Goal: Task Accomplishment & Management: Manage account settings

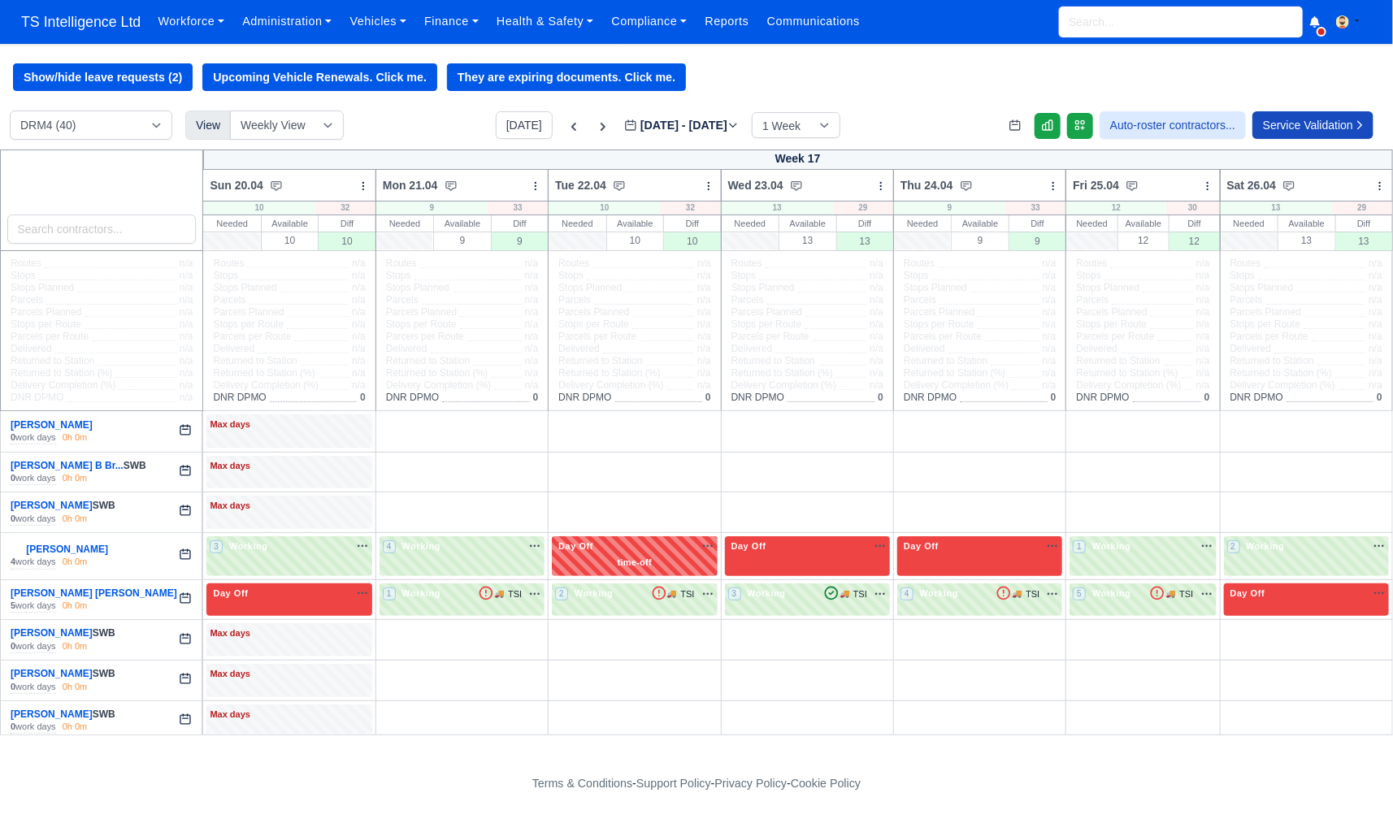
click at [1078, 27] on input "search" at bounding box center [1181, 22] width 244 height 31
type input "asim"
type input "asim Khan"
click at [1083, 72] on small "(Asim Khan)" at bounding box center [1107, 75] width 75 height 9
type input "[PERSON_NAME]"
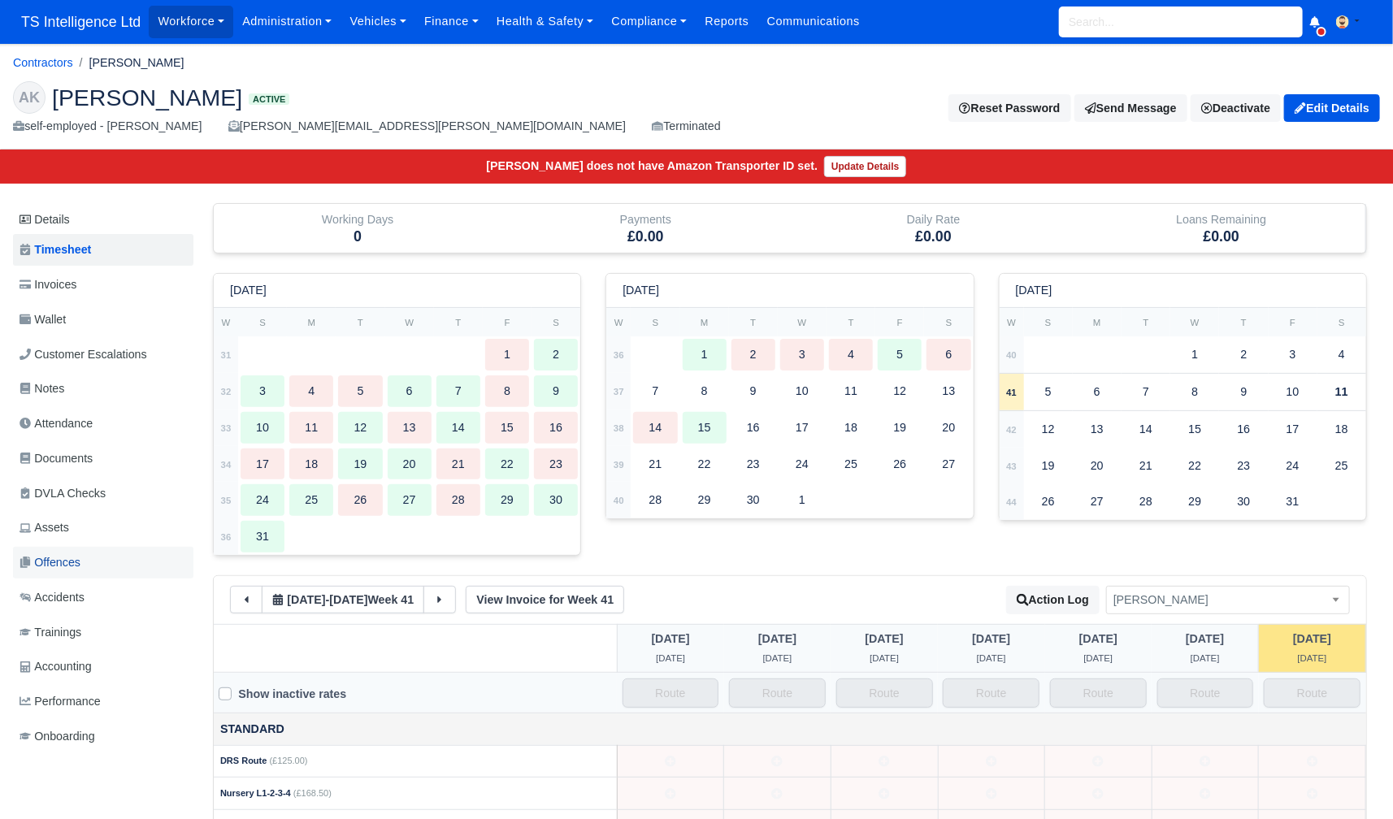
click at [80, 560] on span "Offences" at bounding box center [50, 563] width 61 height 19
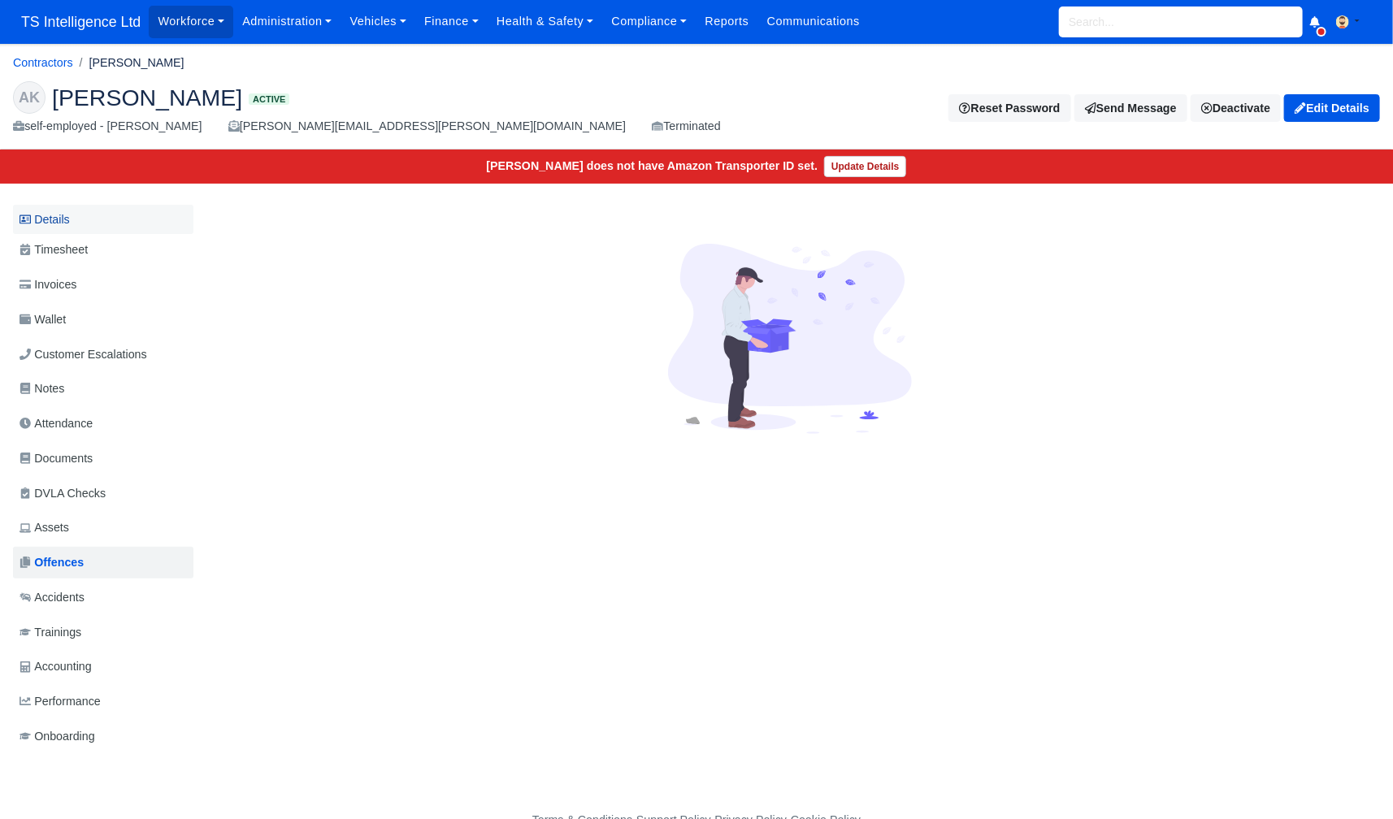
click at [81, 211] on link "Details" at bounding box center [103, 220] width 180 height 30
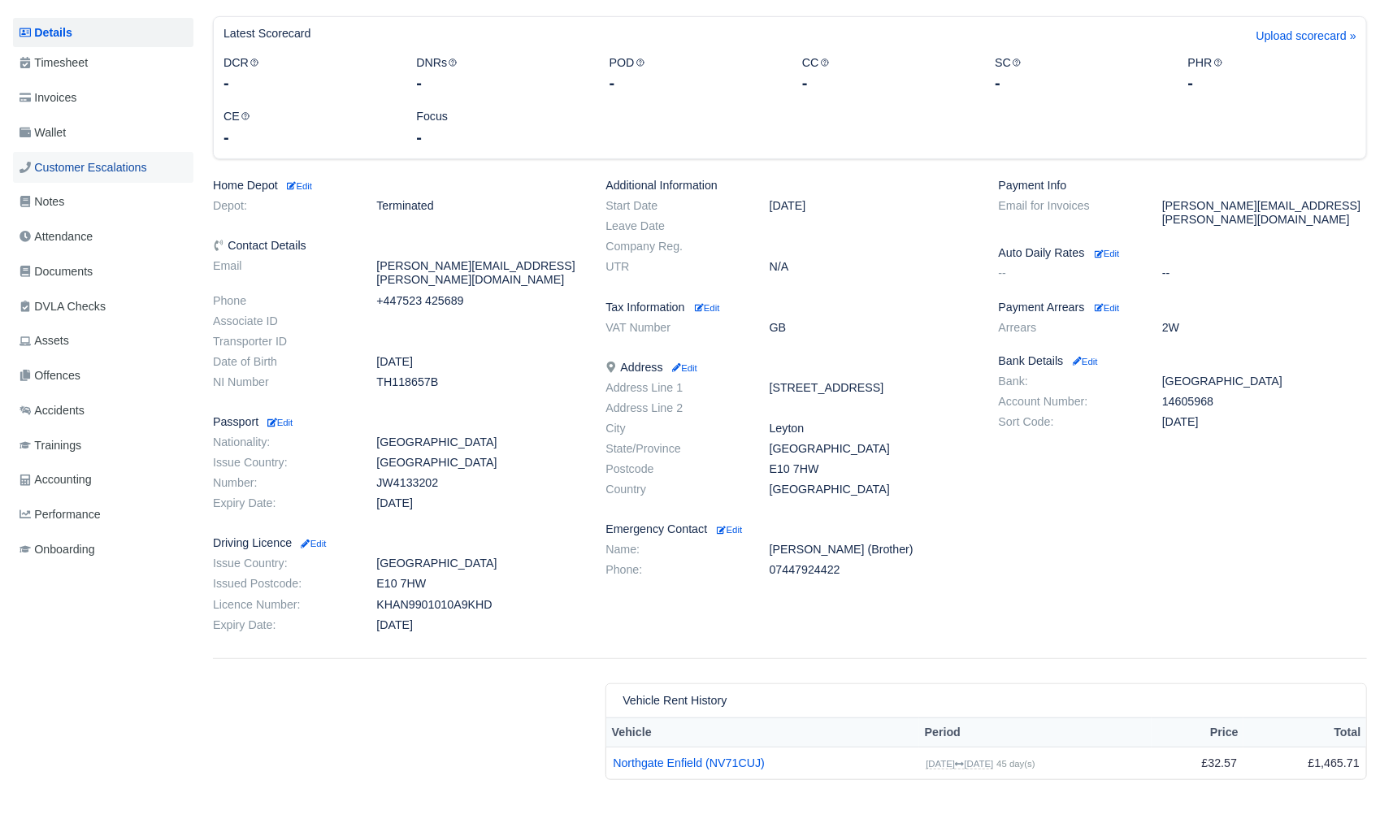
scroll to position [185, 0]
click at [102, 97] on link "Invoices" at bounding box center [103, 100] width 180 height 32
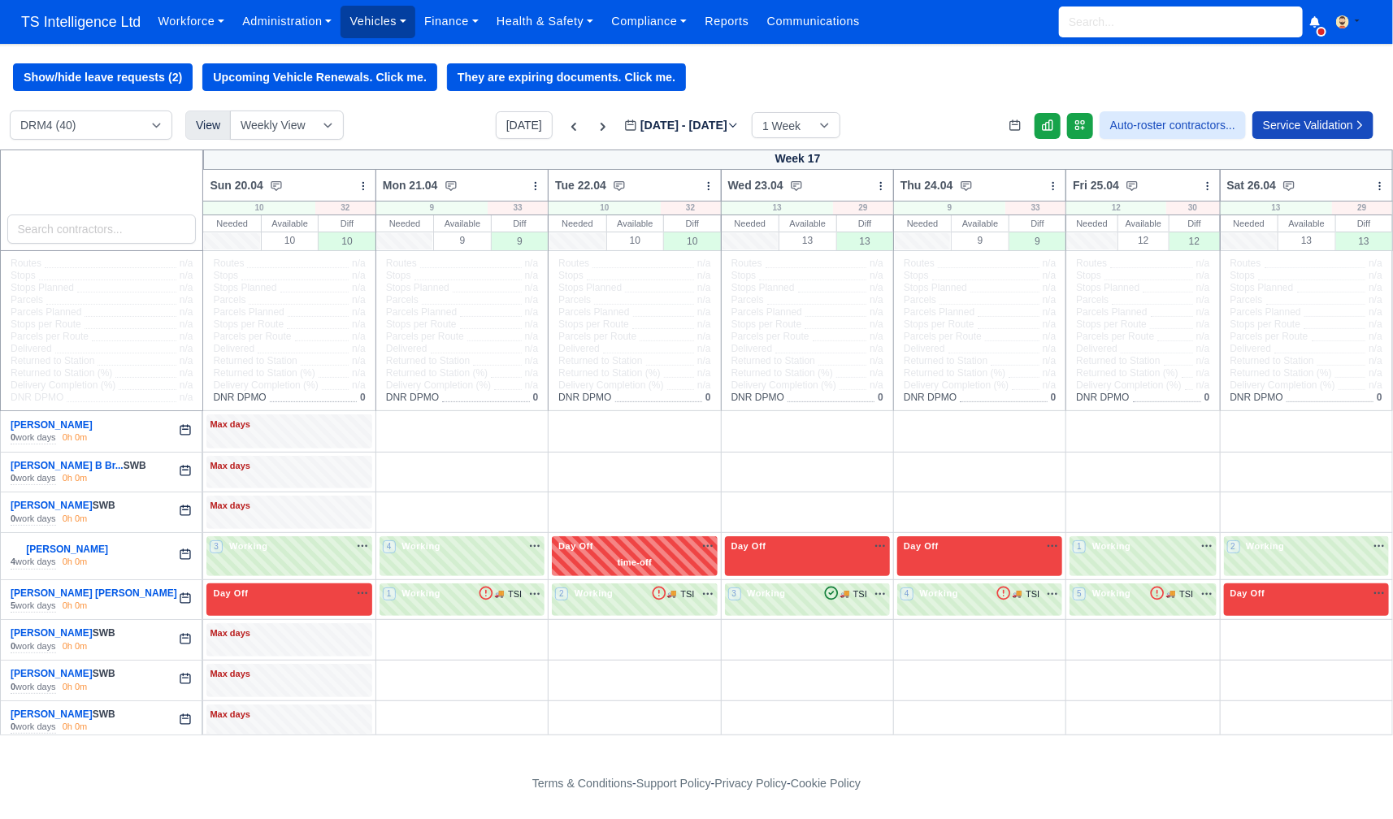
click at [384, 26] on link "Vehicles" at bounding box center [378, 22] width 75 height 32
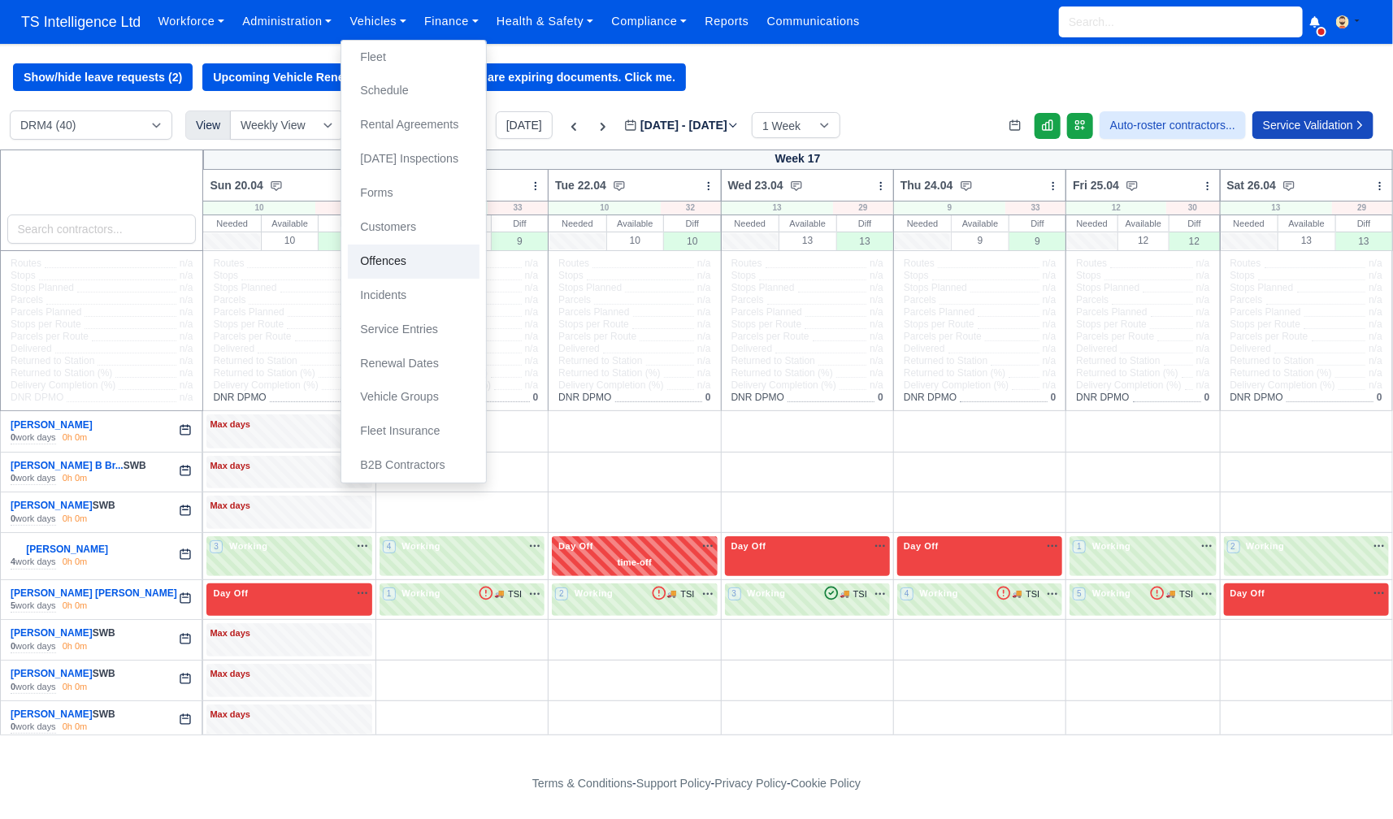
click at [397, 263] on link "Offences" at bounding box center [414, 262] width 132 height 34
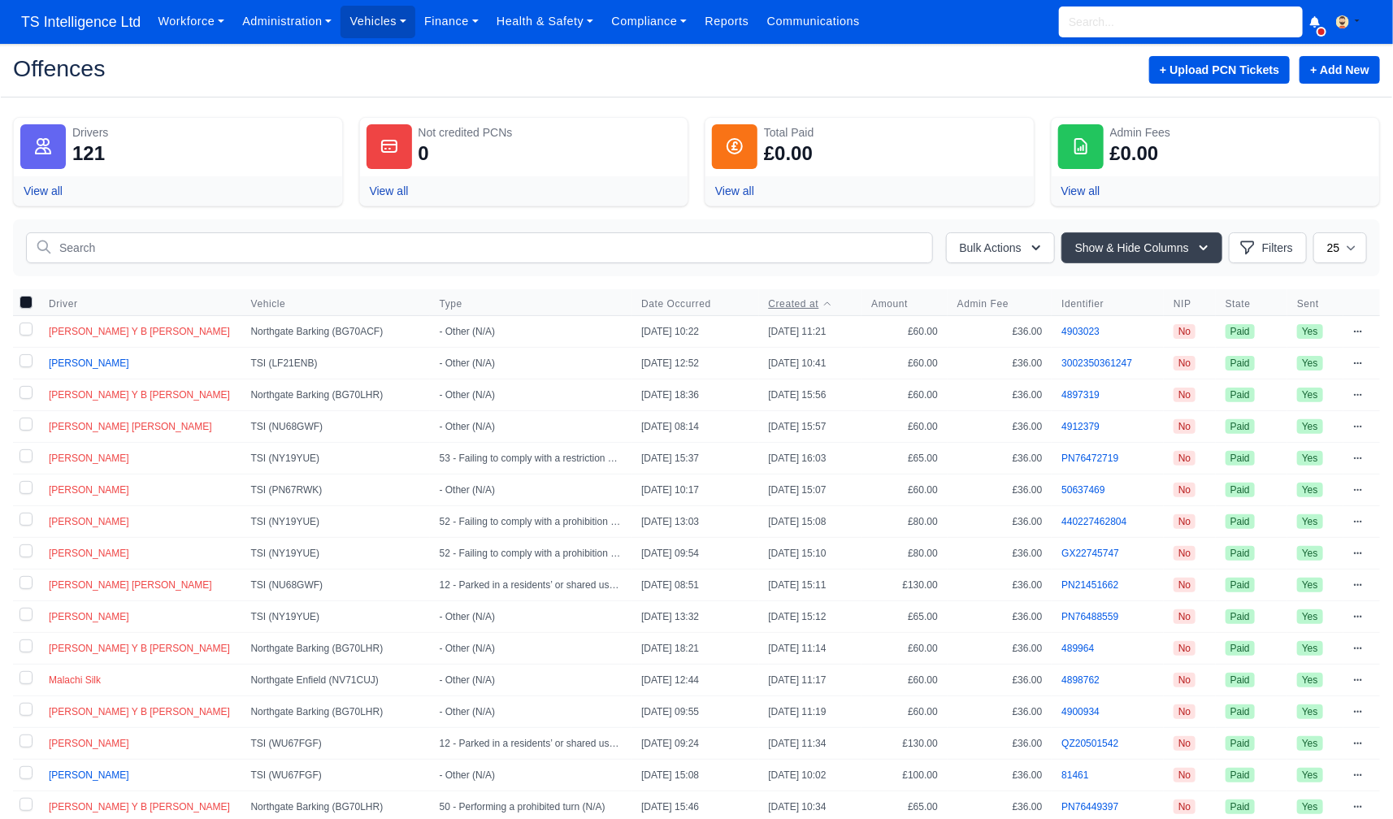
click at [782, 302] on span "Created at" at bounding box center [794, 304] width 50 height 13
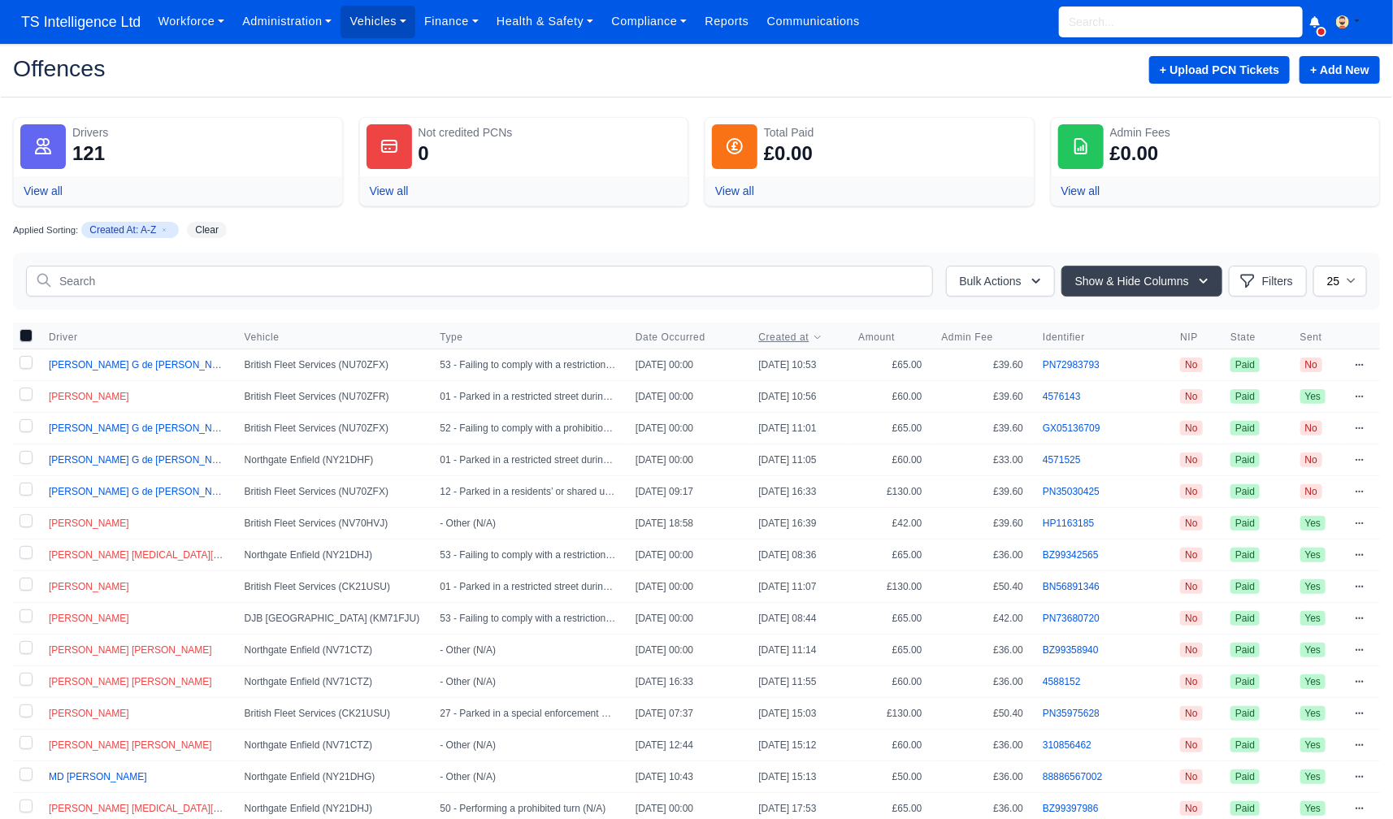
click at [776, 332] on span "Created at" at bounding box center [784, 337] width 50 height 13
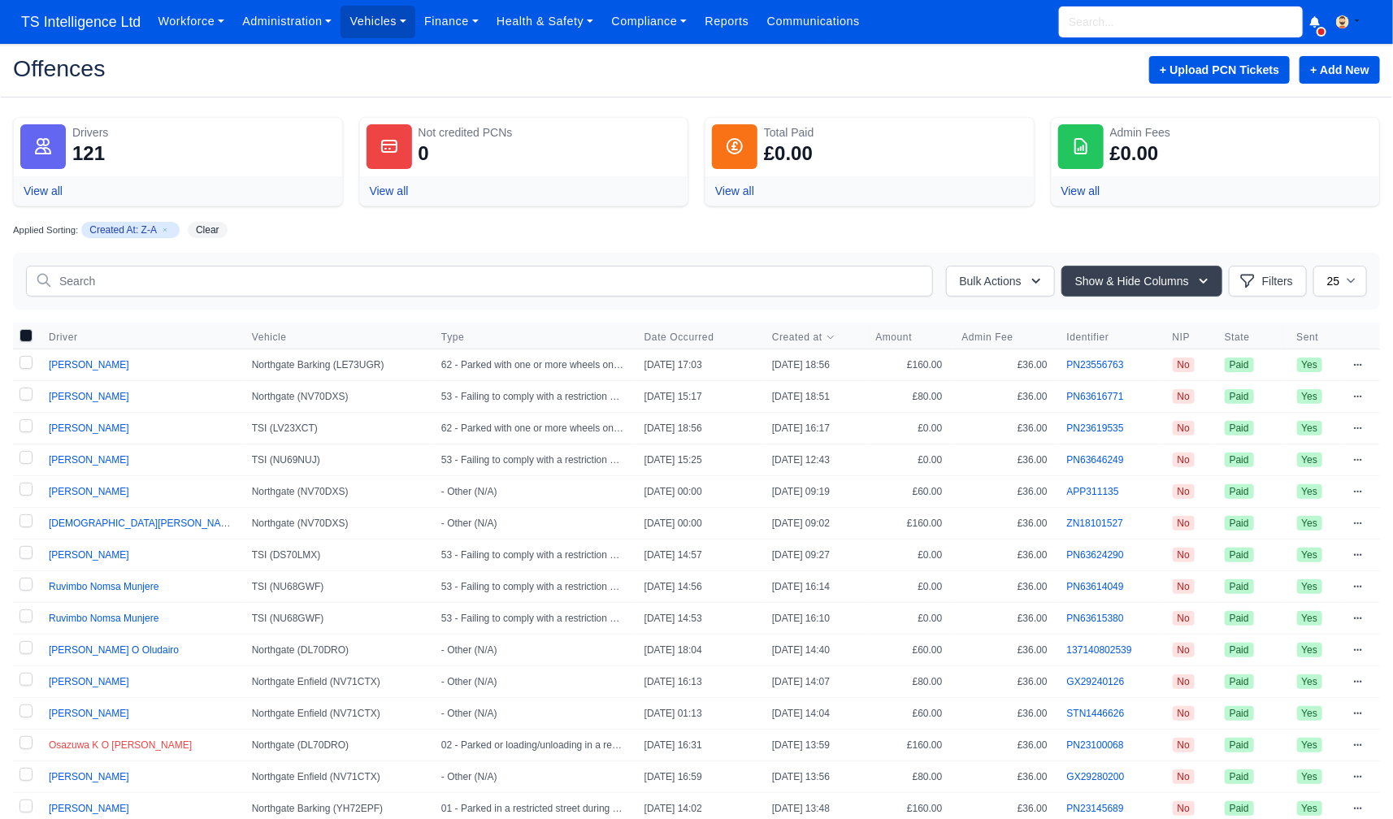
click at [1077, 20] on input "search" at bounding box center [1181, 22] width 244 height 31
click at [1081, 51] on link "Northgate Enfield (NV71CUJ) Active (NV71CUJ)" at bounding box center [1181, 65] width 242 height 43
type input "NV71CUJ"
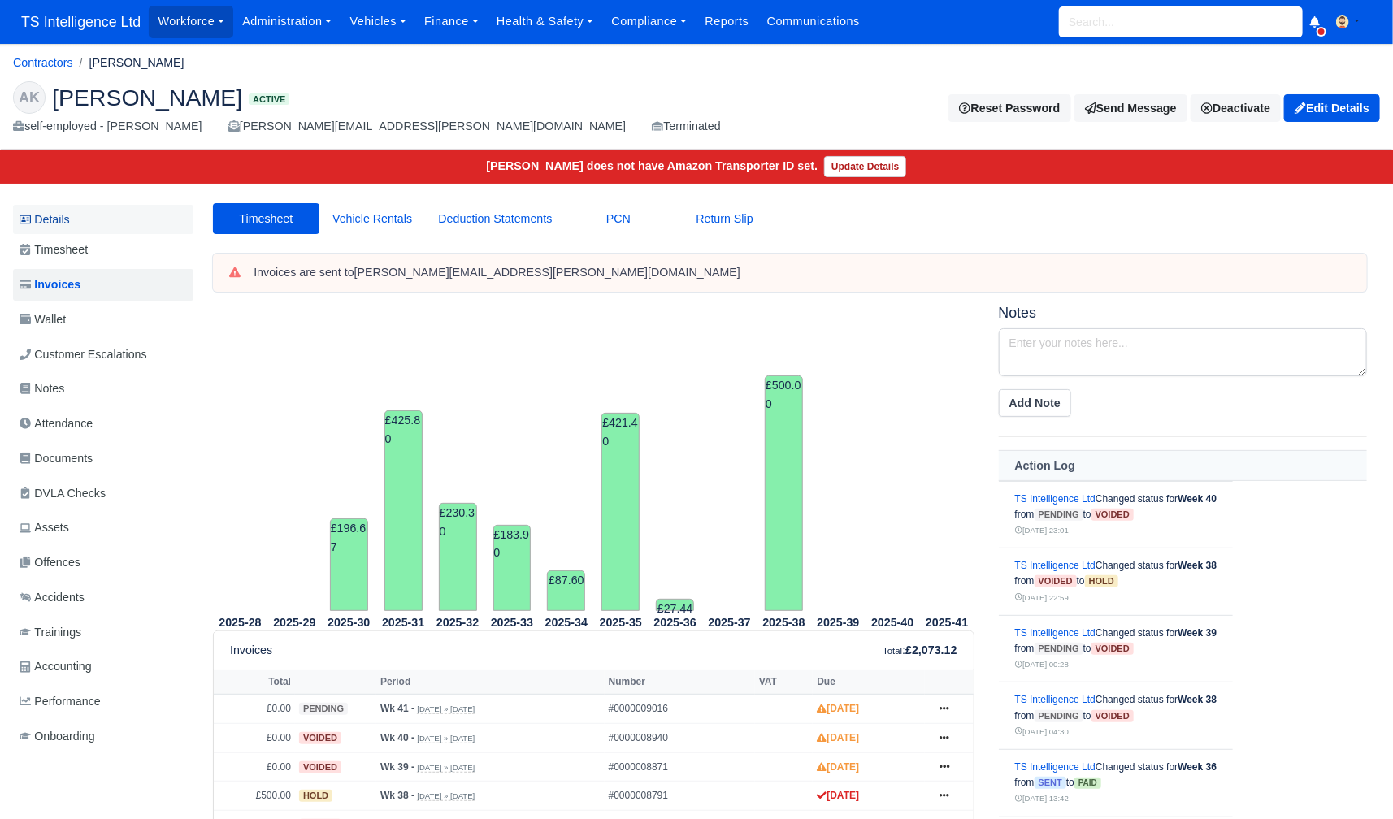
click at [98, 219] on link "Details" at bounding box center [103, 220] width 180 height 30
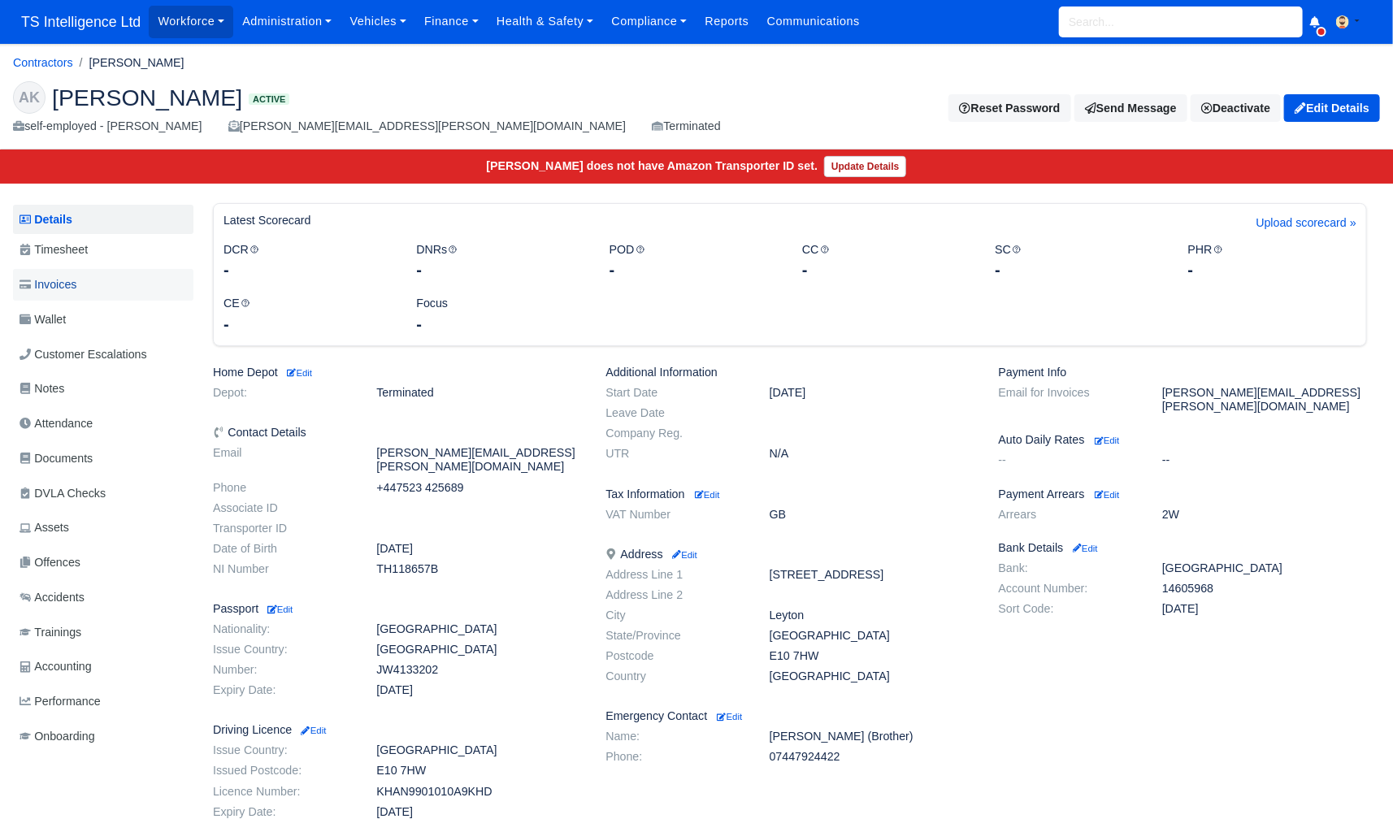
click at [85, 284] on link "Invoices" at bounding box center [103, 285] width 180 height 32
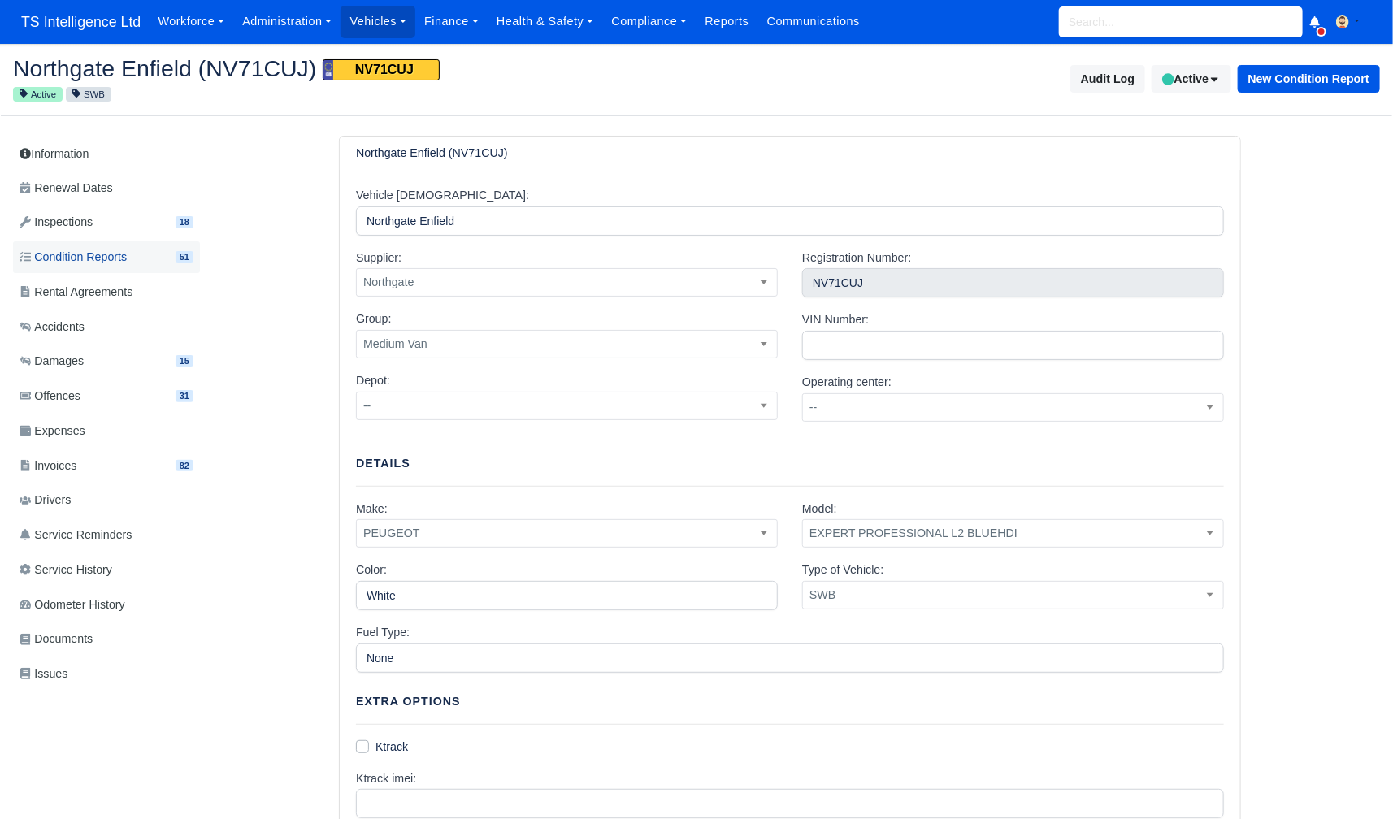
click at [115, 252] on span "Condition Reports" at bounding box center [73, 257] width 107 height 19
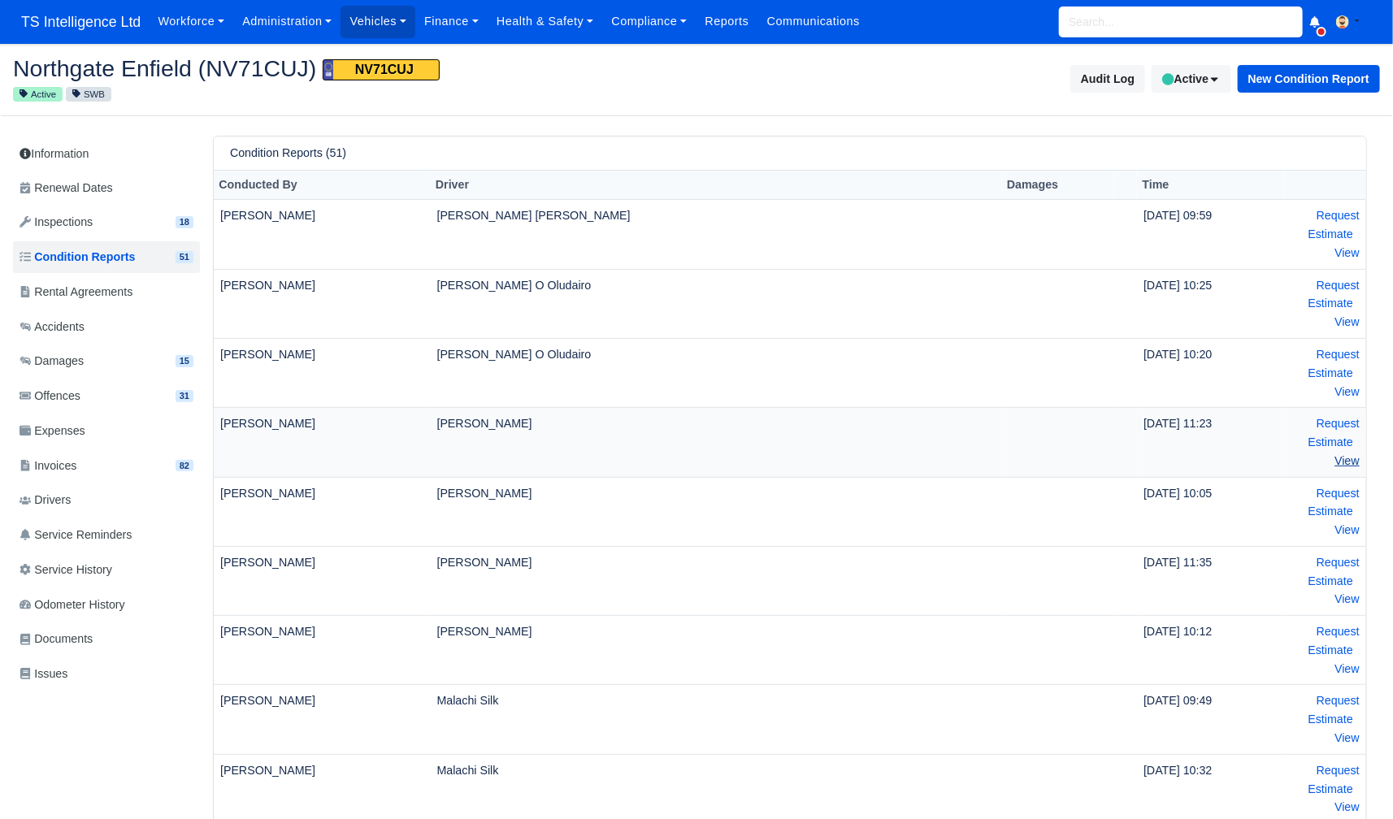
click at [1342, 457] on link "View" at bounding box center [1347, 460] width 25 height 13
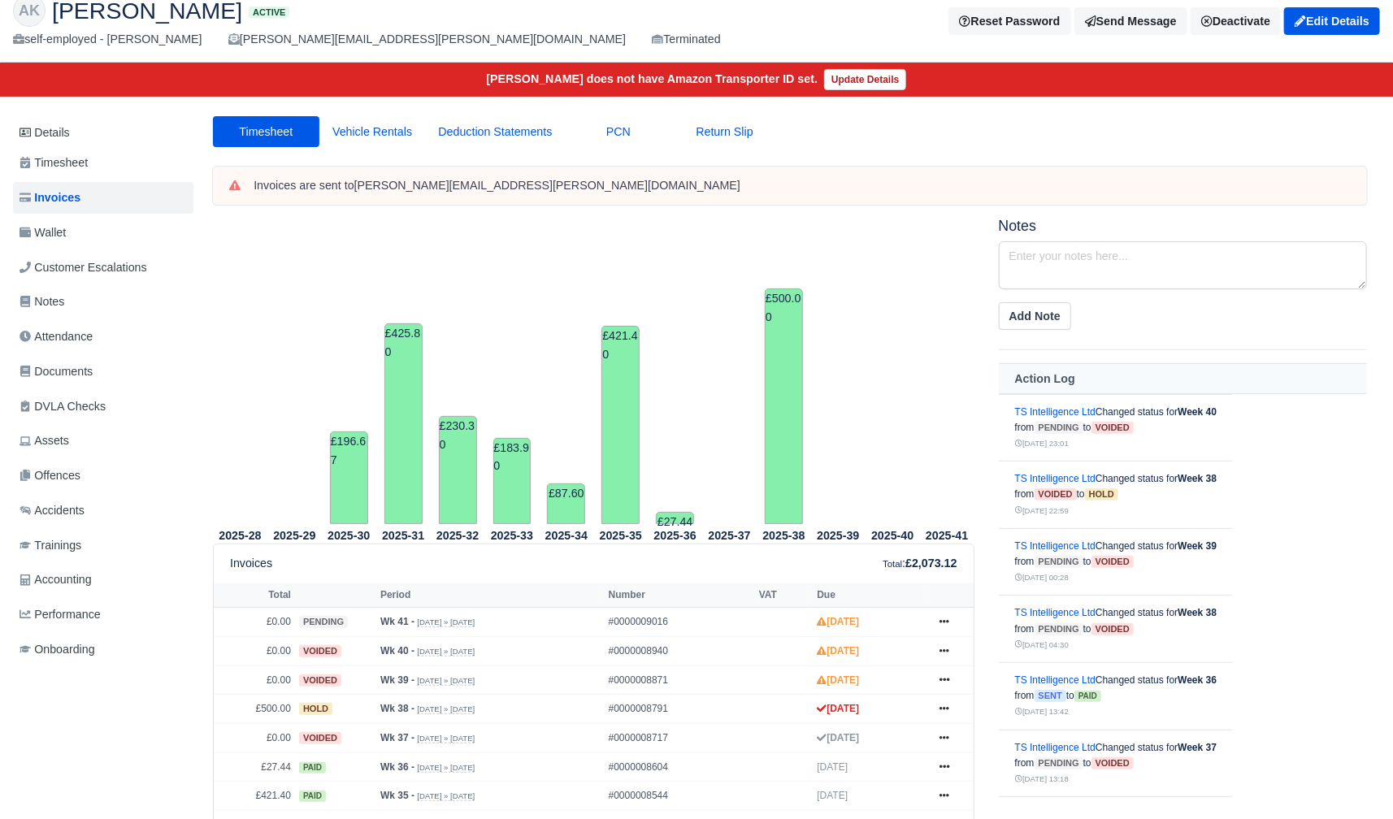
scroll to position [257, 0]
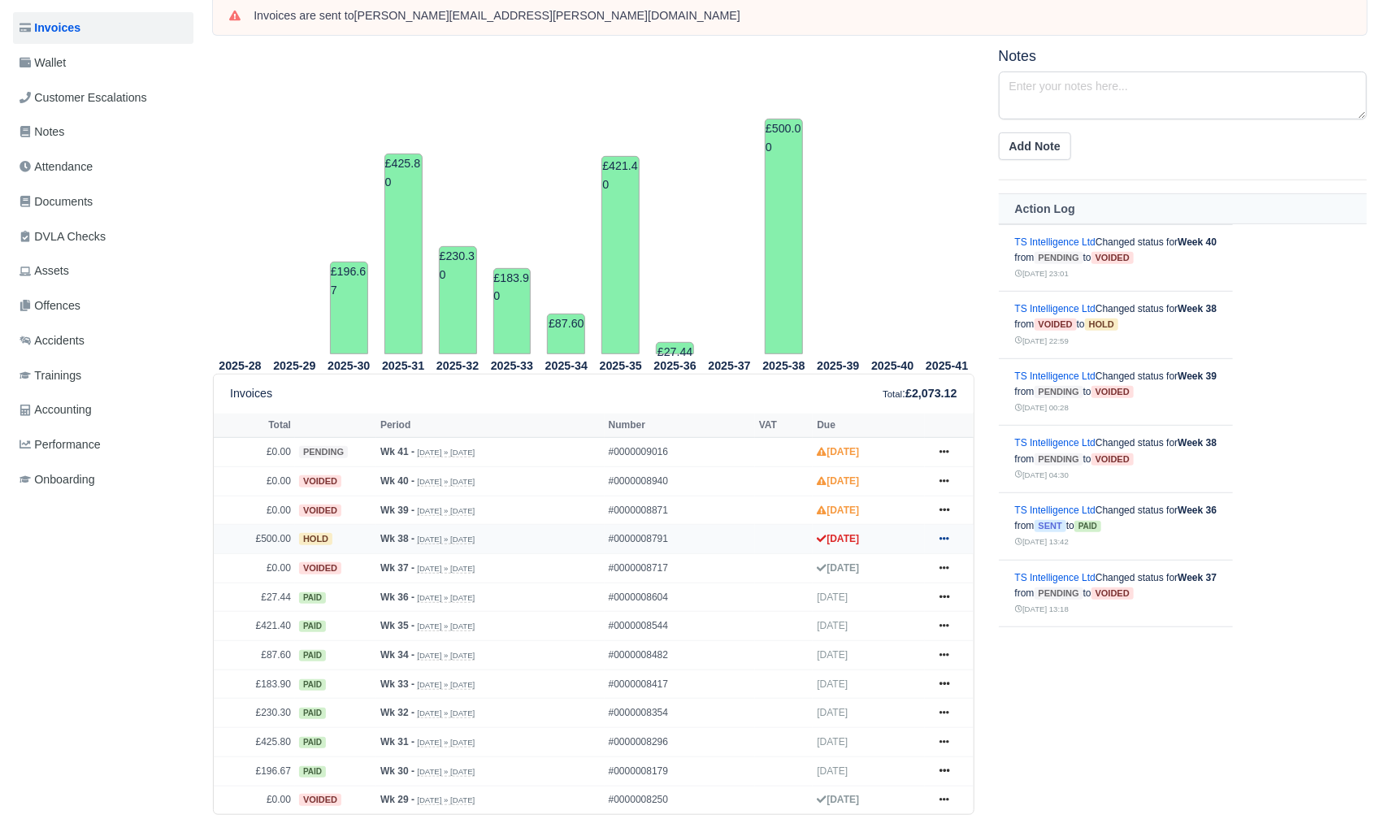
click at [948, 534] on icon at bounding box center [945, 539] width 10 height 10
click at [882, 567] on link "Show Invoice" at bounding box center [882, 568] width 145 height 34
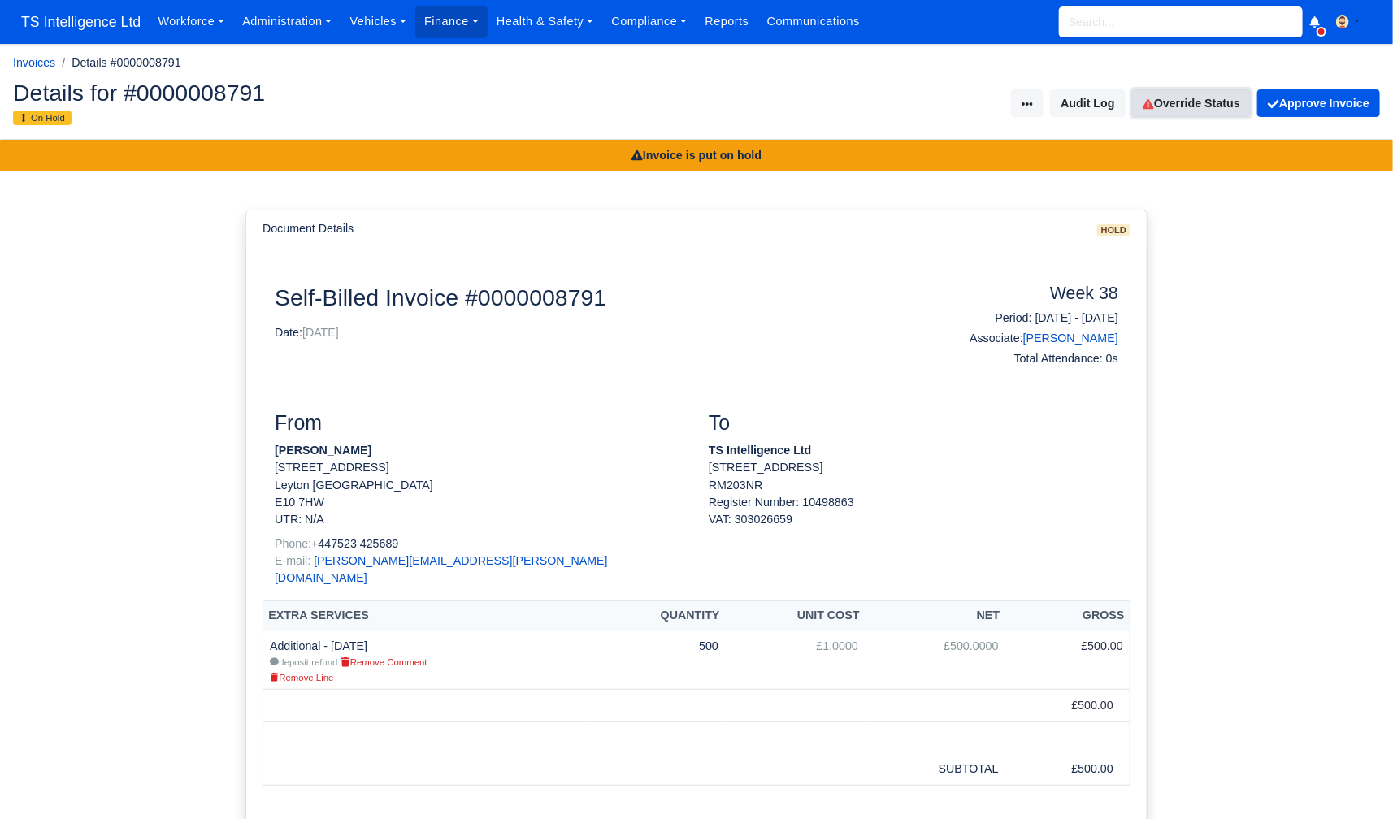
click at [1175, 95] on link "Override Status" at bounding box center [1191, 103] width 119 height 28
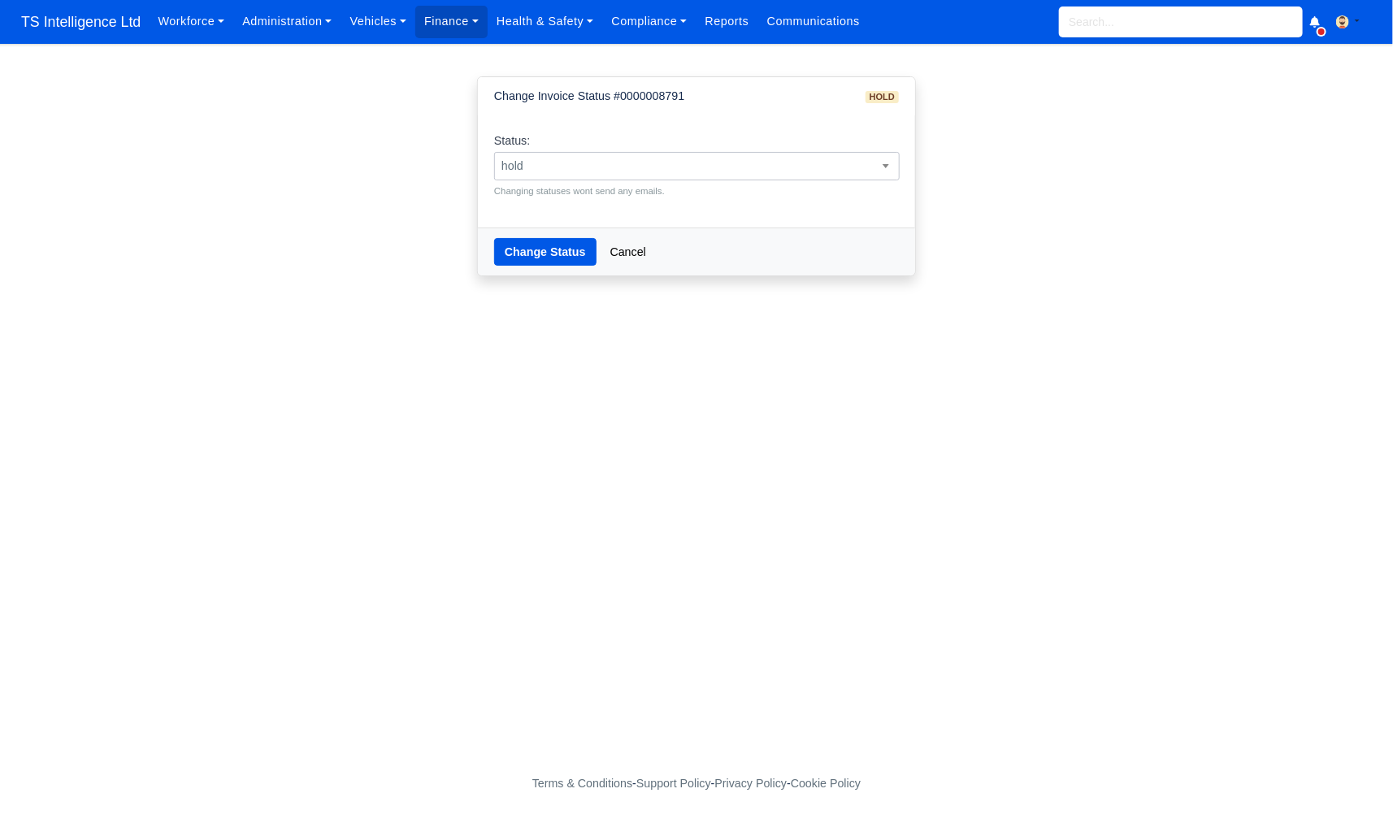
click at [833, 160] on span "hold" at bounding box center [697, 166] width 404 height 20
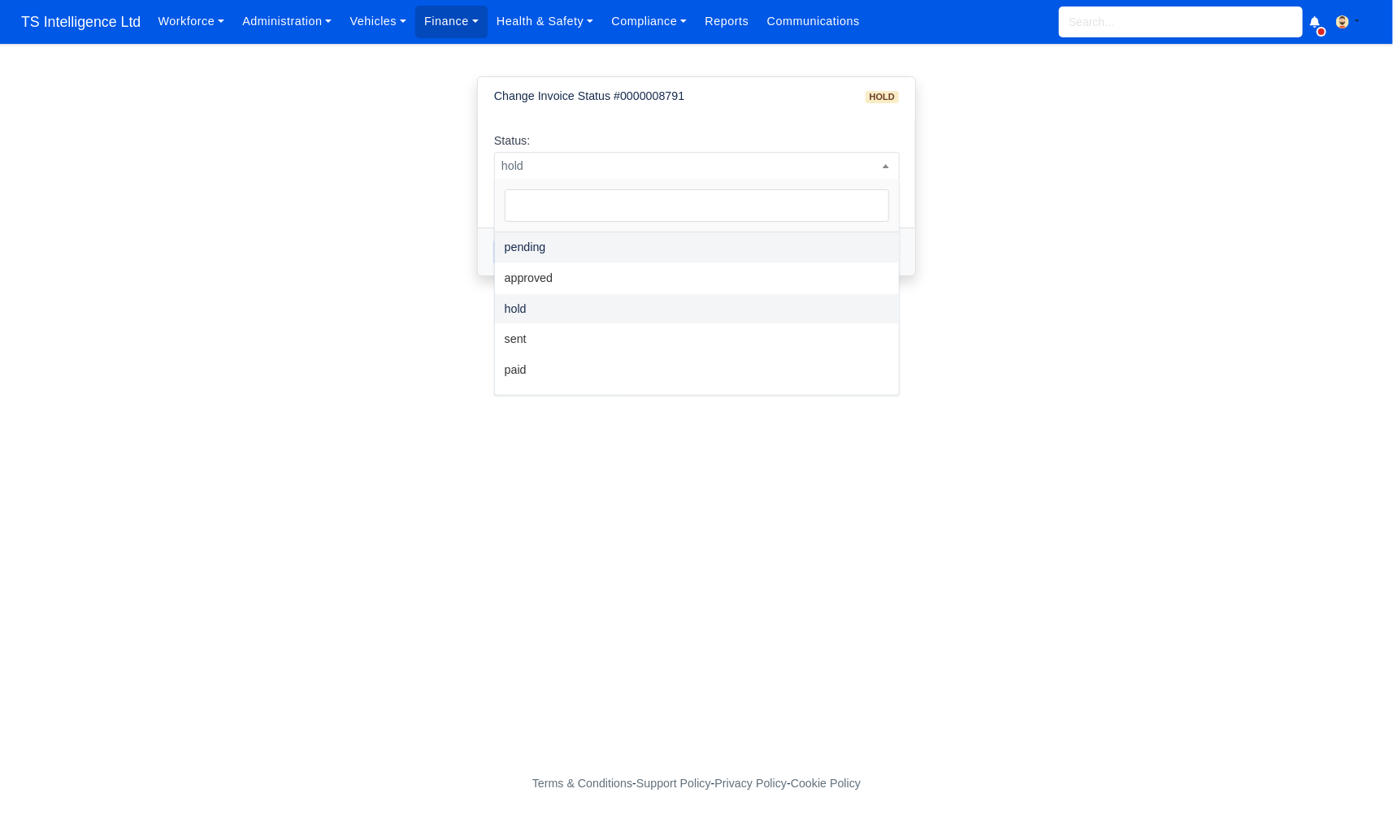
select select "pending"
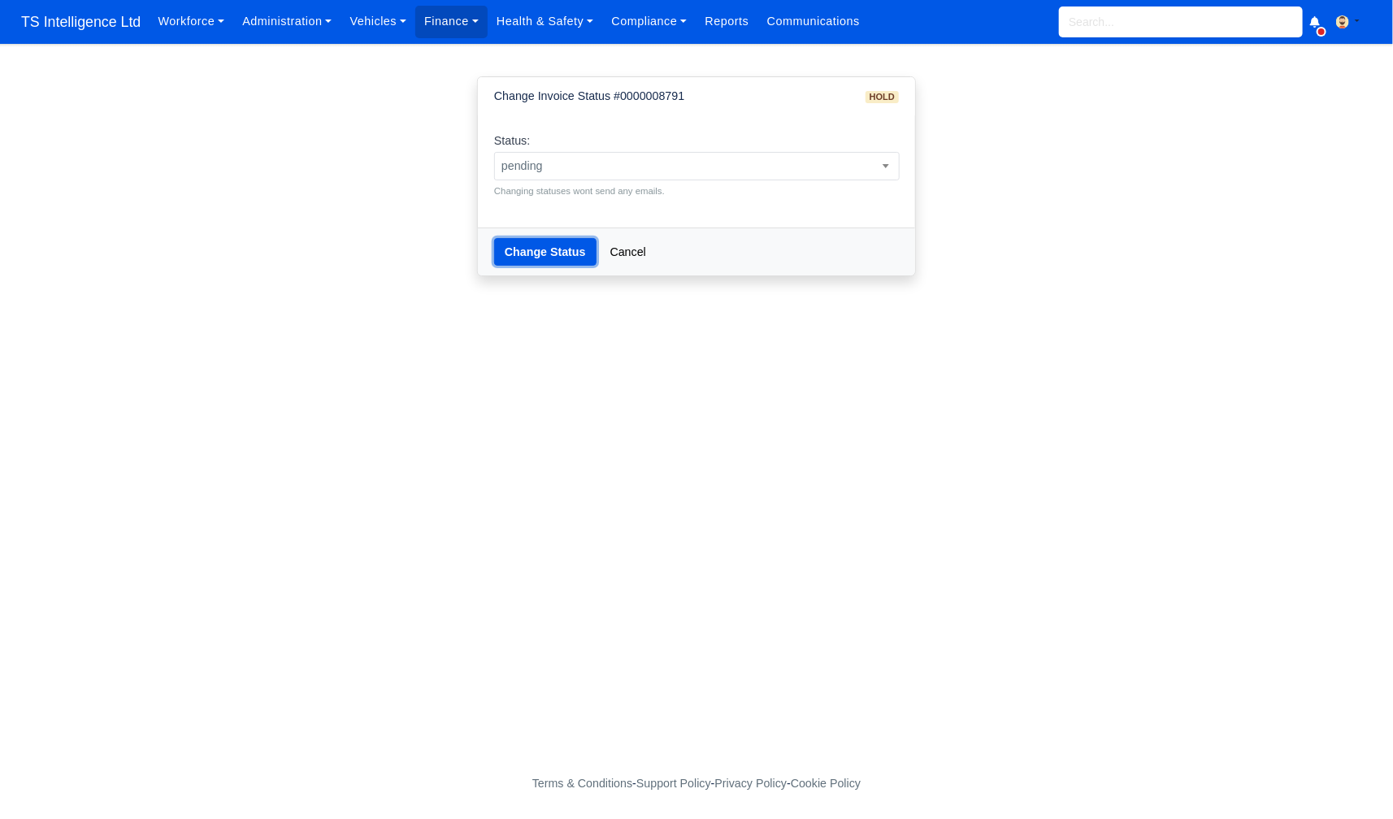
click at [549, 258] on button "Change Status" at bounding box center [545, 252] width 102 height 28
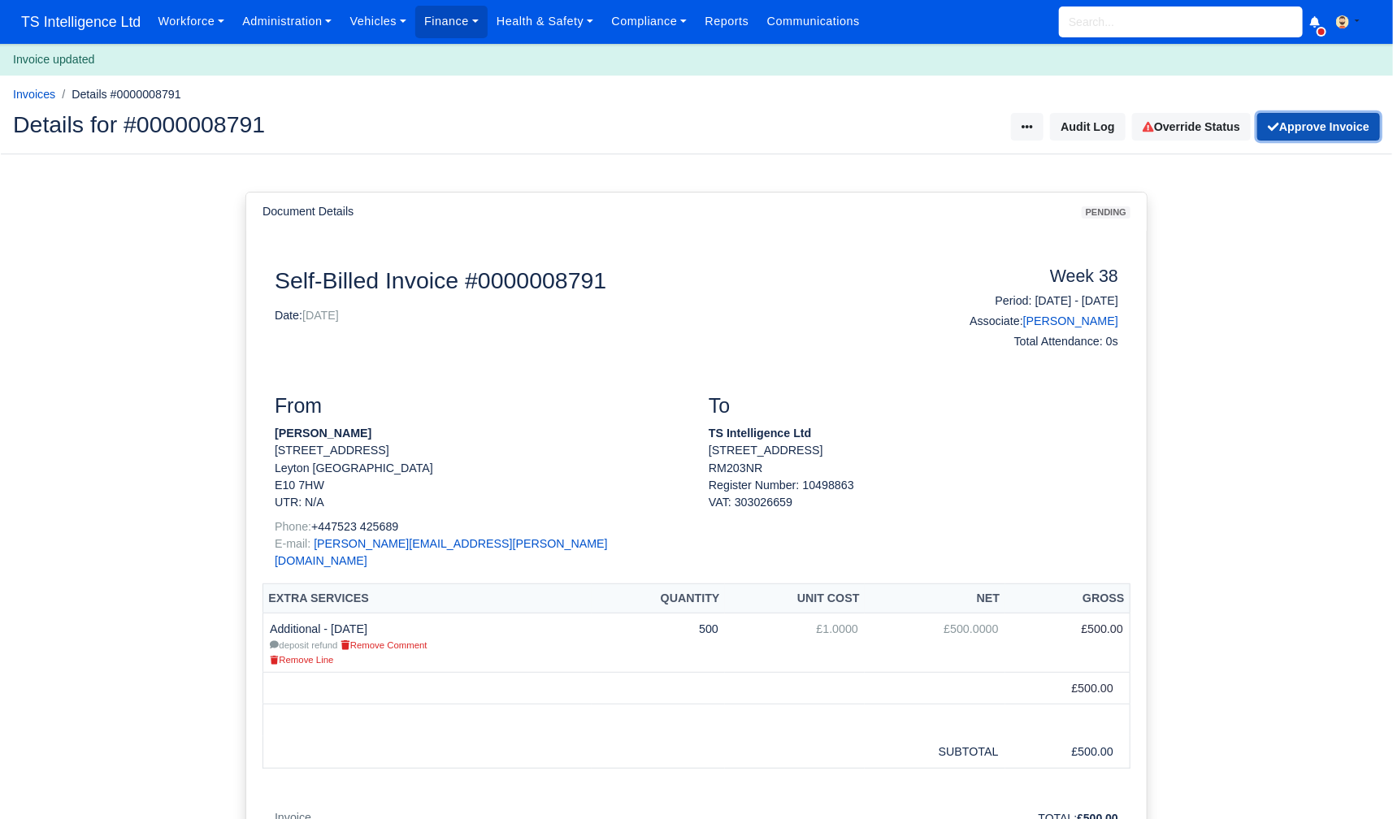
click at [1297, 126] on button "Approve Invoice" at bounding box center [1318, 127] width 123 height 28
click at [1297, 126] on button "Send Invoice" at bounding box center [1328, 127] width 104 height 28
click at [1297, 126] on button "[PERSON_NAME] as Paid" at bounding box center [1293, 127] width 173 height 28
click at [1093, 320] on link "[PERSON_NAME]" at bounding box center [1070, 321] width 95 height 13
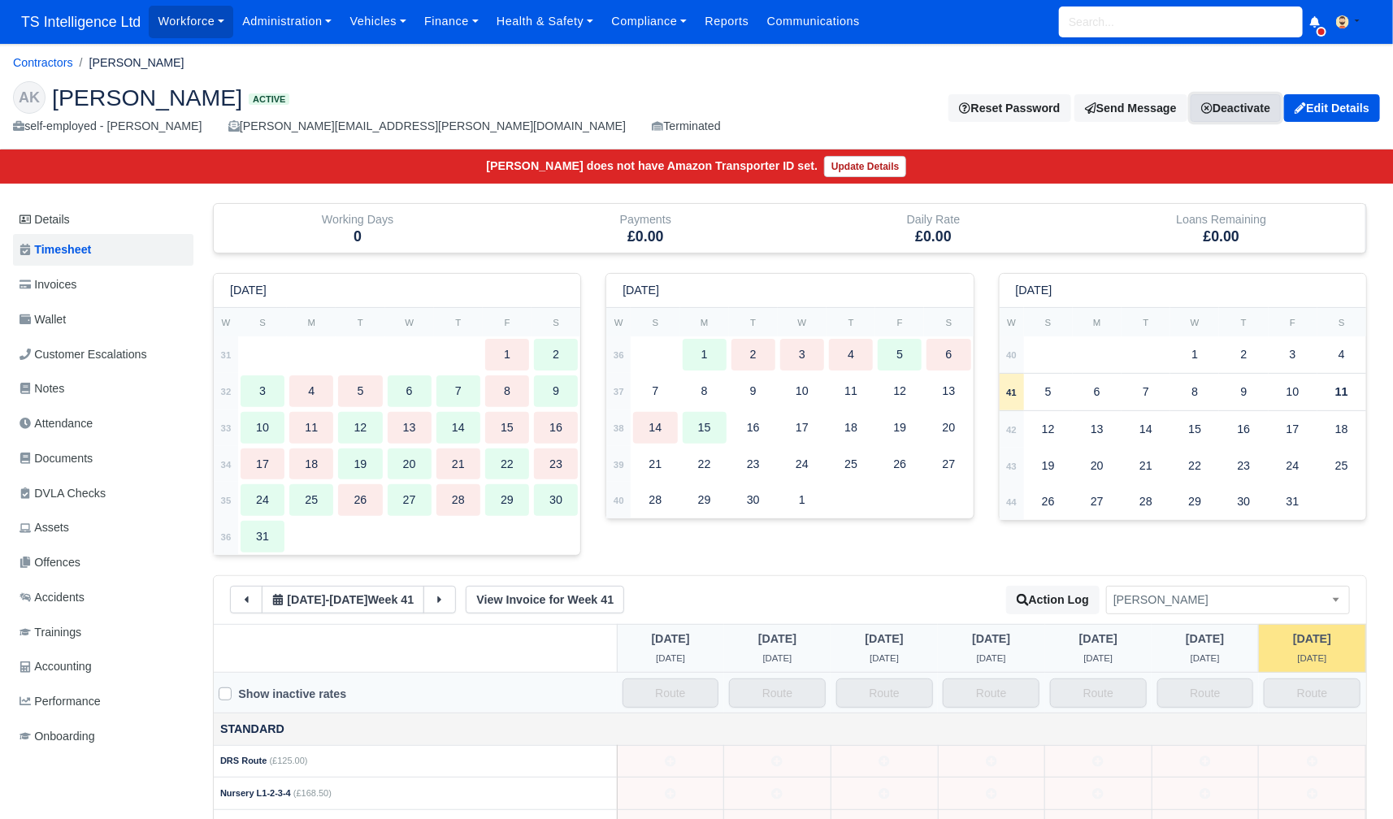
click at [1243, 102] on link "Deactivate" at bounding box center [1236, 108] width 90 height 28
click at [1176, 191] on link "Off-board" at bounding box center [1212, 187] width 145 height 25
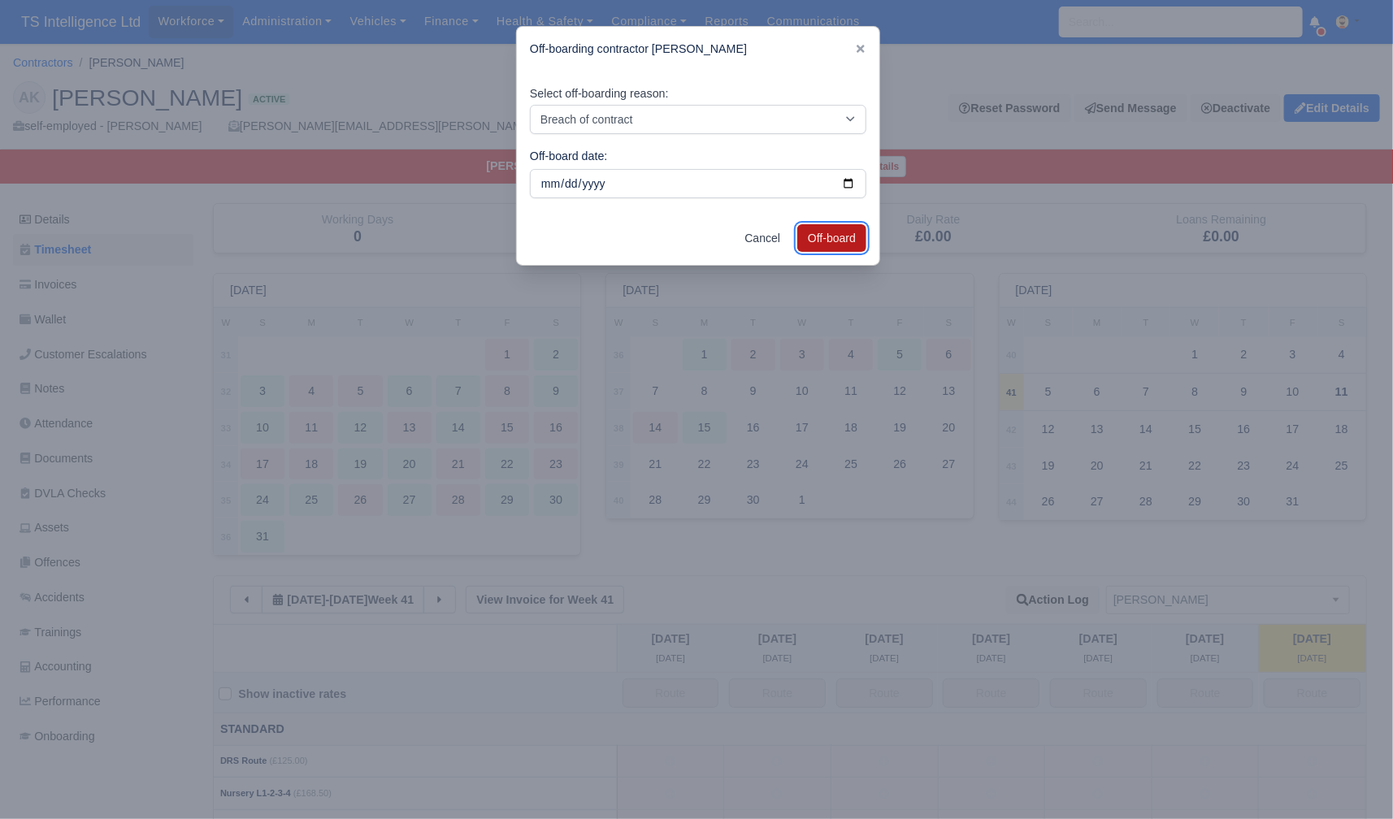
click at [821, 228] on button "Off-board" at bounding box center [831, 238] width 69 height 28
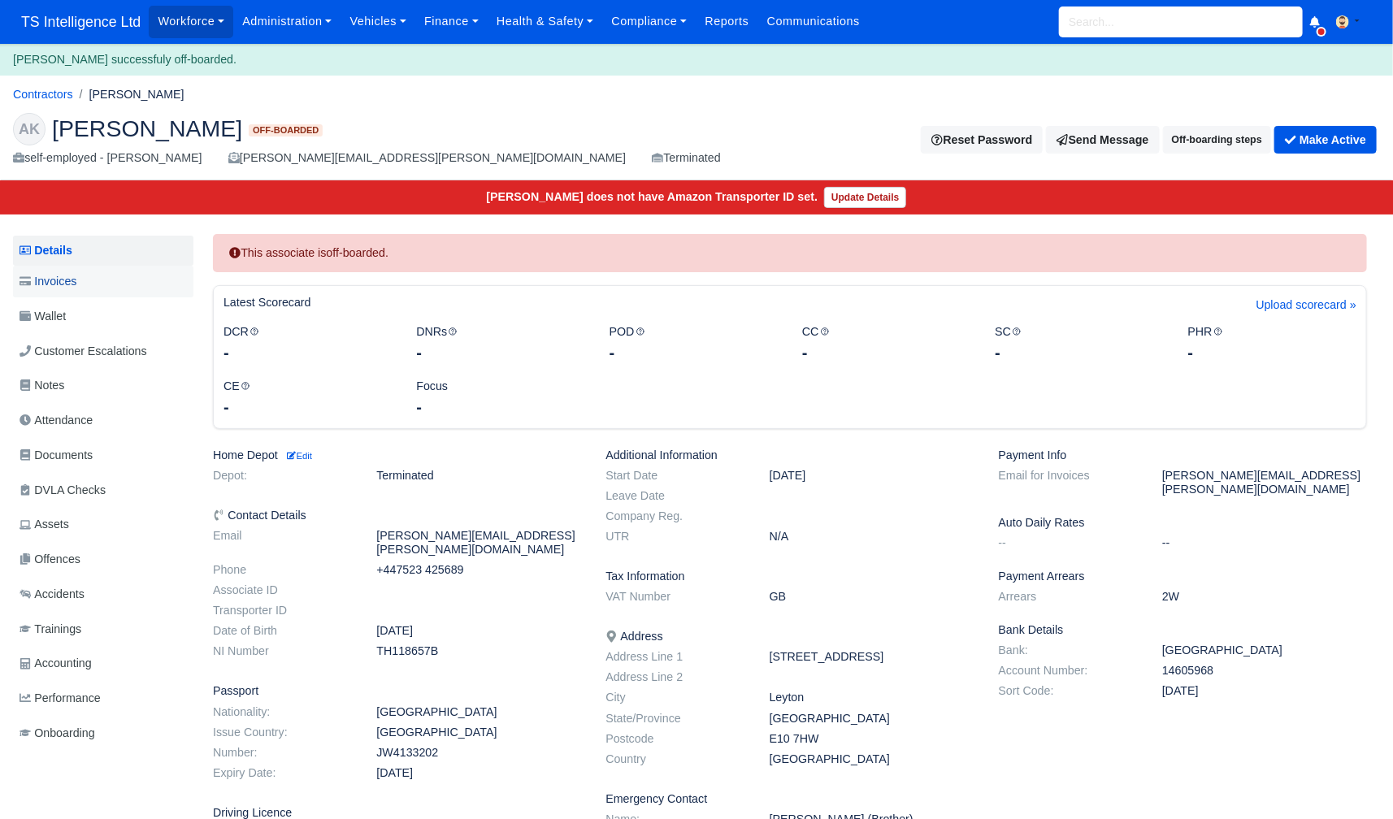
click at [86, 284] on link "Invoices" at bounding box center [103, 282] width 180 height 32
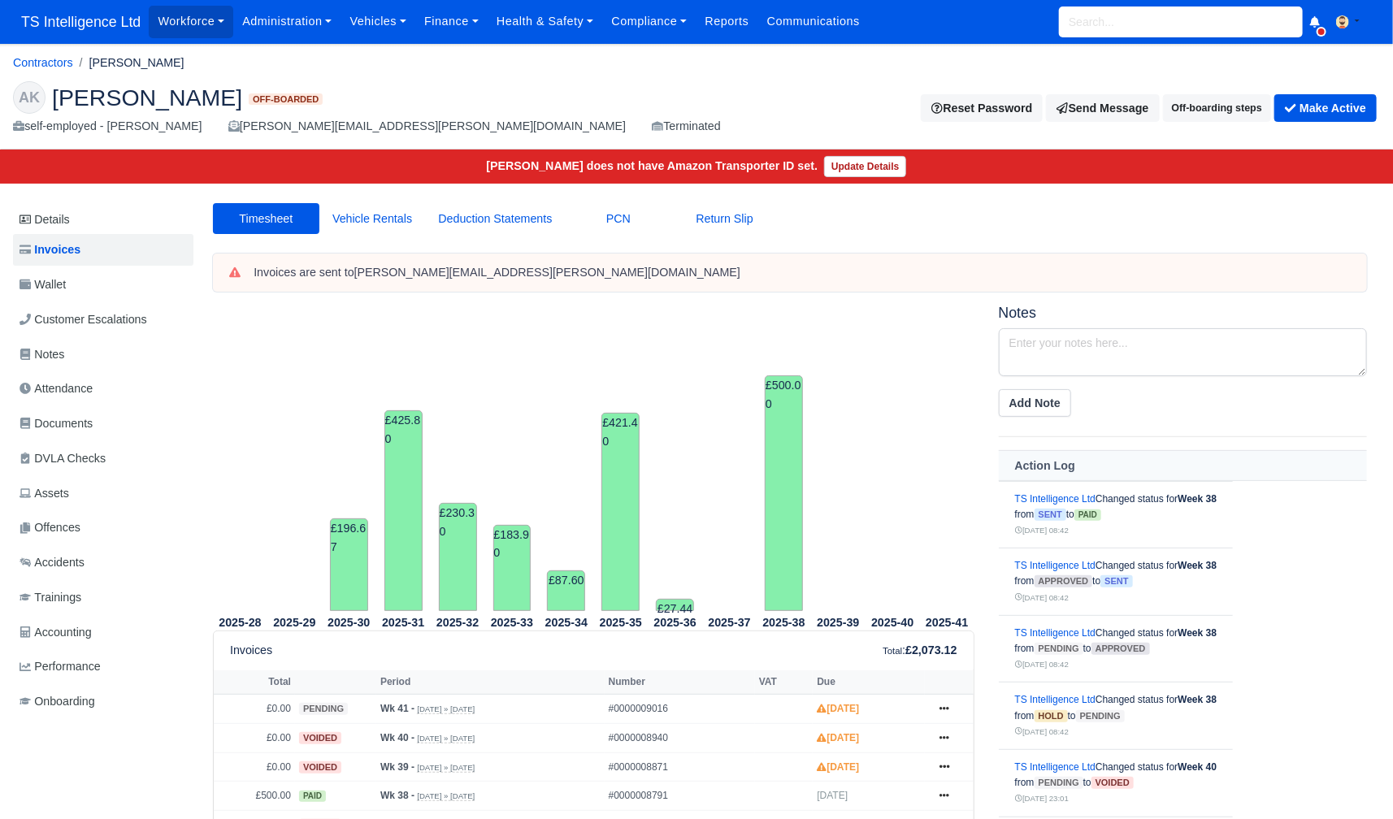
scroll to position [245, 0]
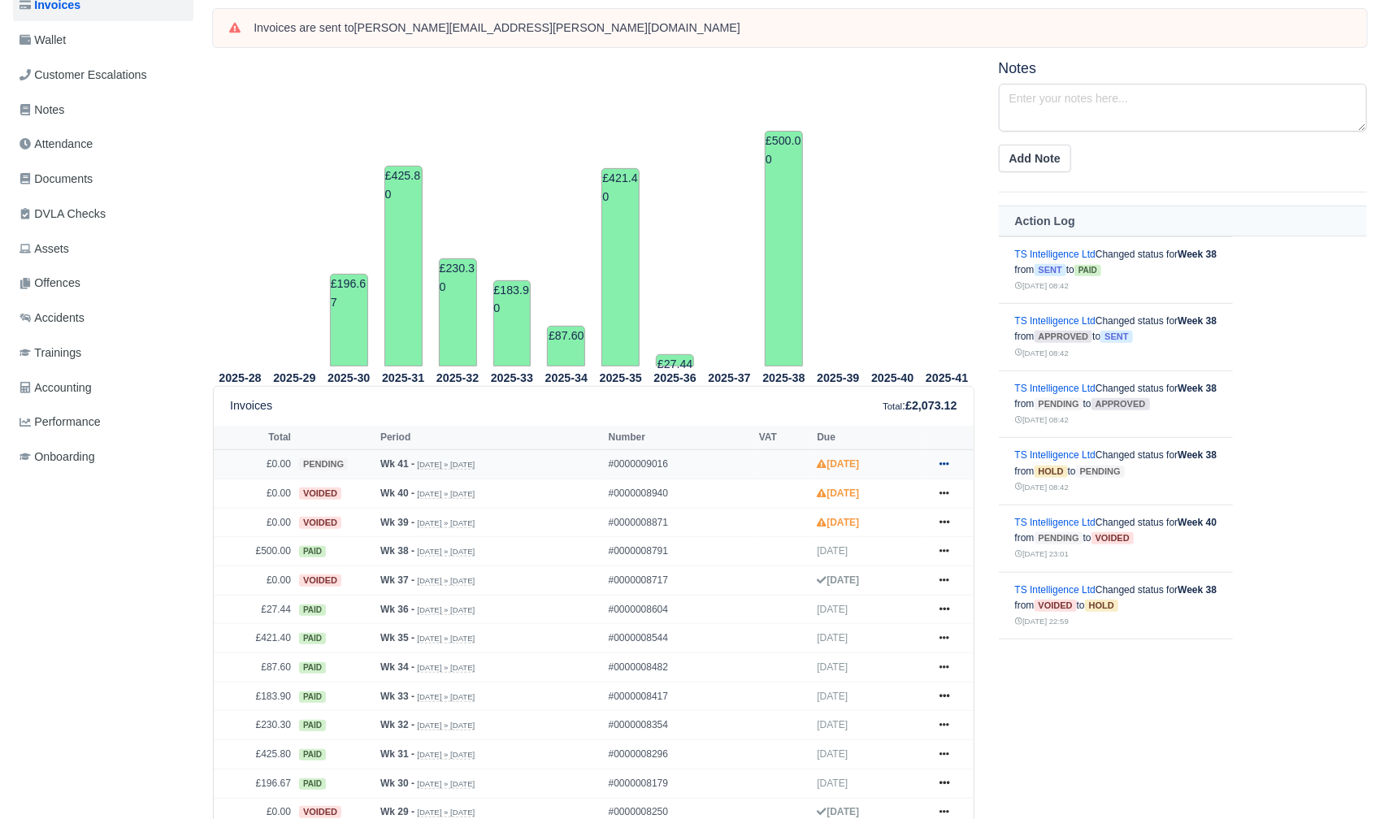
click at [949, 459] on icon at bounding box center [945, 464] width 10 height 10
click at [880, 602] on link "Void" at bounding box center [882, 597] width 145 height 34
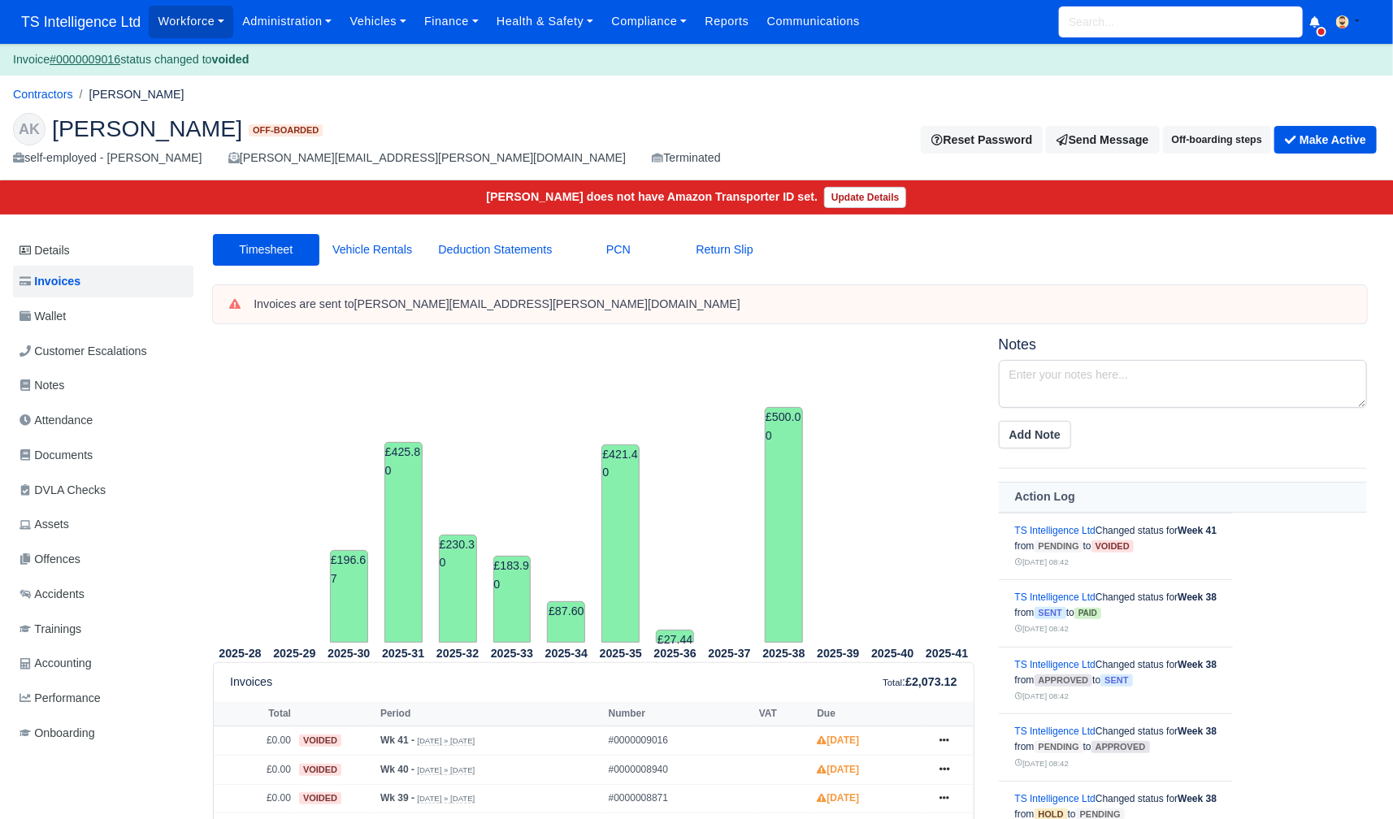
click at [1083, 27] on input "search" at bounding box center [1181, 22] width 244 height 31
click at [1115, 65] on link "MD Yusef Ahmod Kibri a Terminated Active (MD Yusef Ahmod Kibria)" at bounding box center [1181, 71] width 242 height 55
type input "MD Yusef Ahmod Kibria"
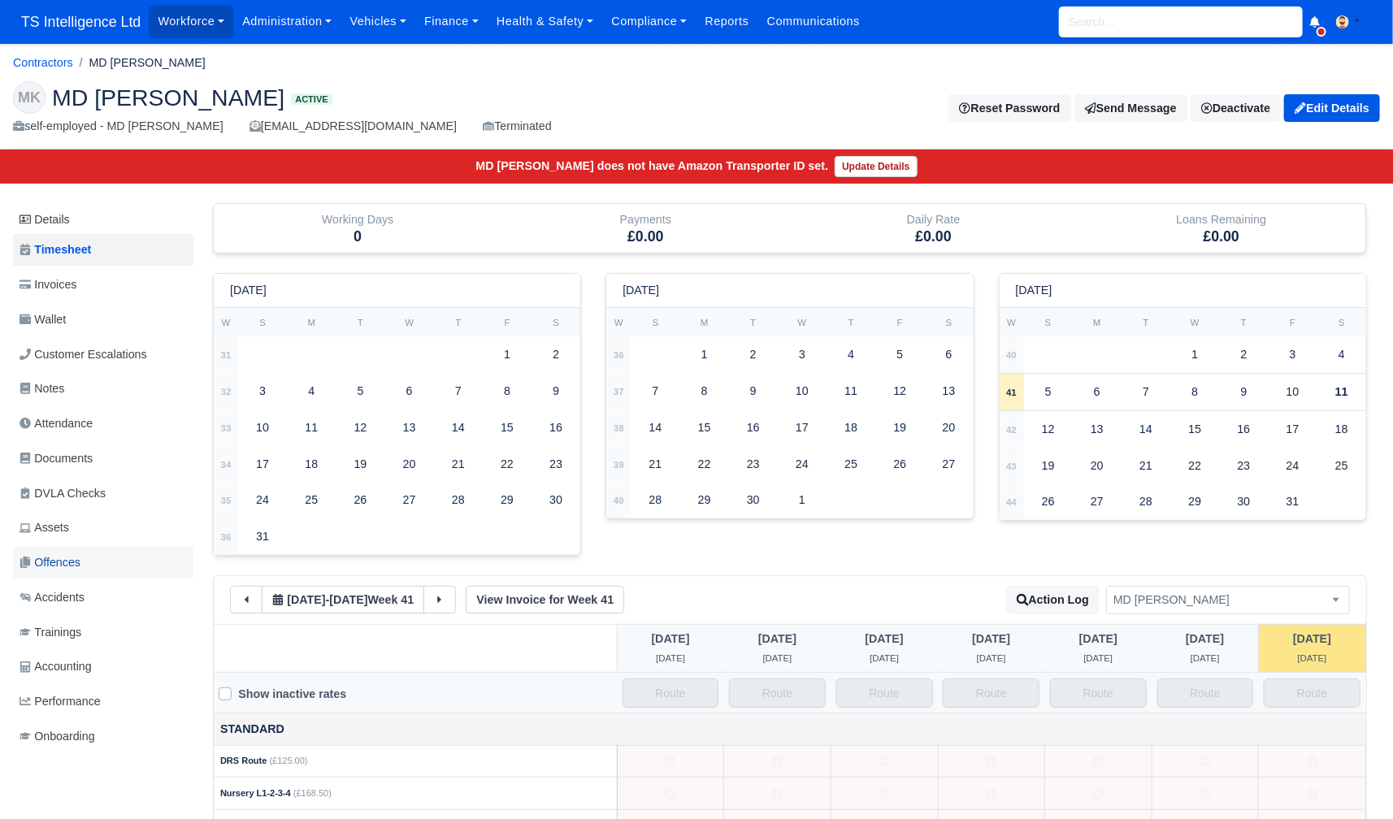
click at [99, 558] on link "Offences" at bounding box center [103, 563] width 180 height 32
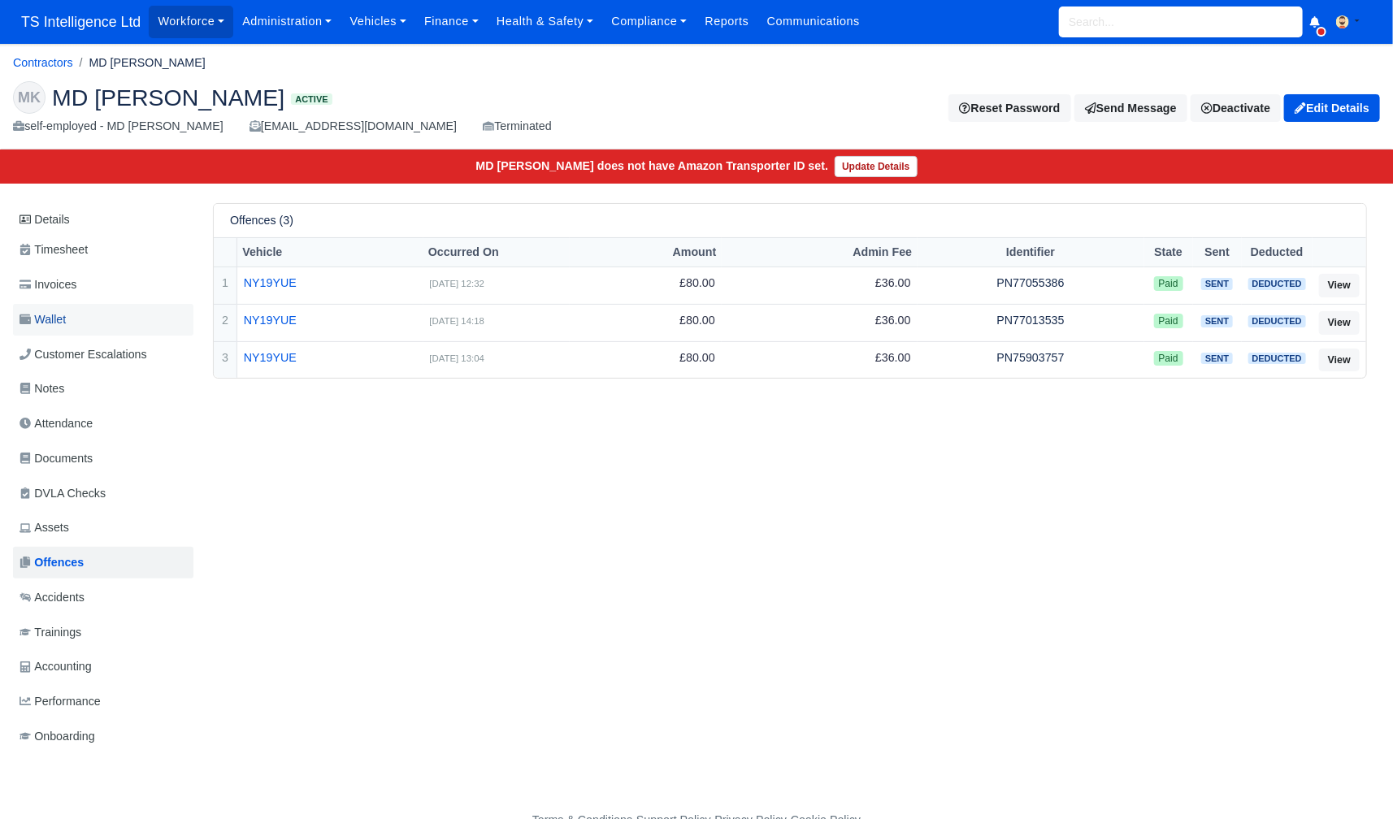
click at [103, 315] on link "Wallet" at bounding box center [103, 320] width 180 height 32
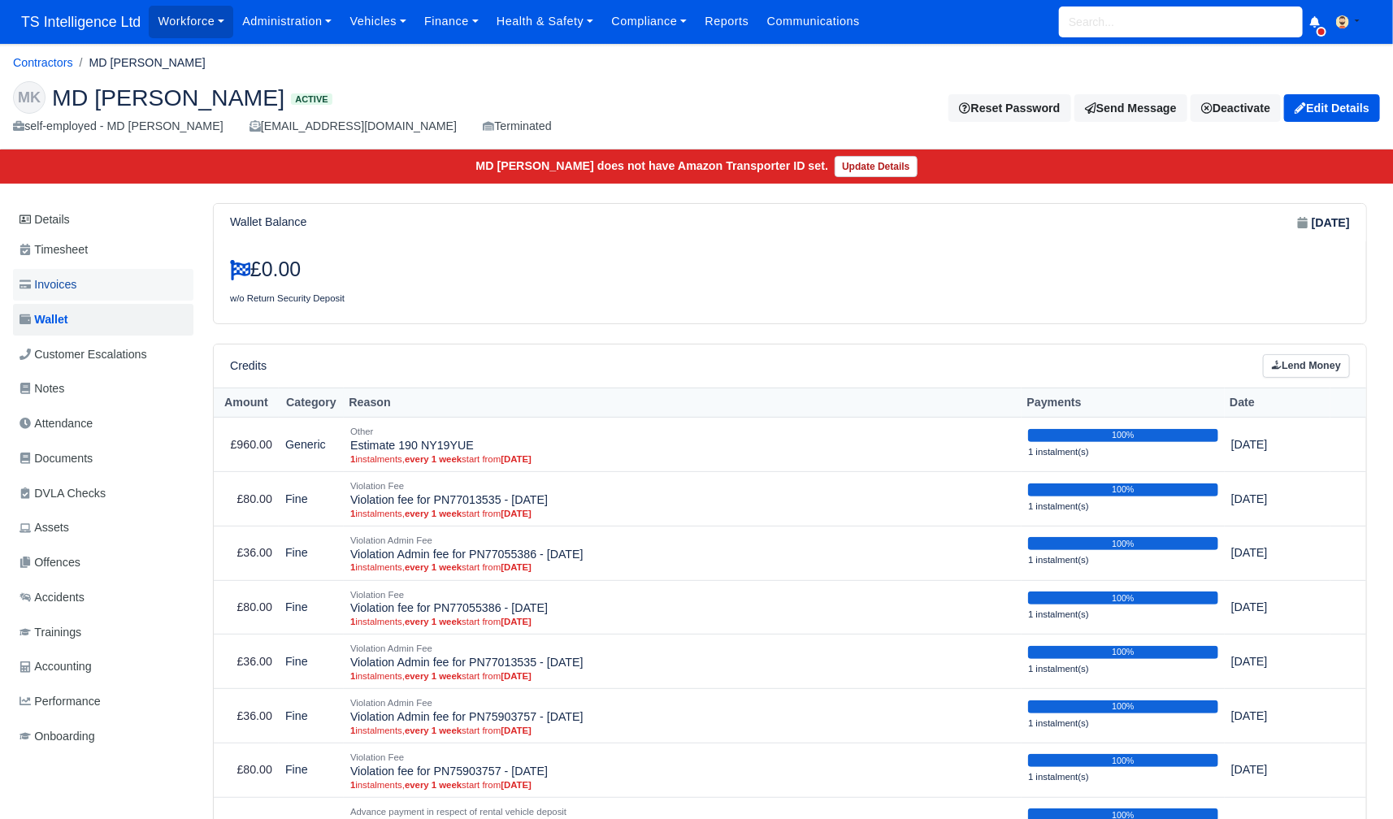
click at [102, 280] on link "Invoices" at bounding box center [103, 285] width 180 height 32
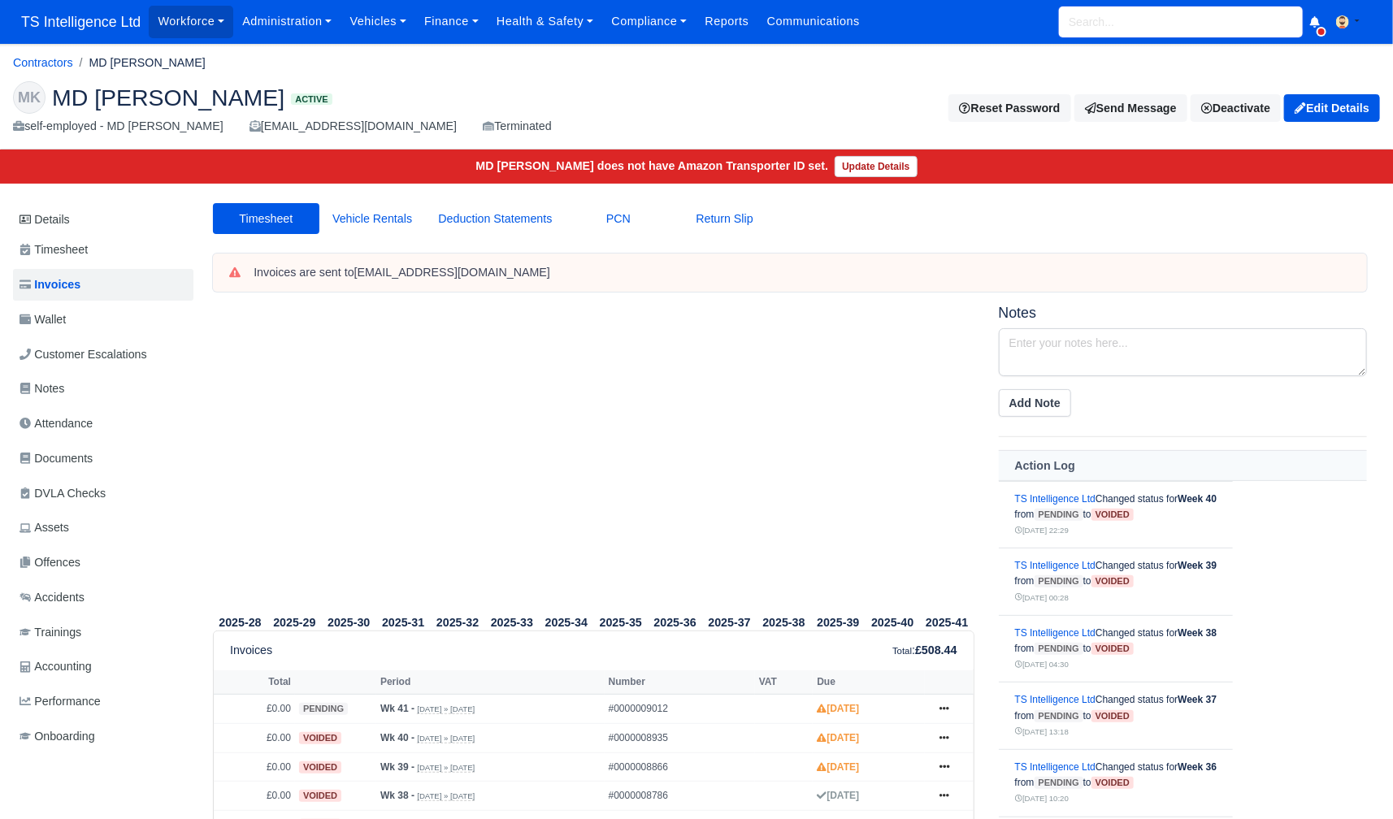
click at [1126, 23] on input "search" at bounding box center [1181, 22] width 244 height 31
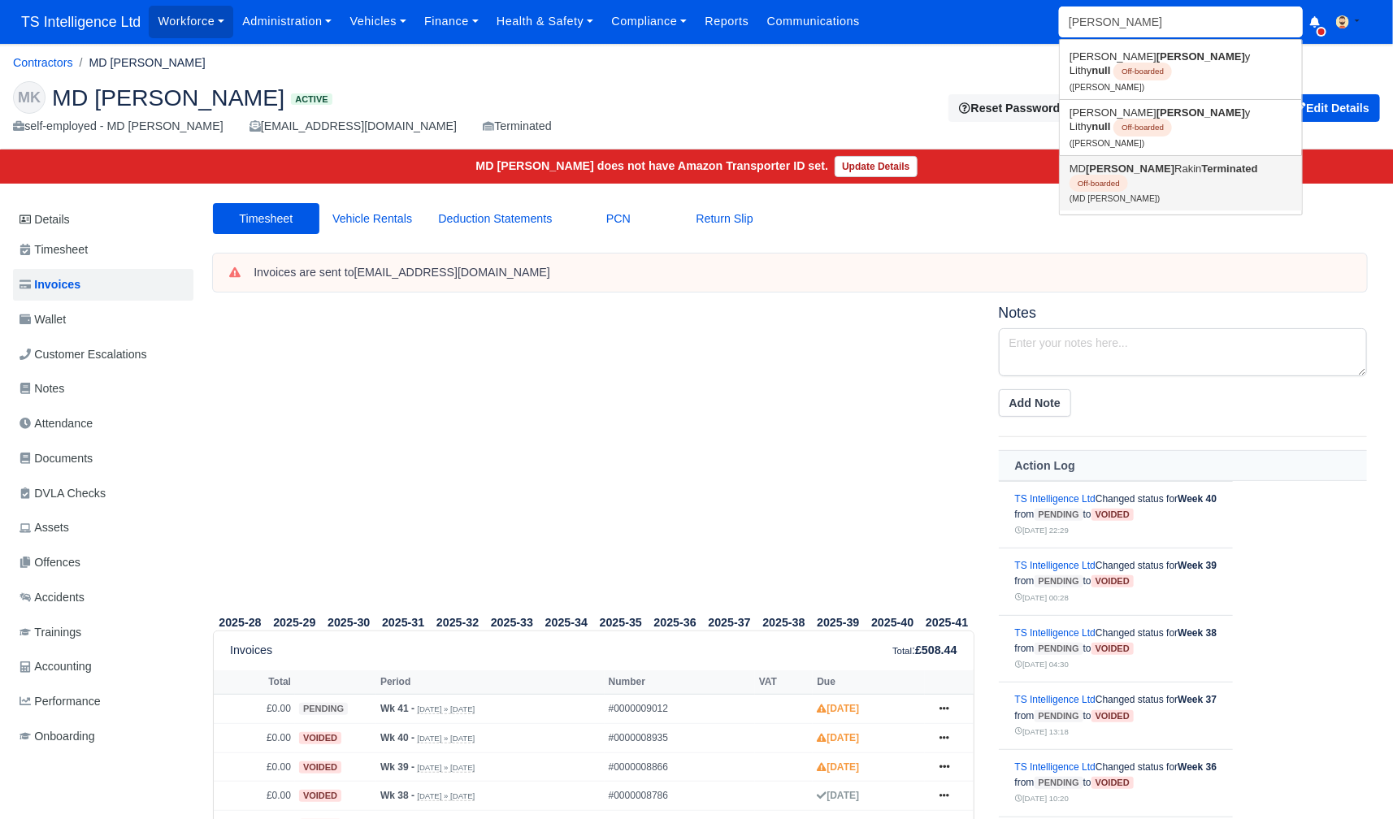
click at [1140, 156] on link "MD Adil Rakin Terminated Off-boarded (MD Adil Rakin)" at bounding box center [1181, 183] width 242 height 55
type input "MD [PERSON_NAME]"
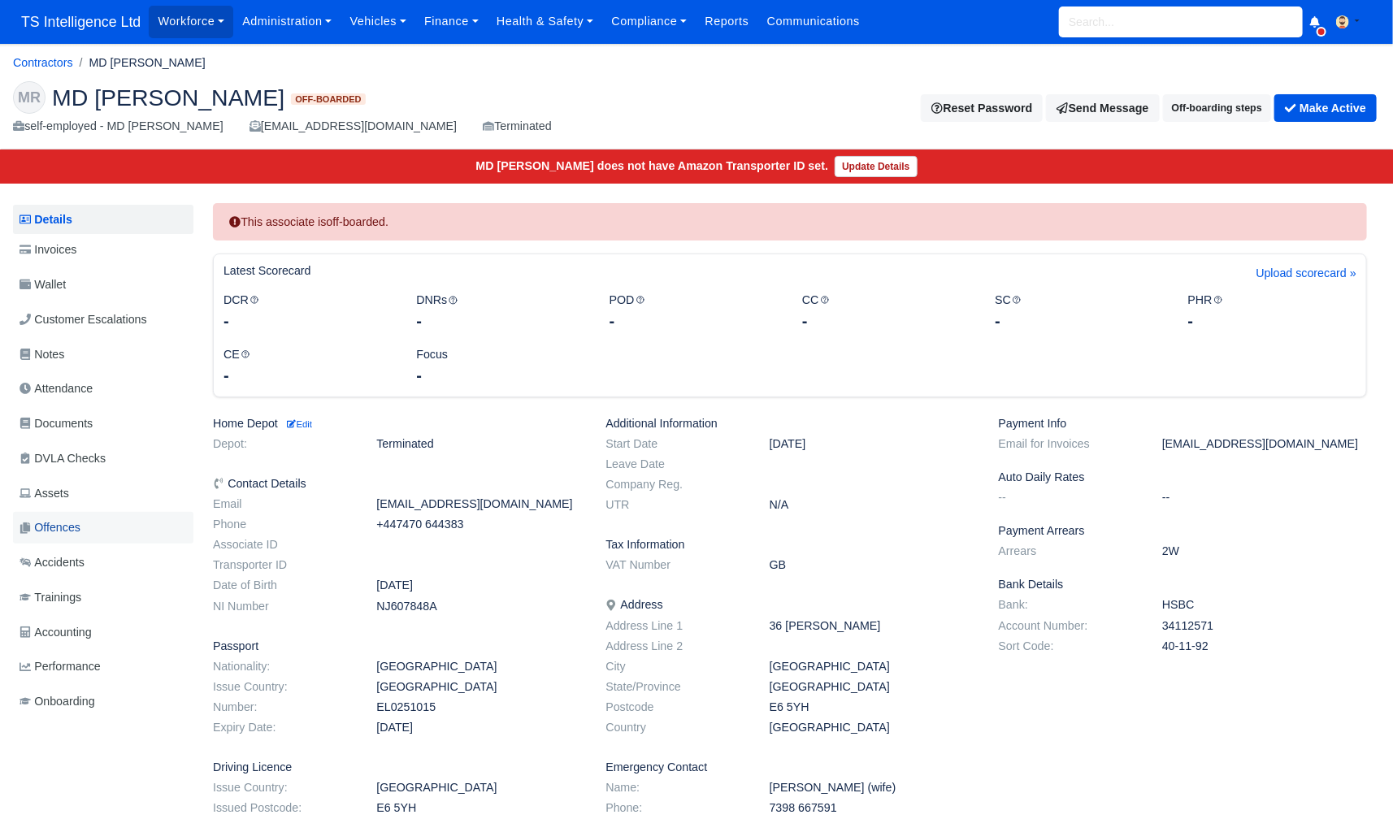
click at [75, 533] on span "Offences" at bounding box center [50, 528] width 61 height 19
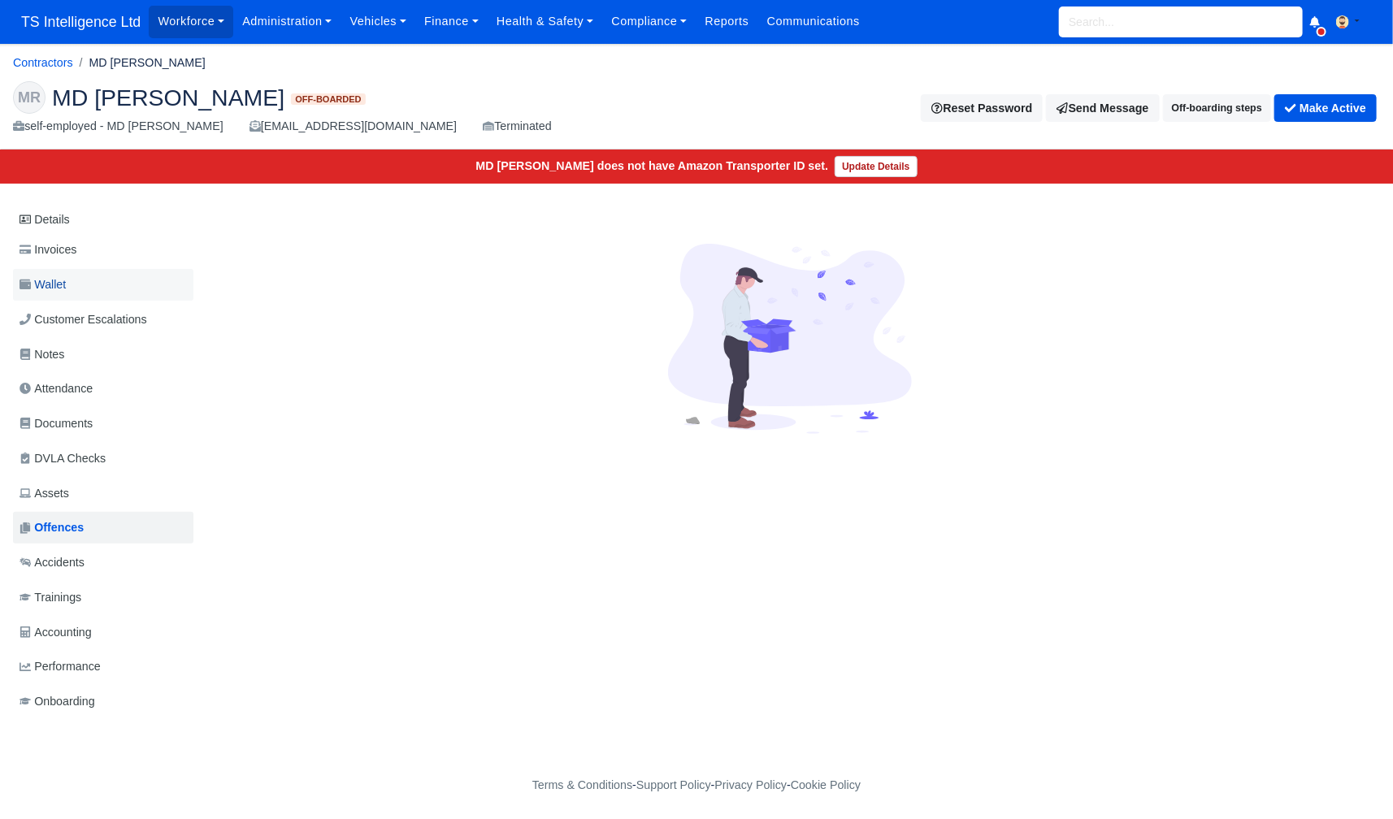
click at [106, 273] on link "Wallet" at bounding box center [103, 285] width 180 height 32
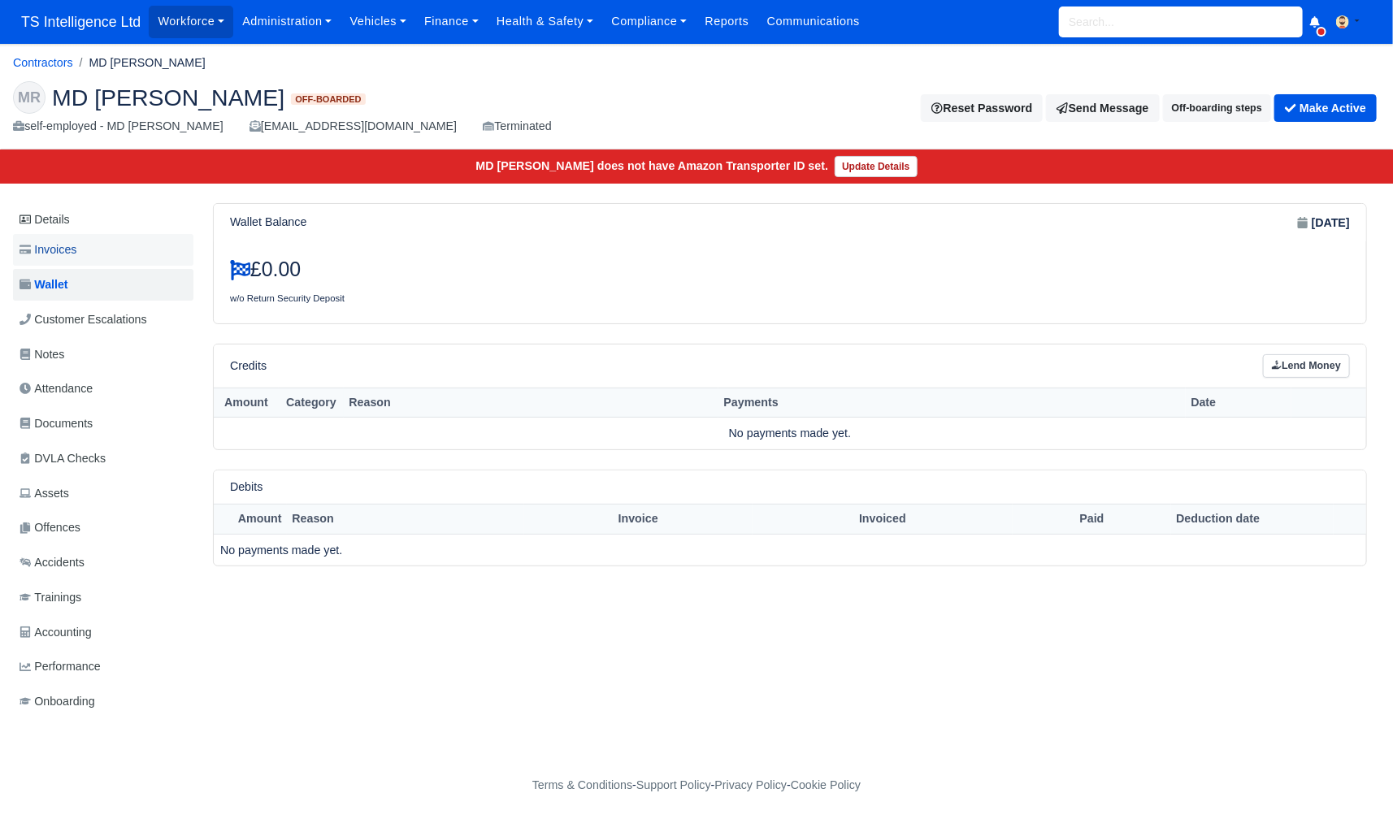
click at [108, 256] on link "Invoices" at bounding box center [103, 250] width 180 height 32
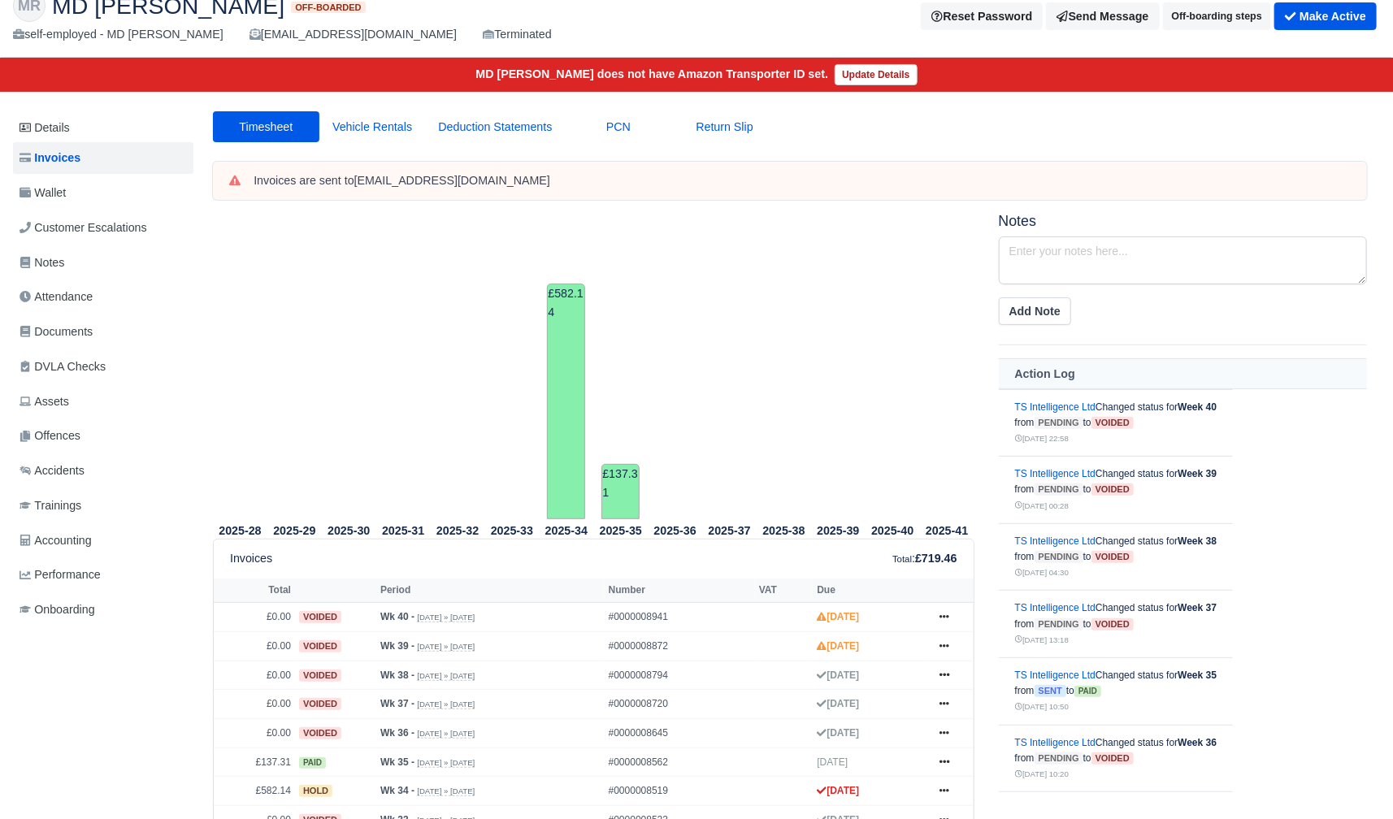
scroll to position [206, 0]
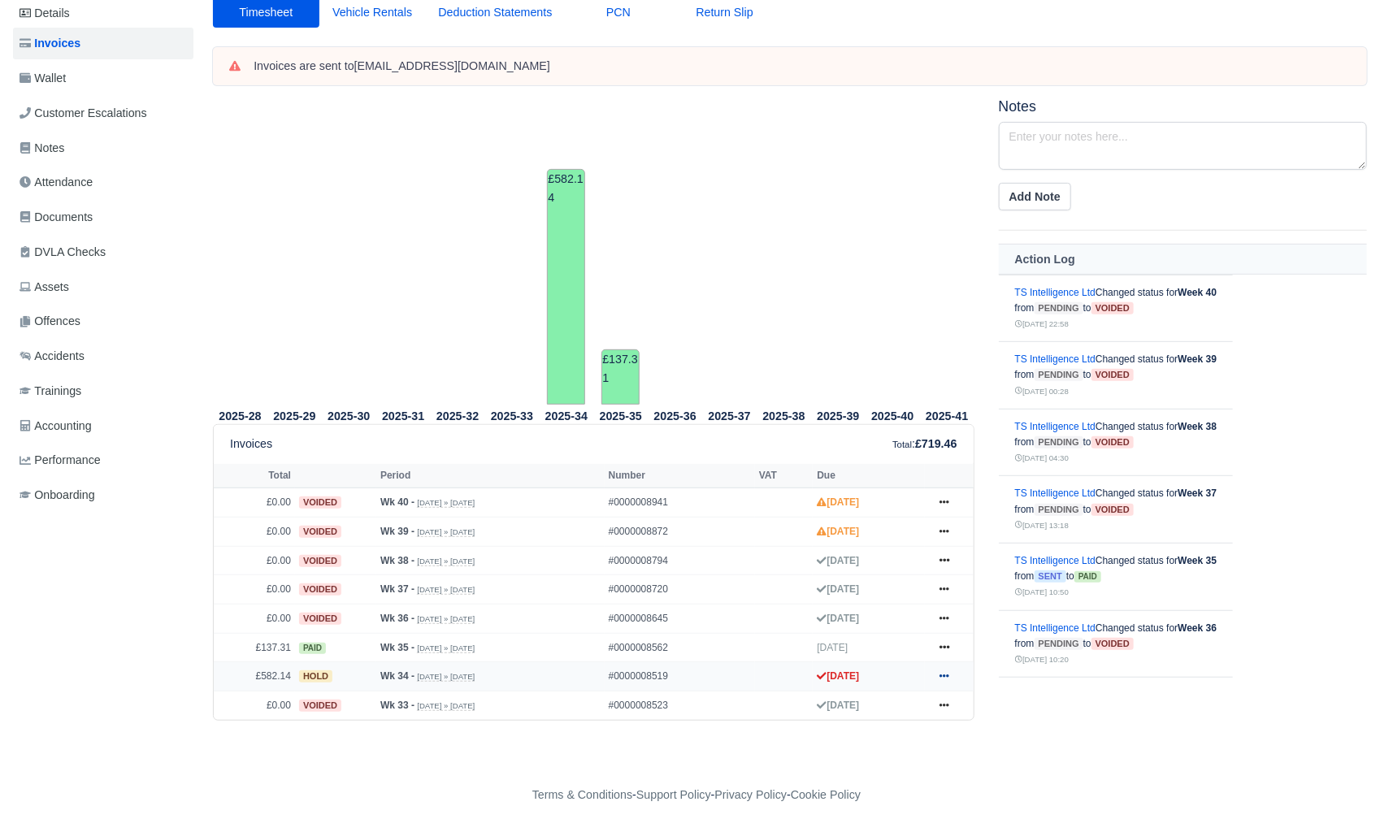
click at [953, 667] on link at bounding box center [944, 677] width 24 height 20
click at [859, 465] on link "Show Invoice" at bounding box center [882, 476] width 145 height 34
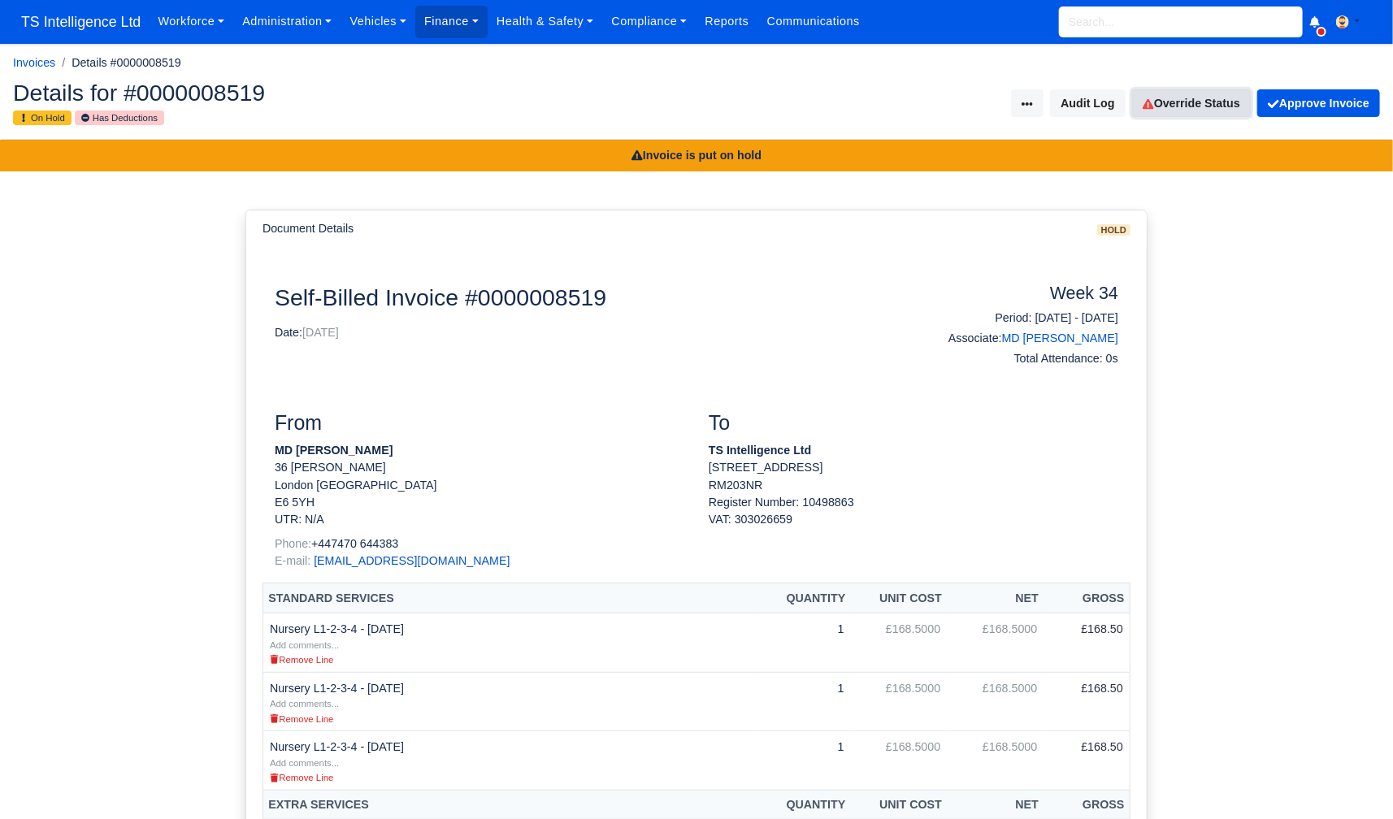
click at [1197, 99] on link "Override Status" at bounding box center [1191, 103] width 119 height 28
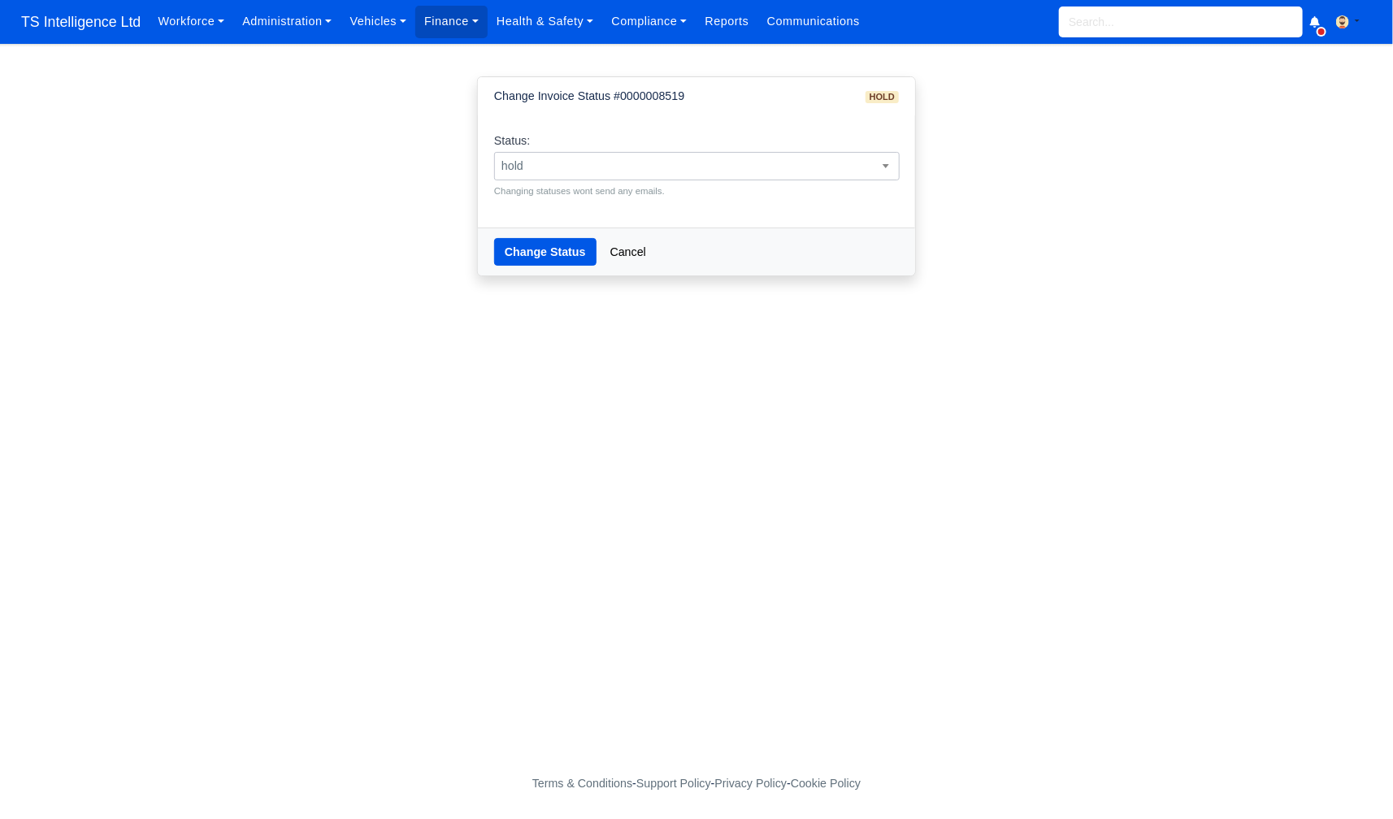
click at [842, 159] on span "hold" at bounding box center [697, 166] width 404 height 20
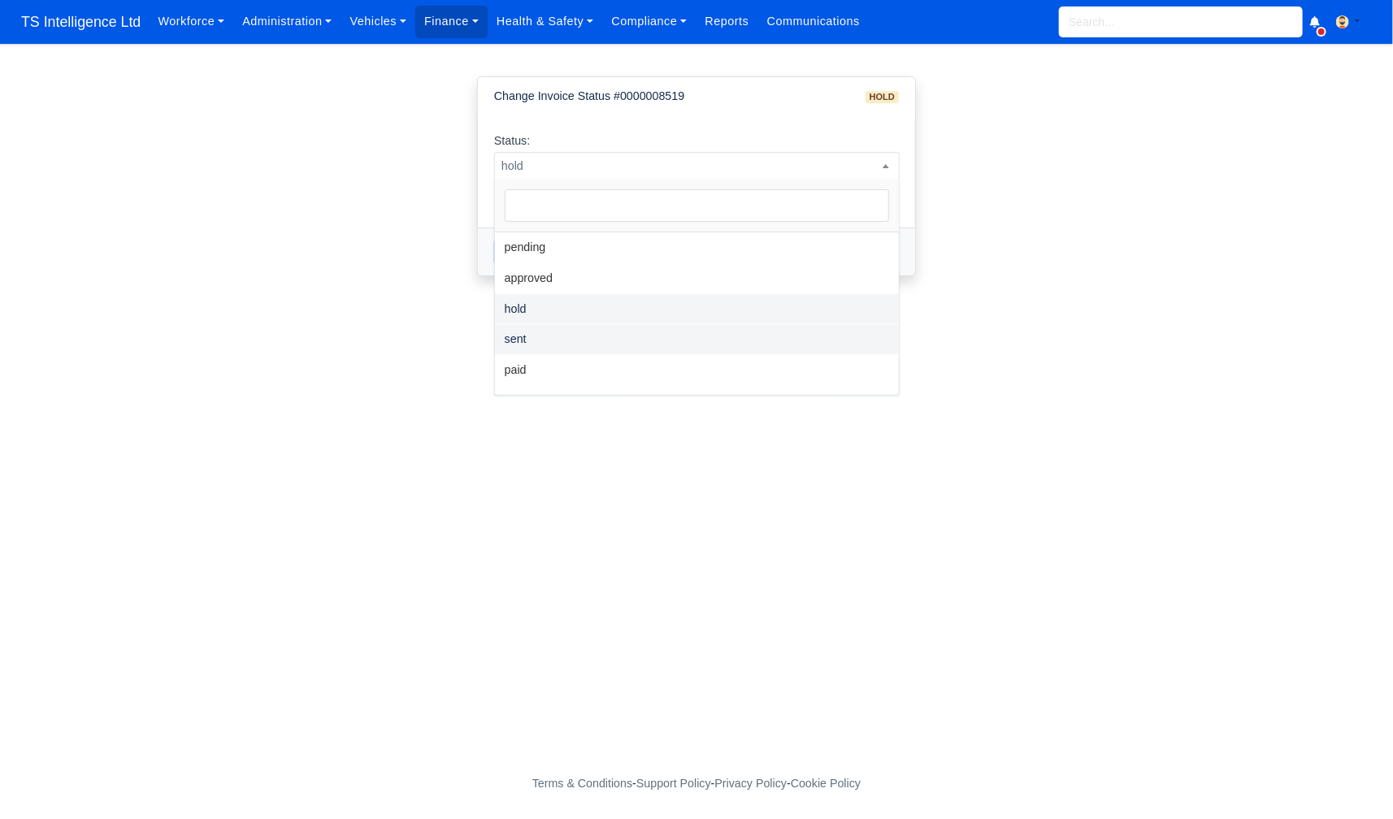
select select "sent"
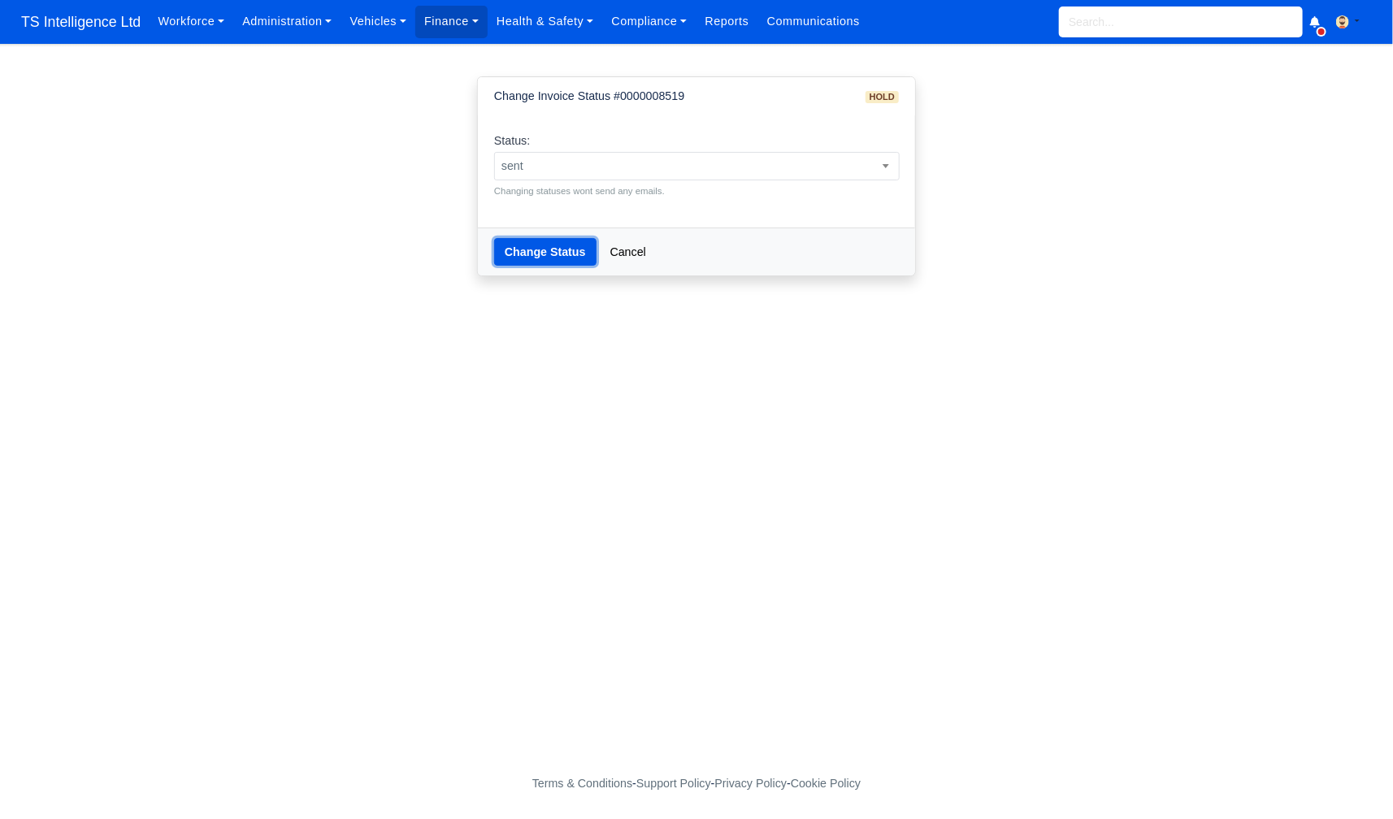
click at [545, 251] on button "Change Status" at bounding box center [545, 252] width 102 height 28
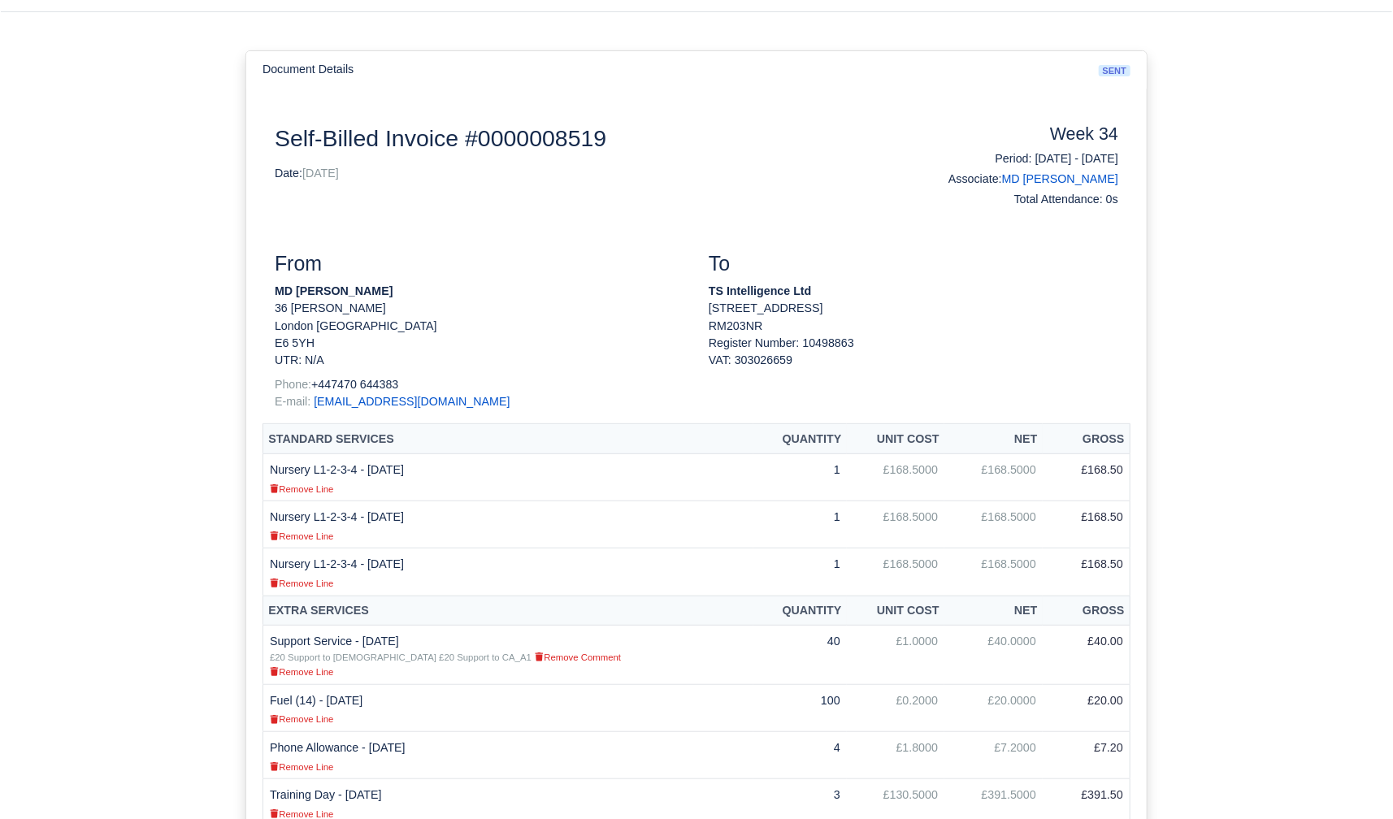
scroll to position [85, 0]
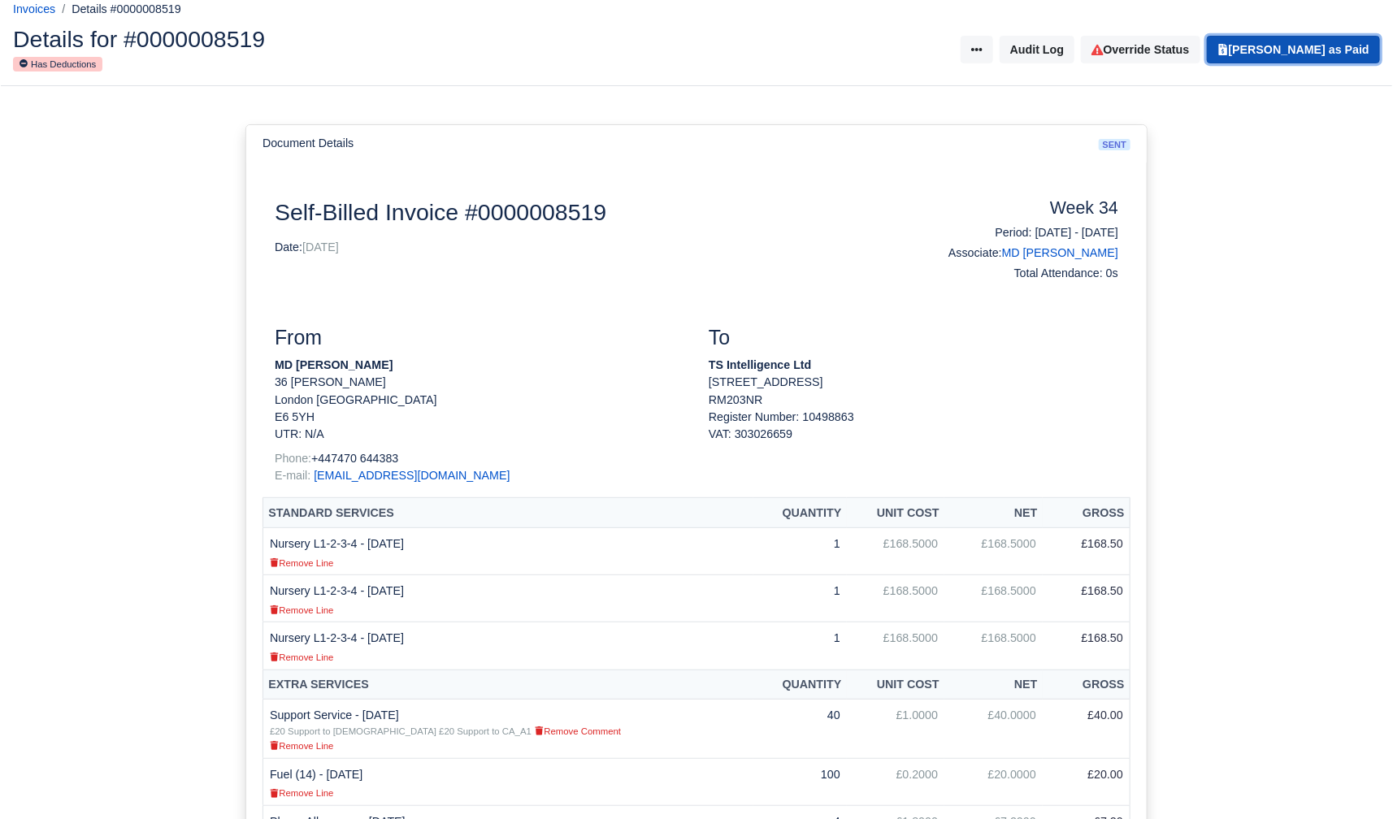
click at [1281, 50] on button "Mark Invoice as Paid" at bounding box center [1293, 50] width 173 height 28
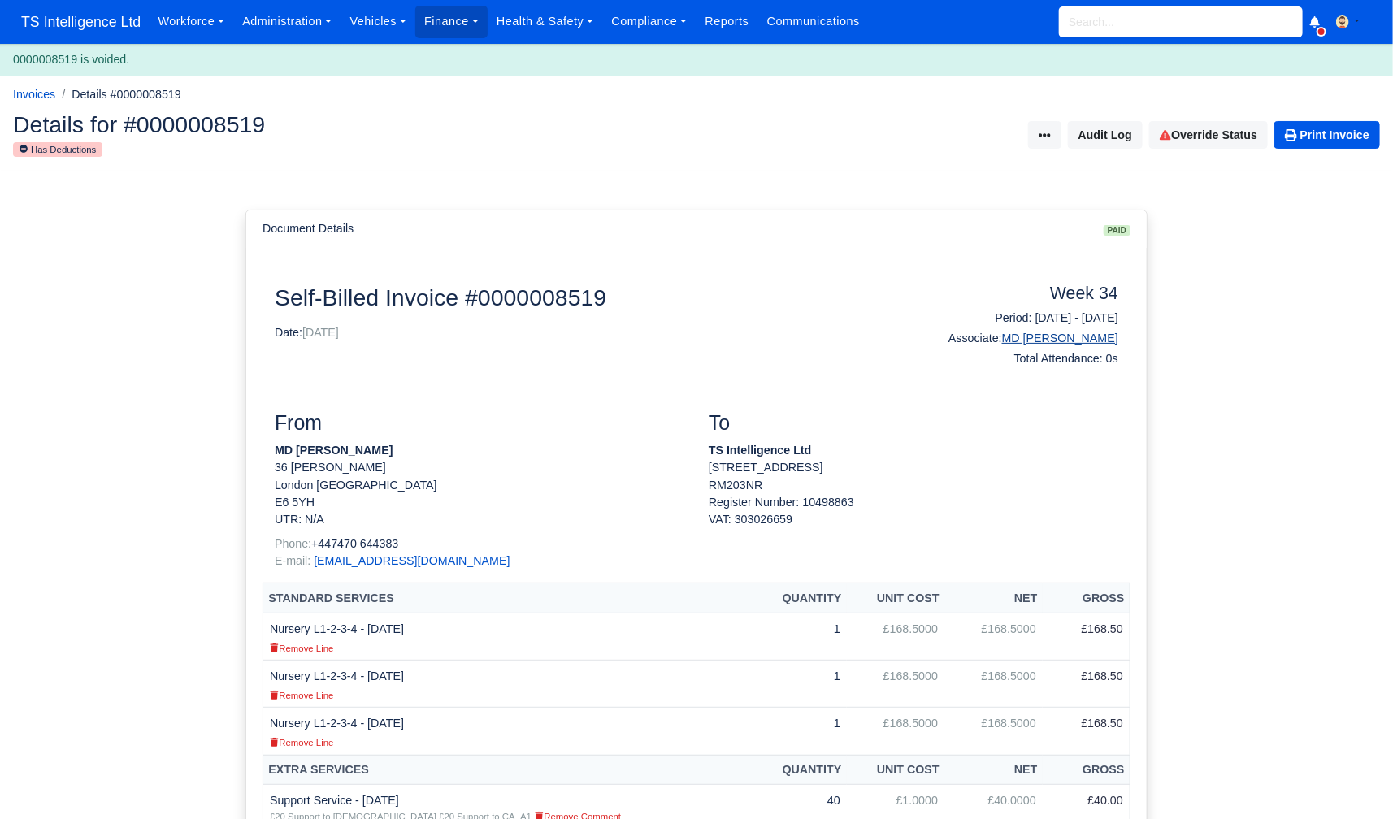
click at [1079, 340] on link "MD [PERSON_NAME]" at bounding box center [1060, 338] width 116 height 13
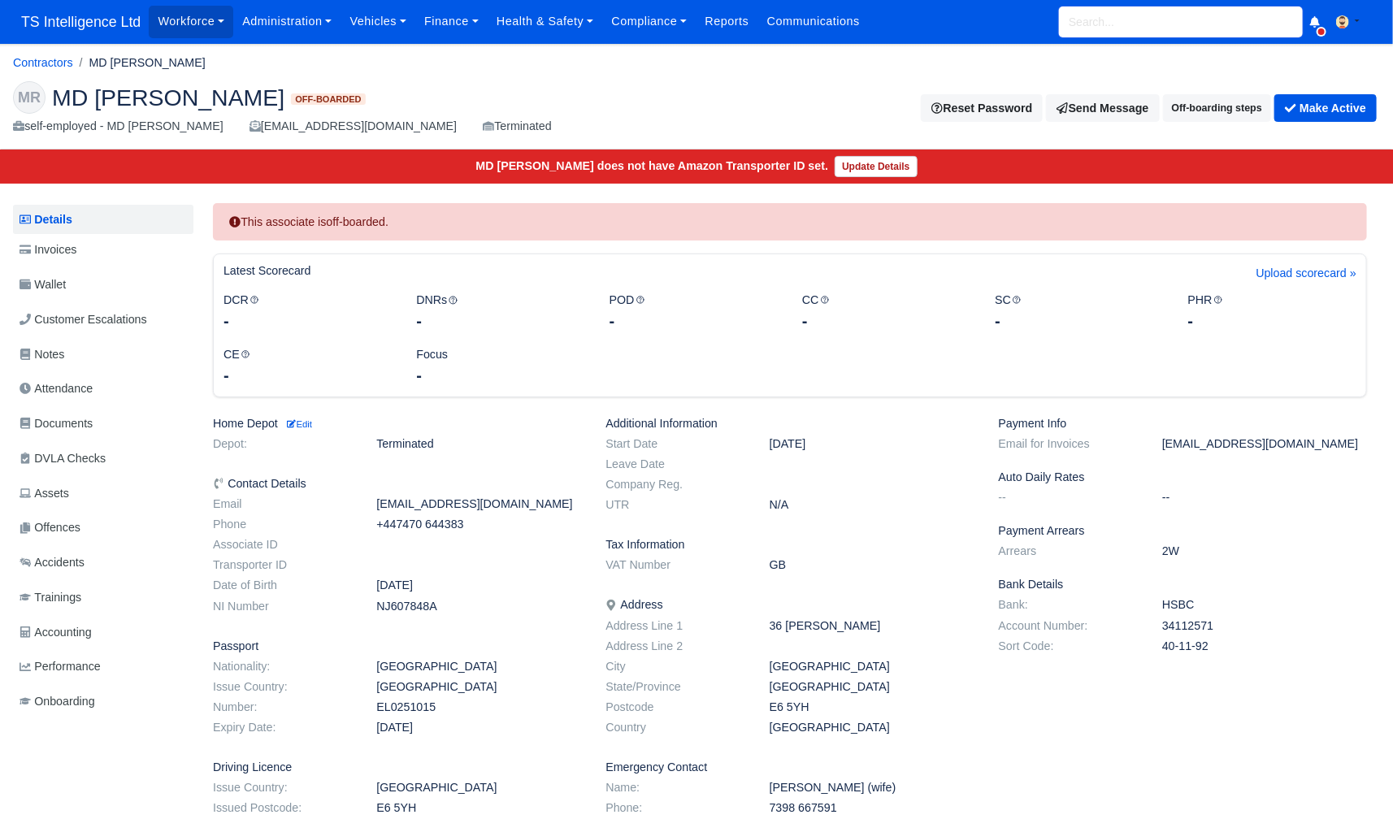
click at [1088, 28] on input "search" at bounding box center [1181, 22] width 244 height 31
type input "fab"
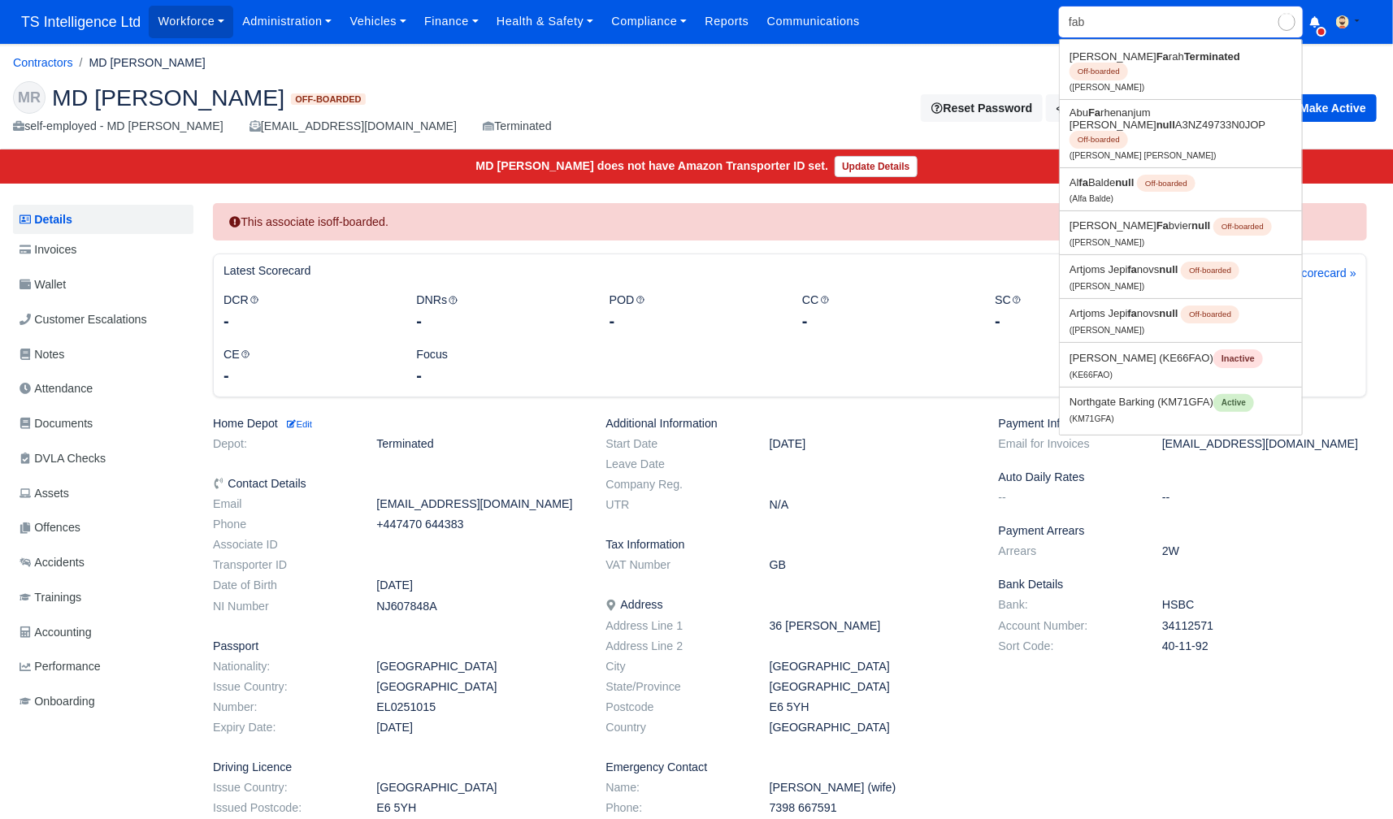
type input "fabio Goncalves Rebuli"
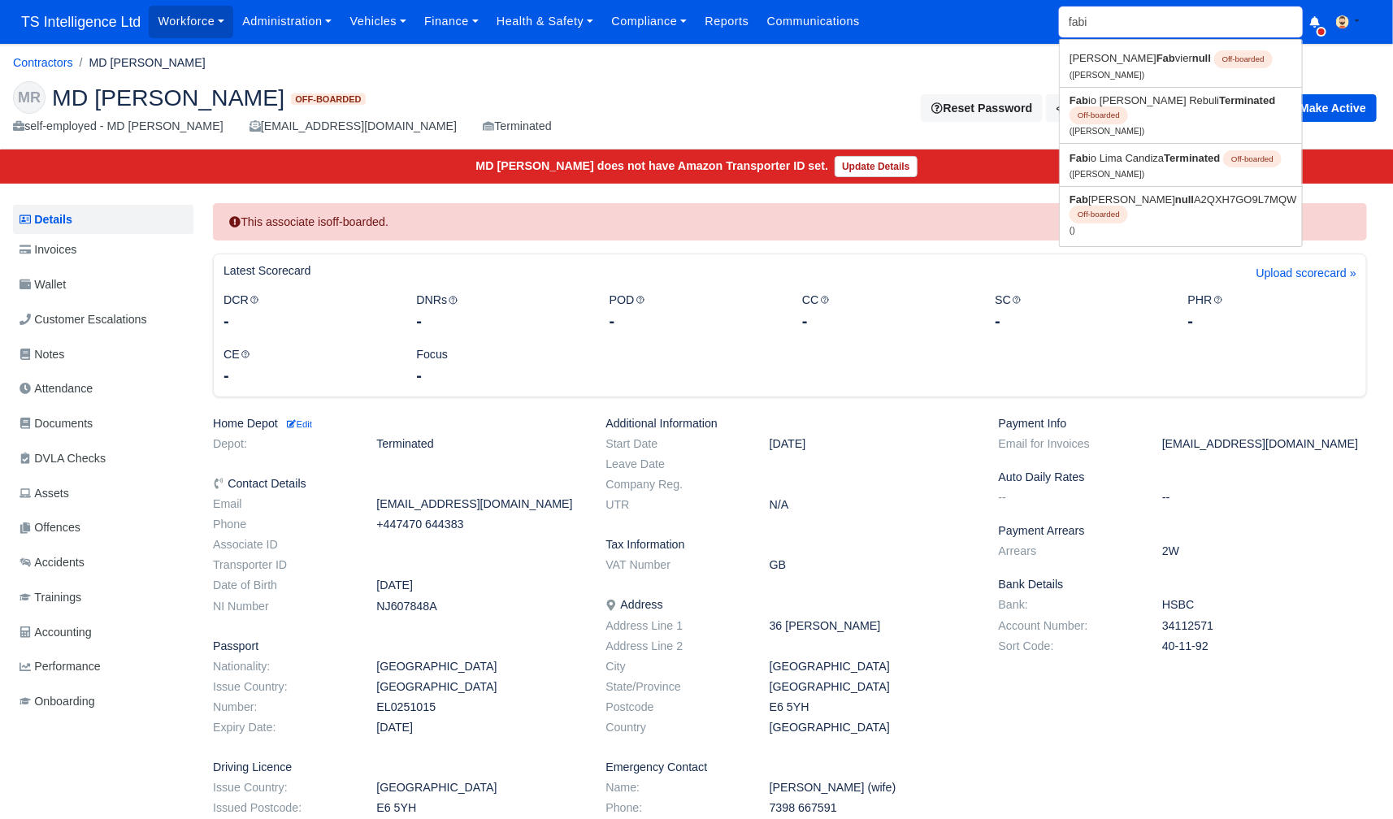
type input "fabio"
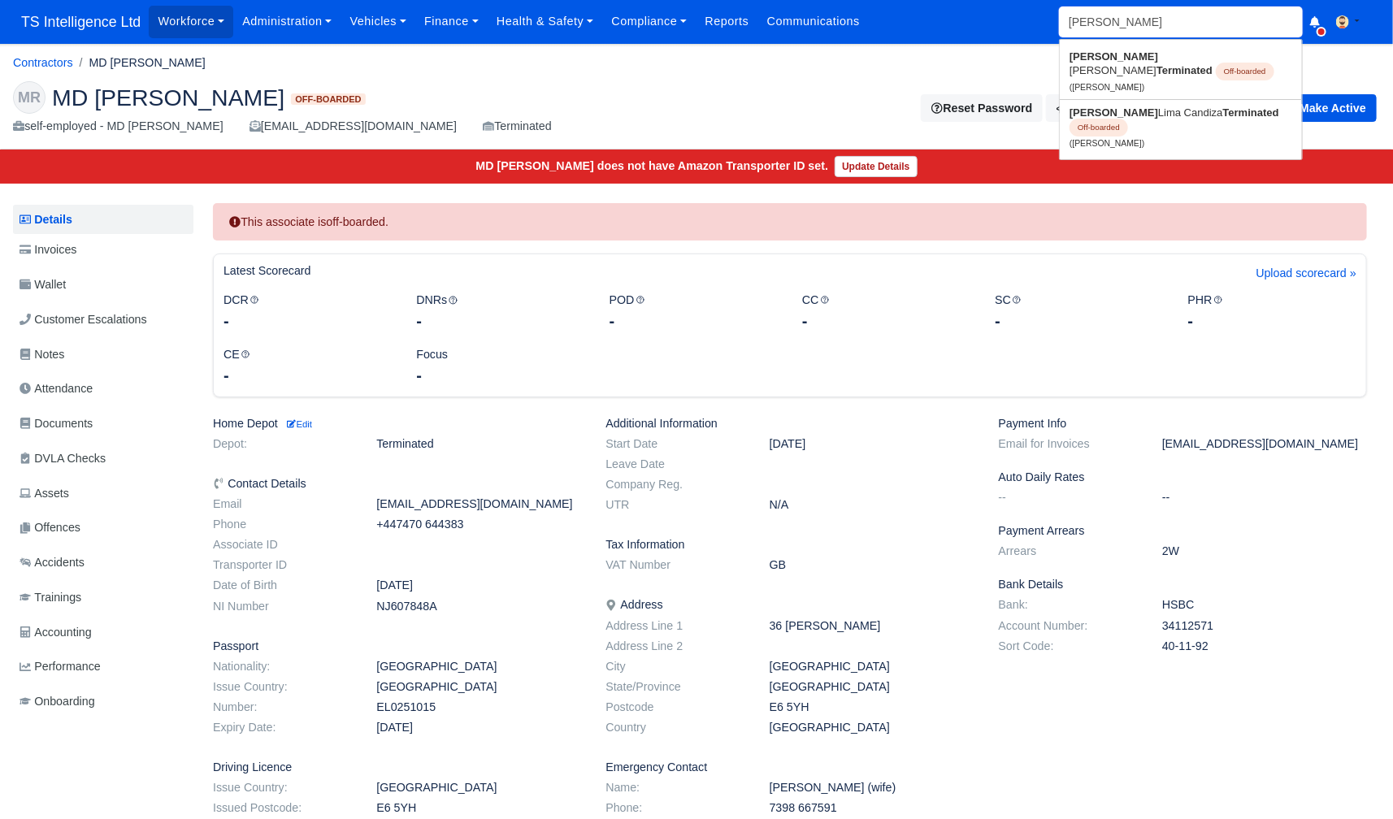
type input "fabio Goncalves Rebuli"
click at [1101, 139] on small "(Fabio Lima Candiza)" at bounding box center [1107, 143] width 75 height 9
type input "Fabio Lima Candiza"
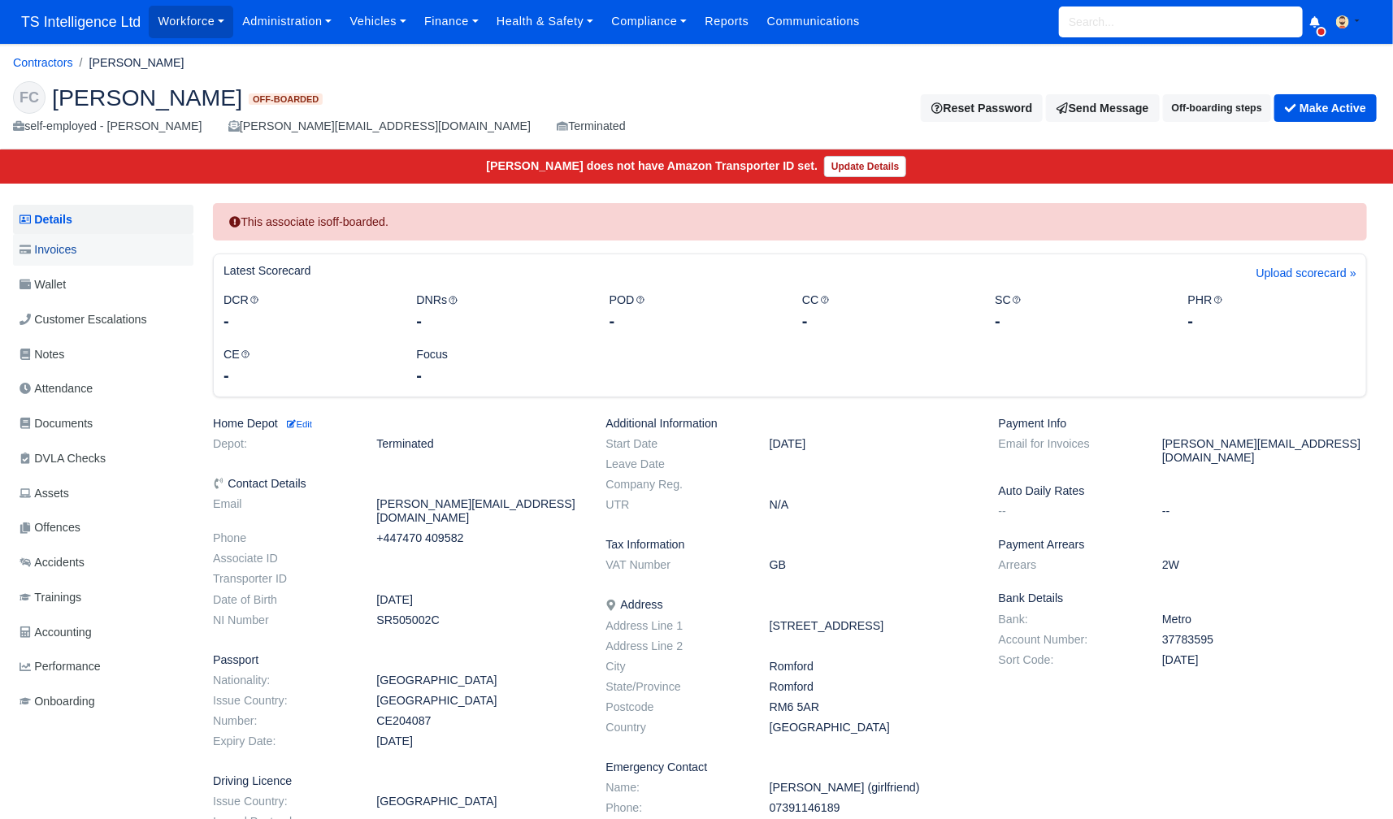
click at [94, 254] on link "Invoices" at bounding box center [103, 250] width 180 height 32
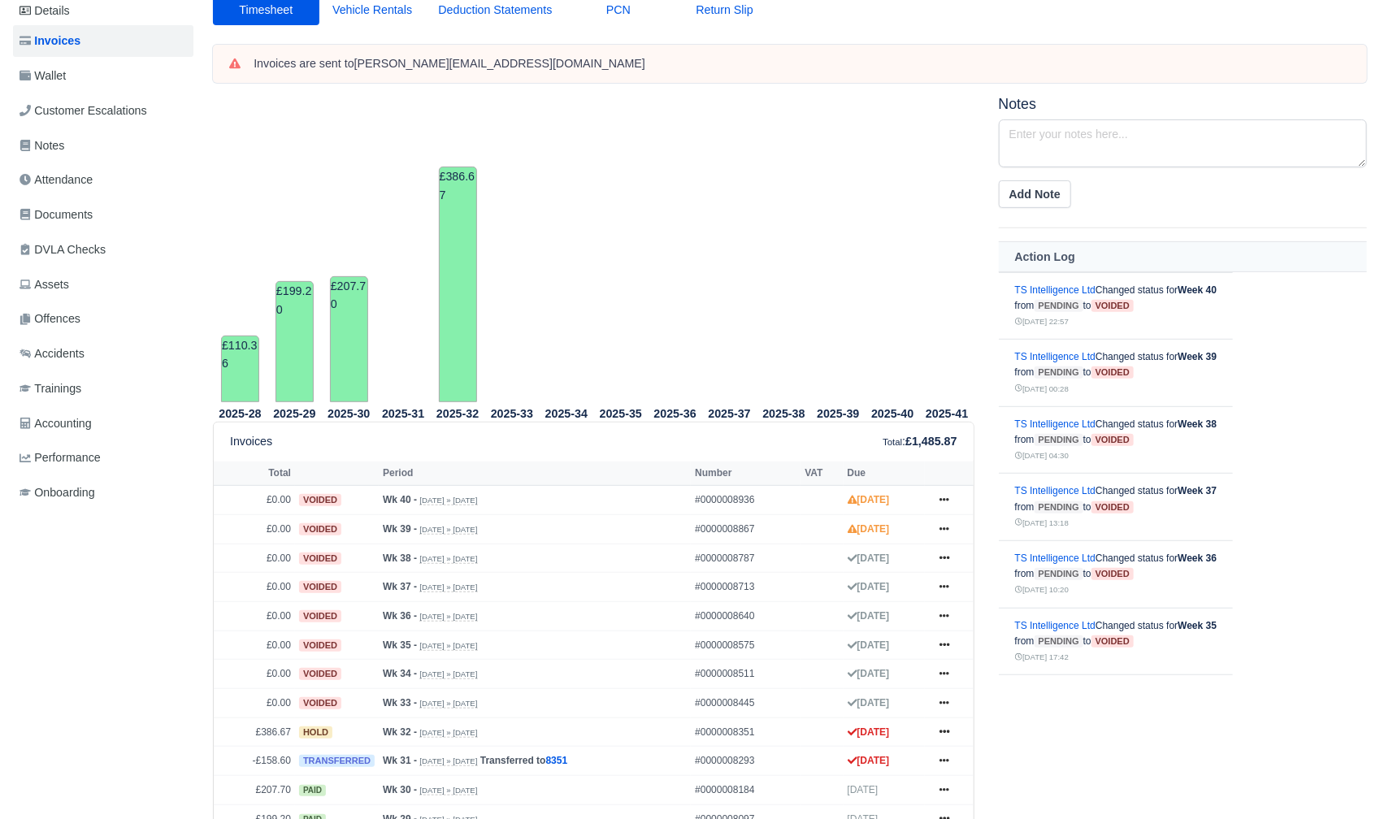
scroll to position [104, 0]
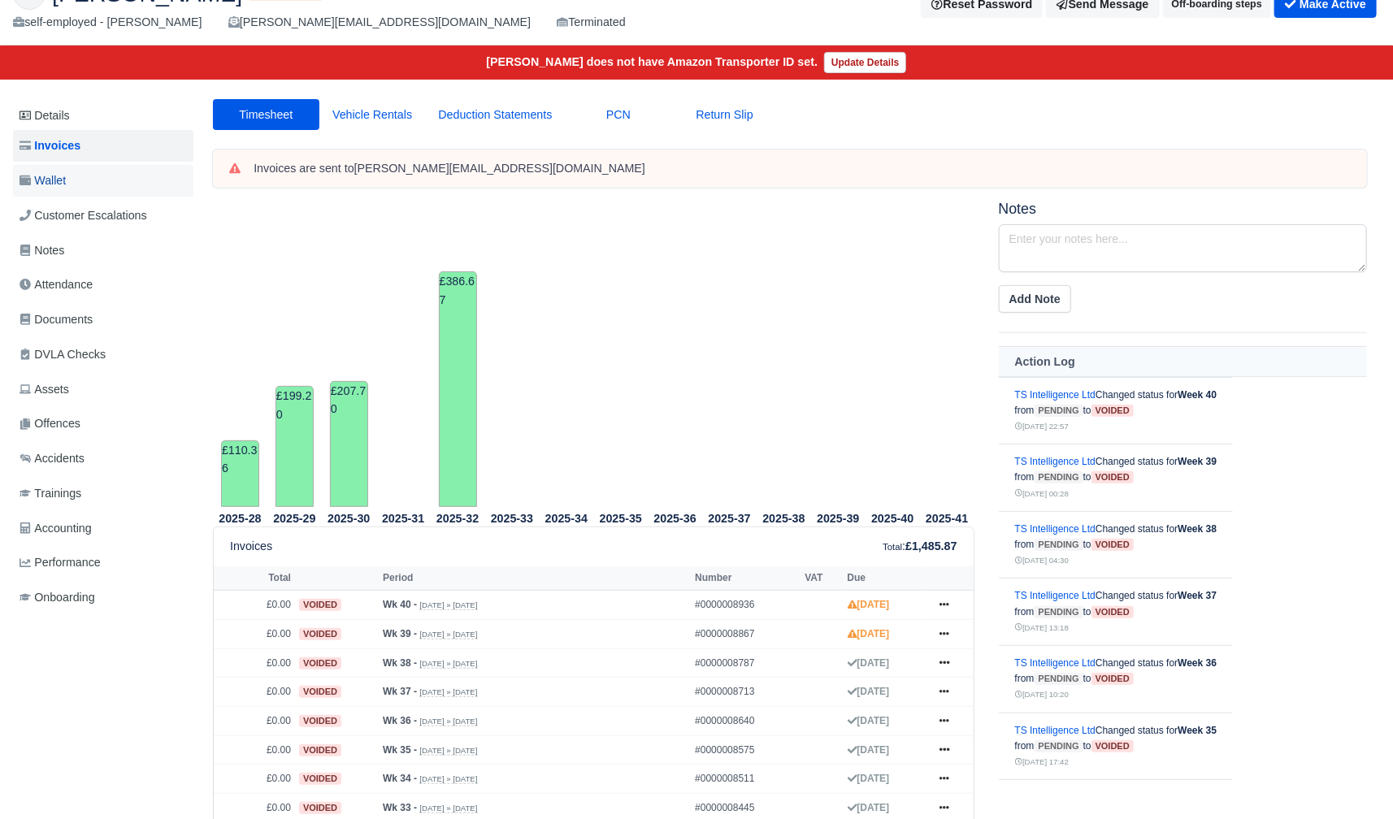
click at [124, 182] on link "Wallet" at bounding box center [103, 181] width 180 height 32
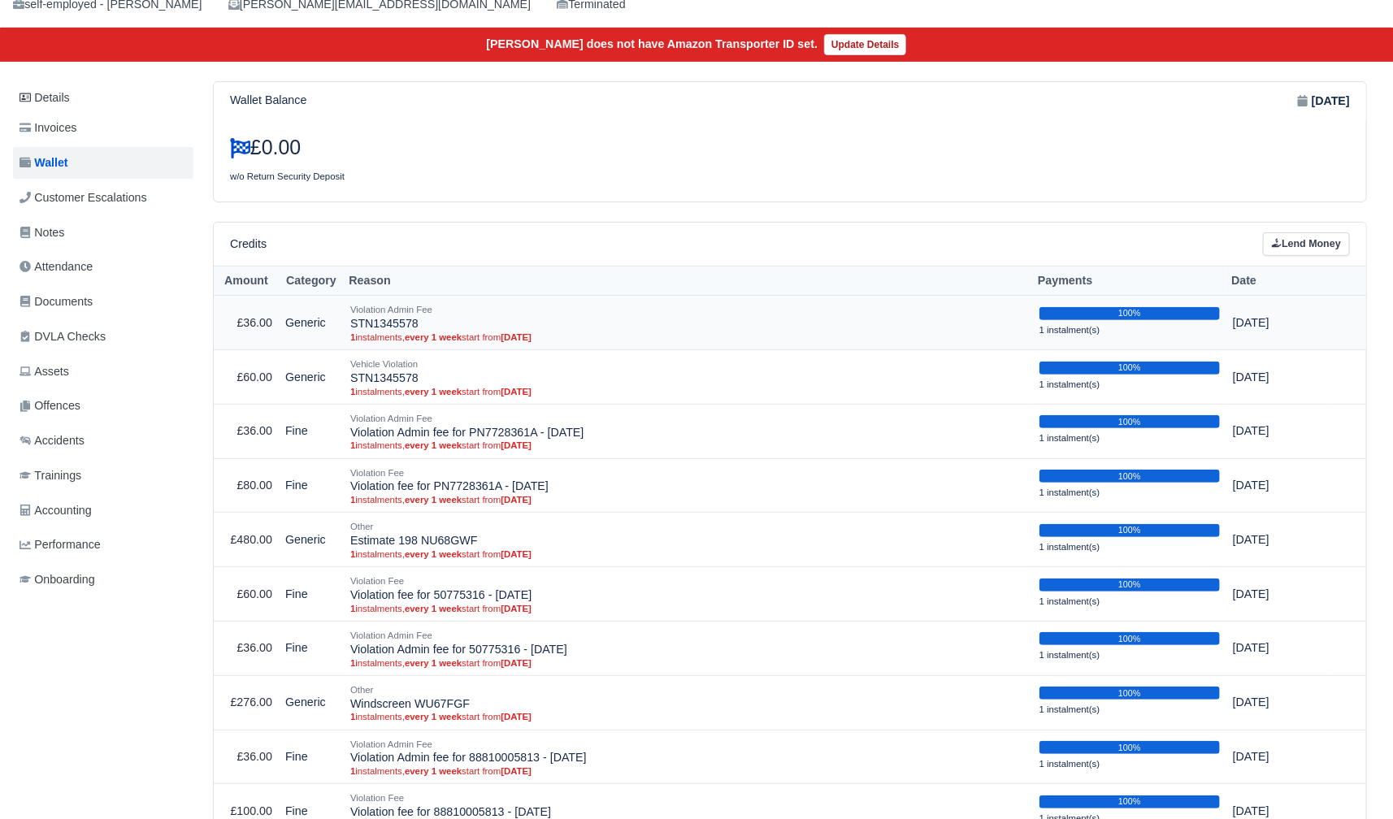
scroll to position [33, 0]
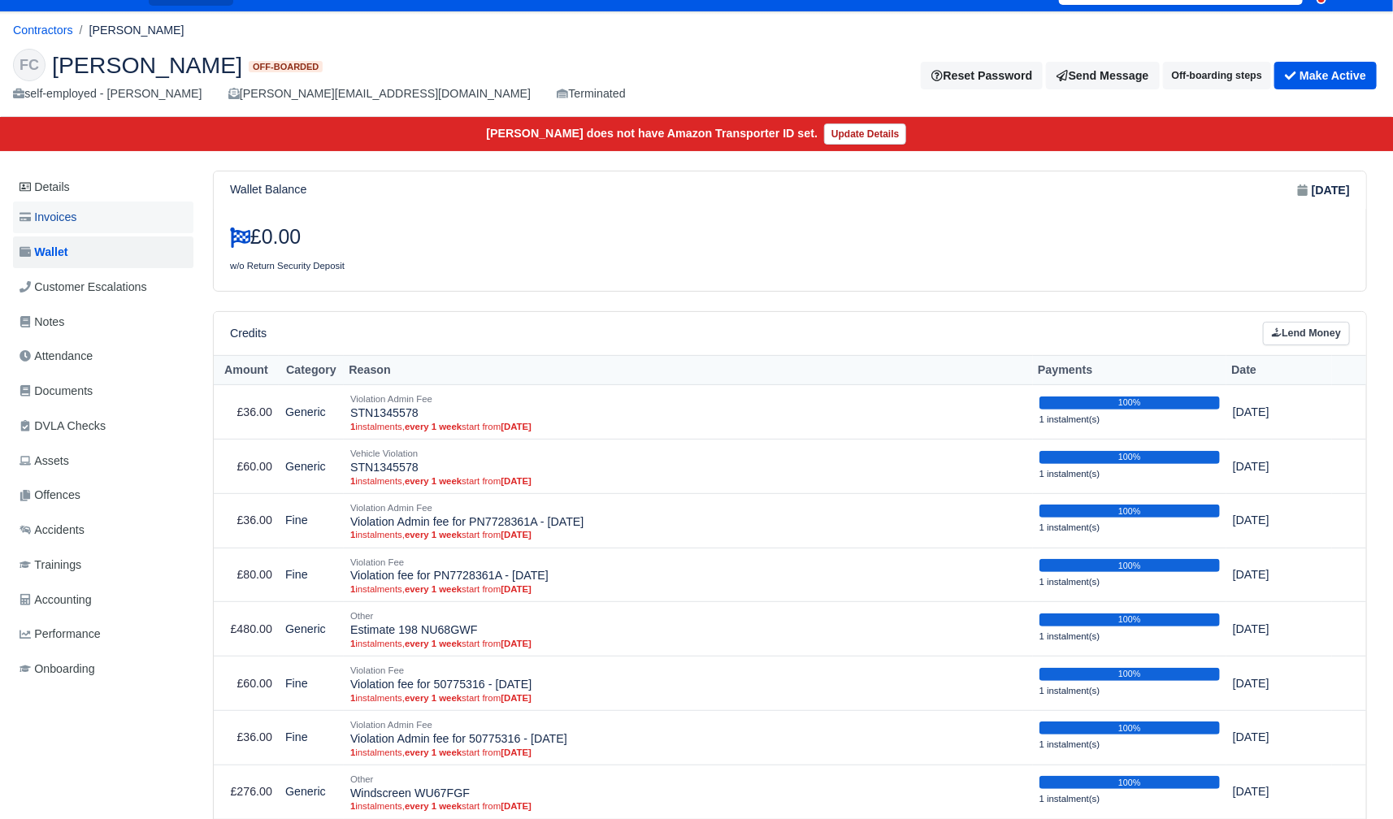
click at [76, 221] on span "Invoices" at bounding box center [48, 217] width 57 height 19
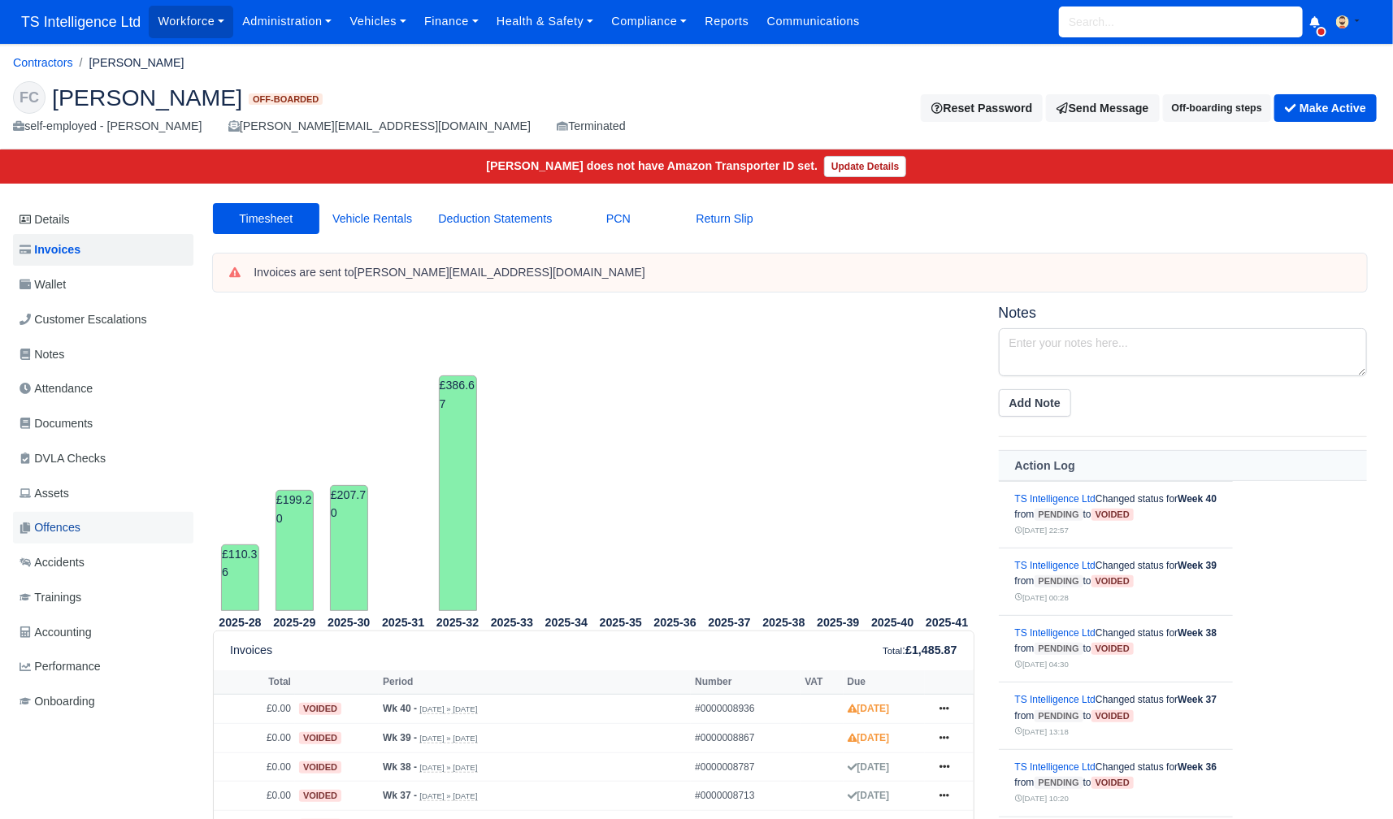
click at [53, 530] on span "Offences" at bounding box center [50, 528] width 61 height 19
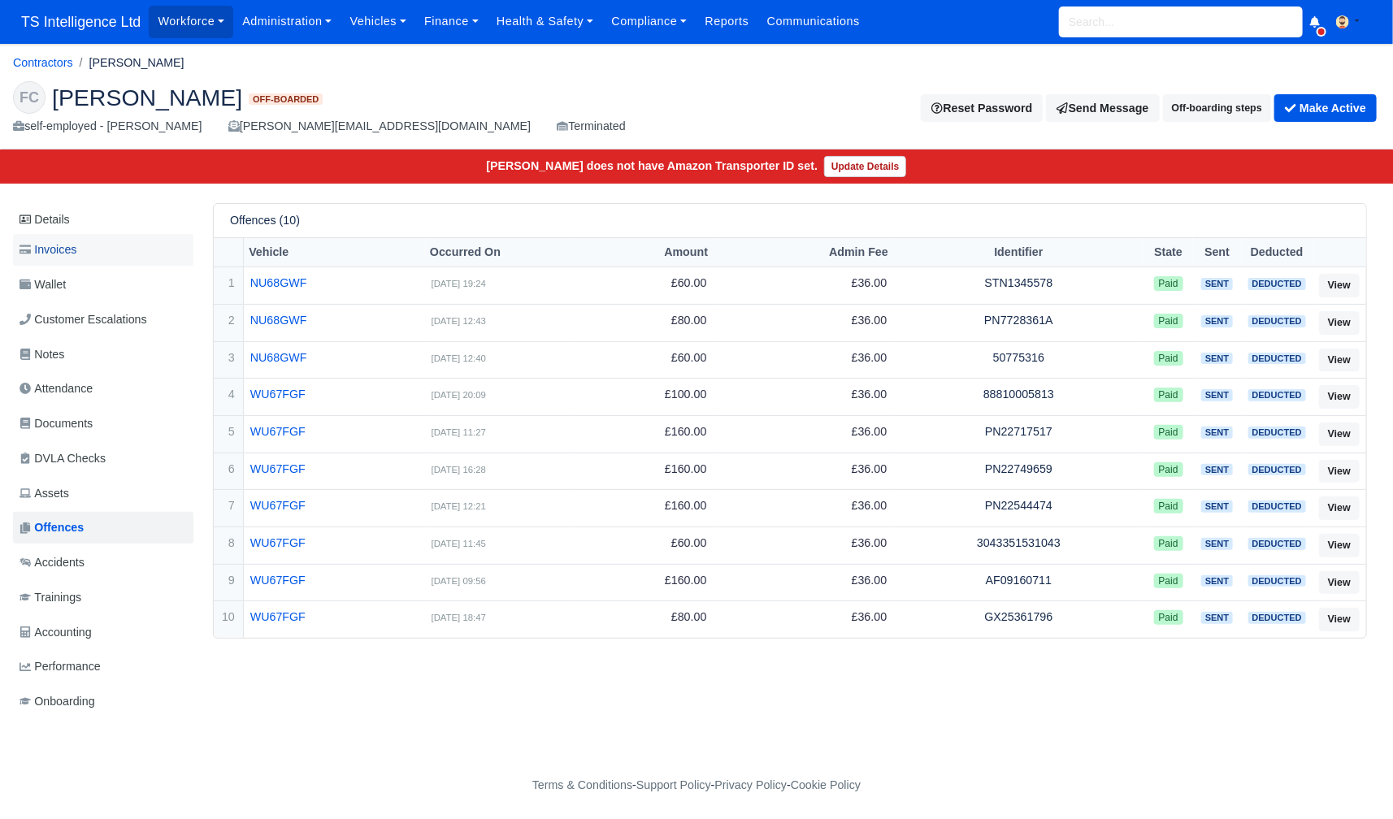
click at [85, 248] on link "Invoices" at bounding box center [103, 250] width 180 height 32
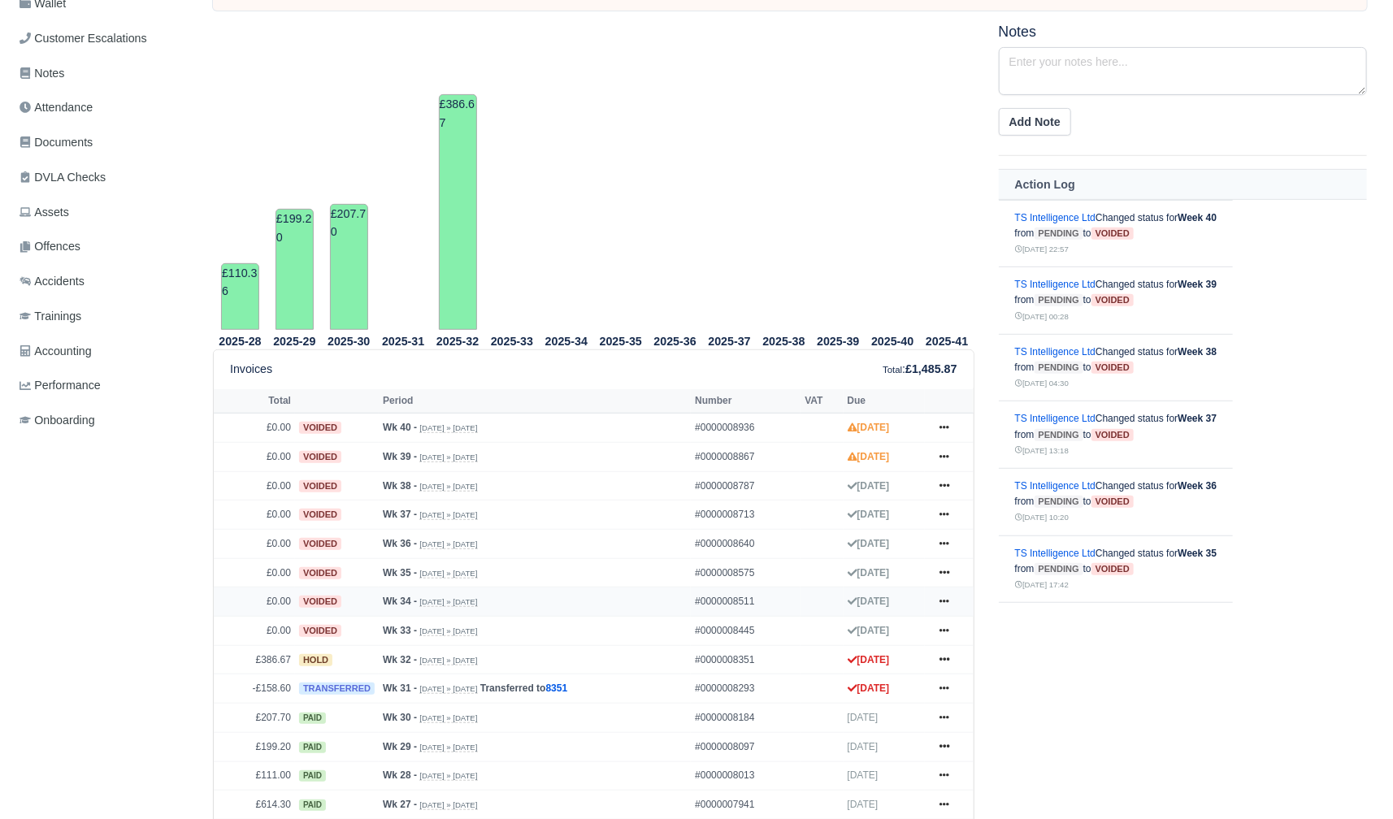
scroll to position [287, 0]
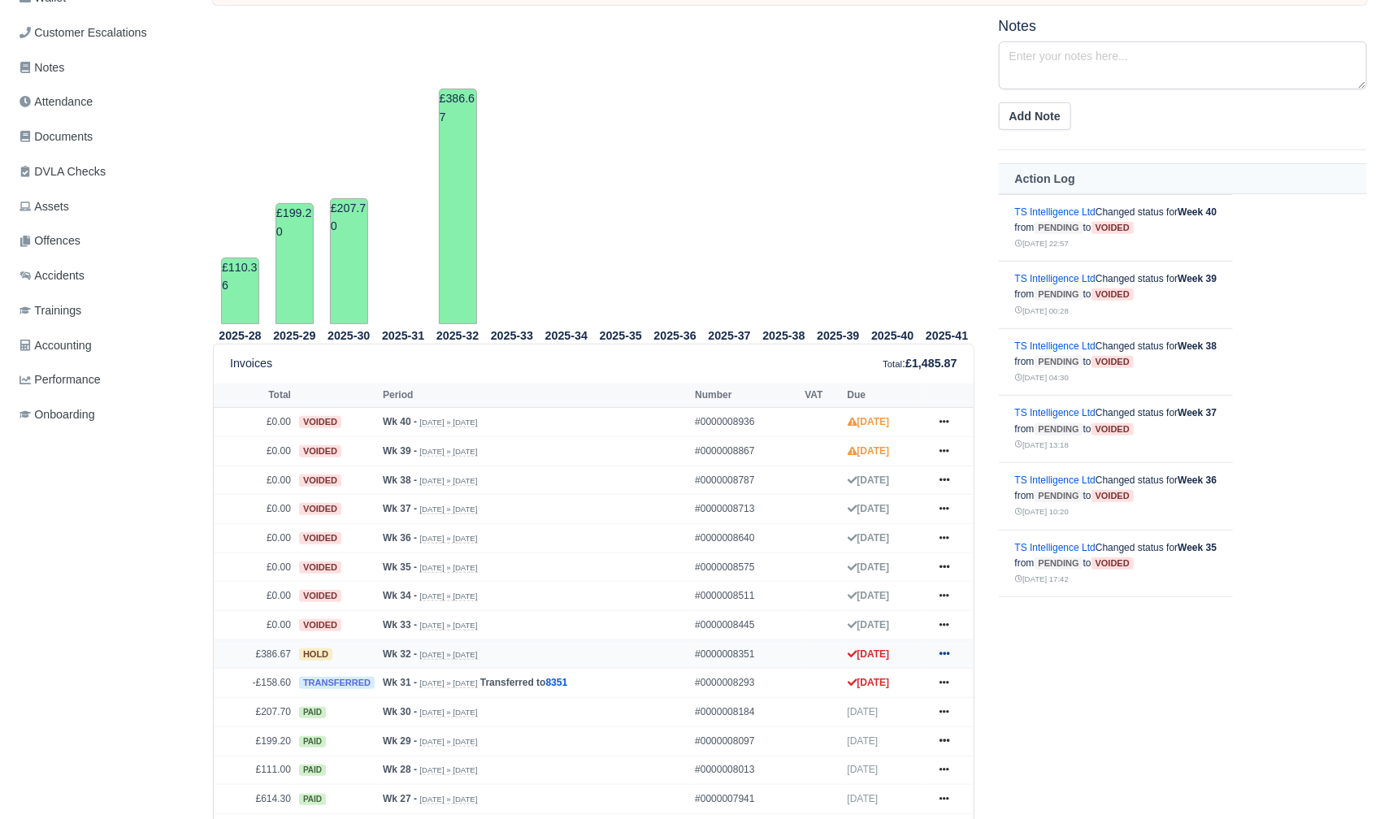
click at [945, 653] on icon at bounding box center [945, 654] width 10 height 3
click at [847, 437] on link "Show Invoice" at bounding box center [882, 454] width 145 height 34
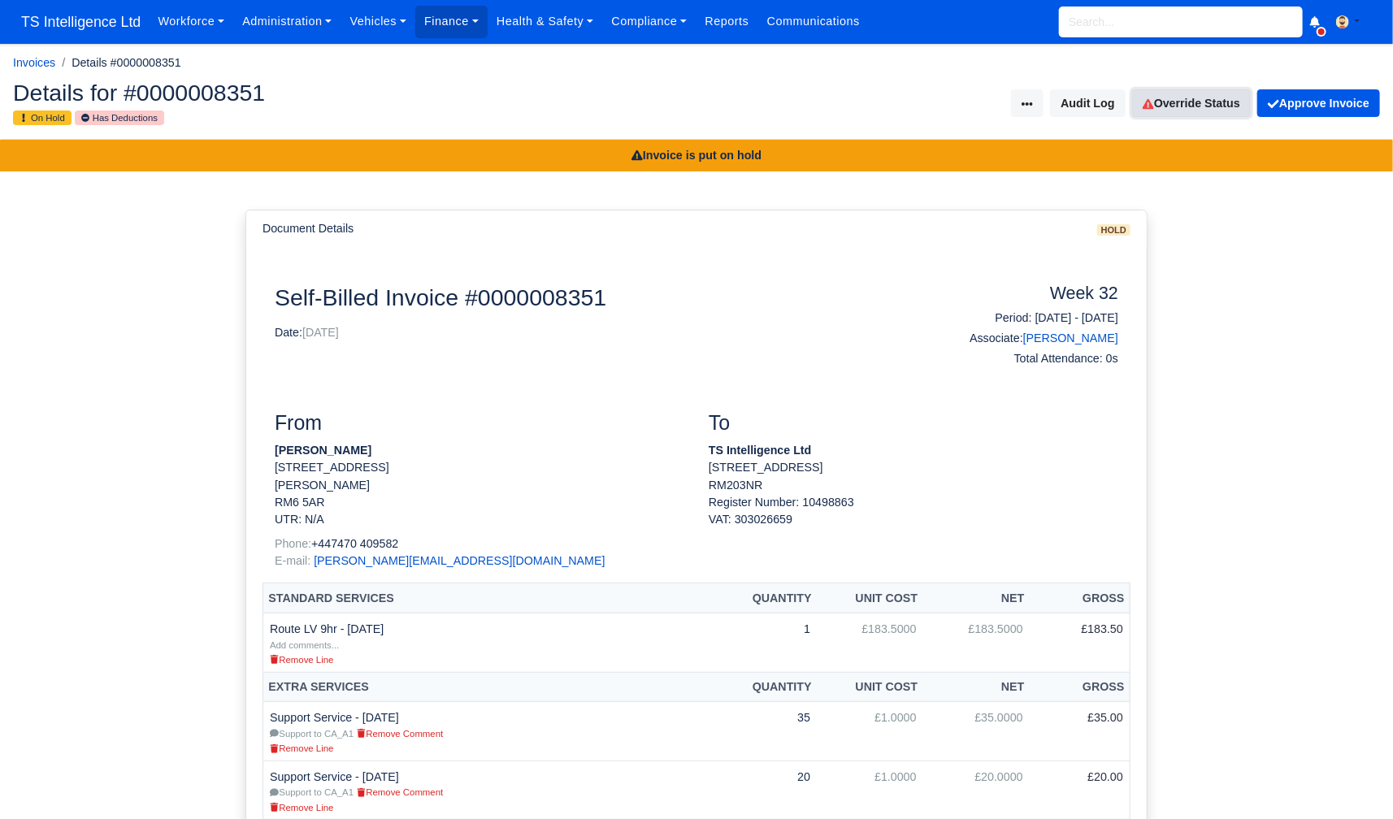
click at [1159, 101] on link "Override Status" at bounding box center [1191, 103] width 119 height 28
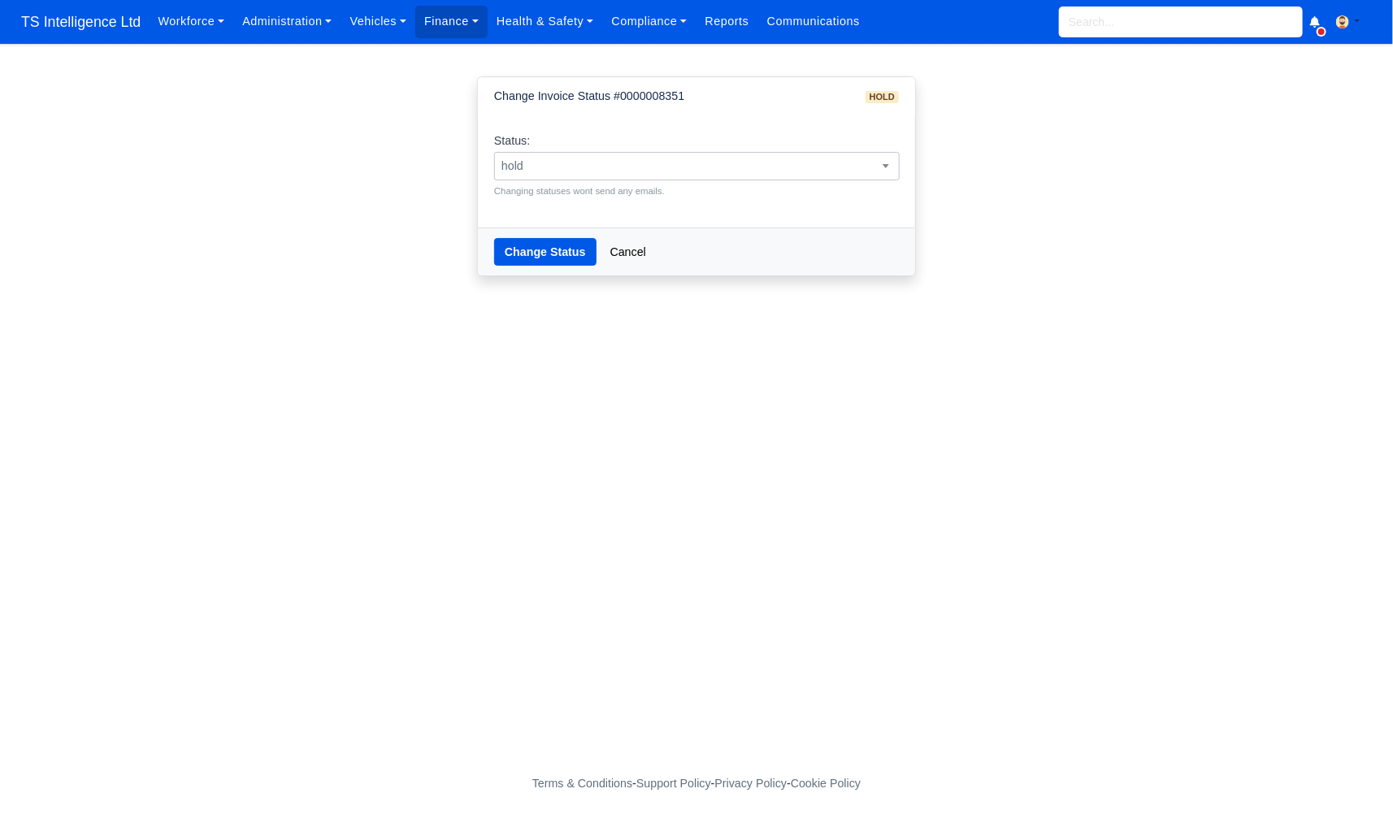
click at [827, 165] on span "hold" at bounding box center [697, 166] width 404 height 20
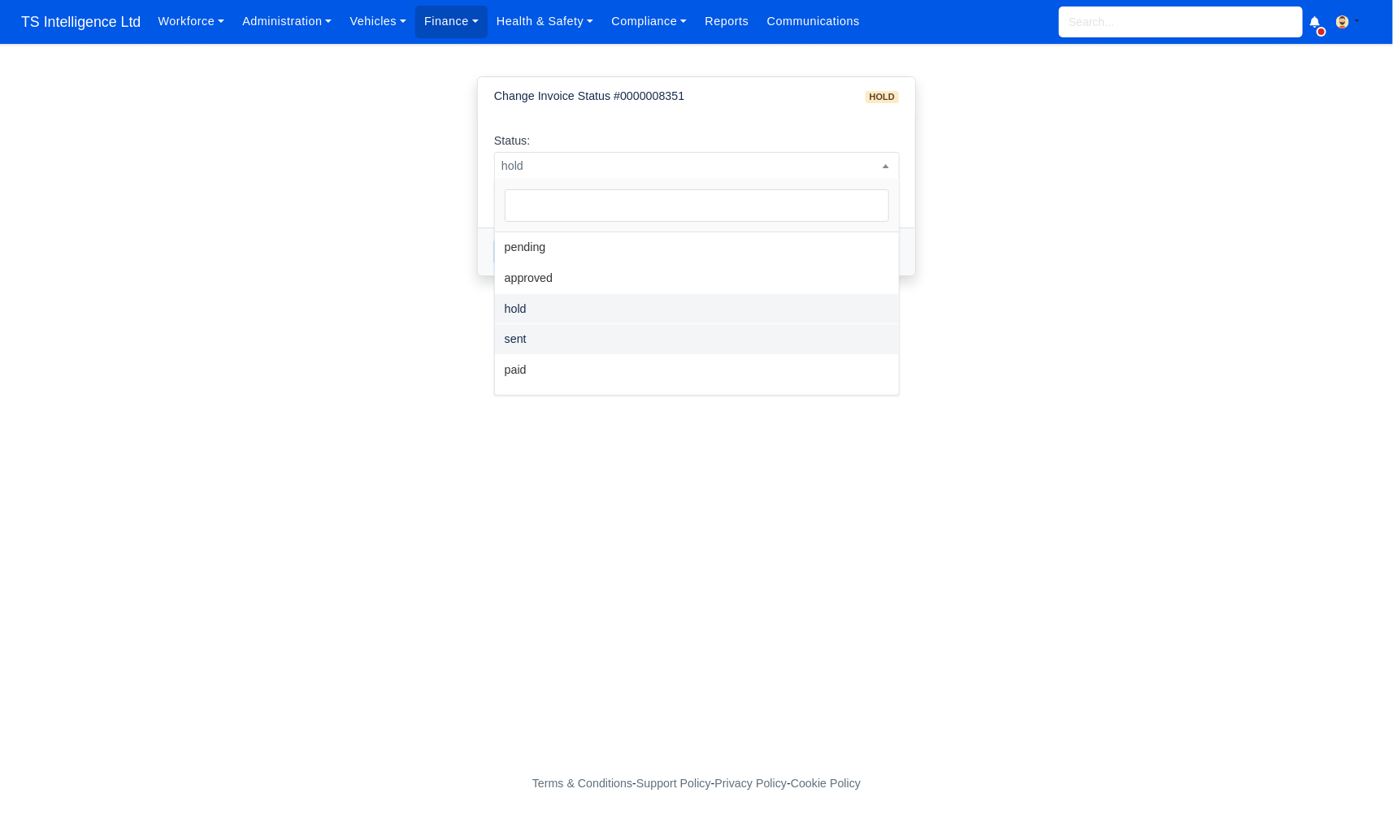
select select "sent"
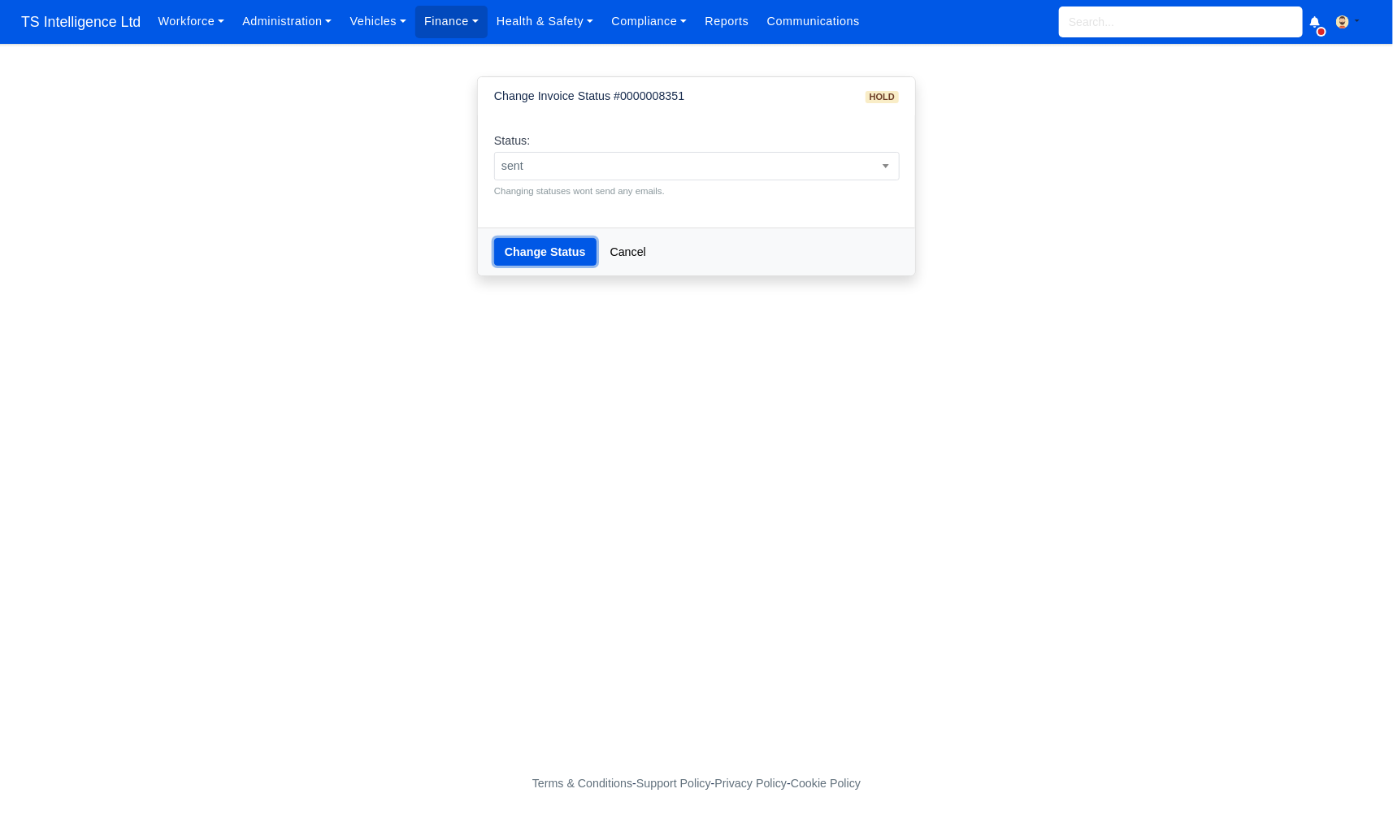
click at [546, 247] on button "Change Status" at bounding box center [545, 252] width 102 height 28
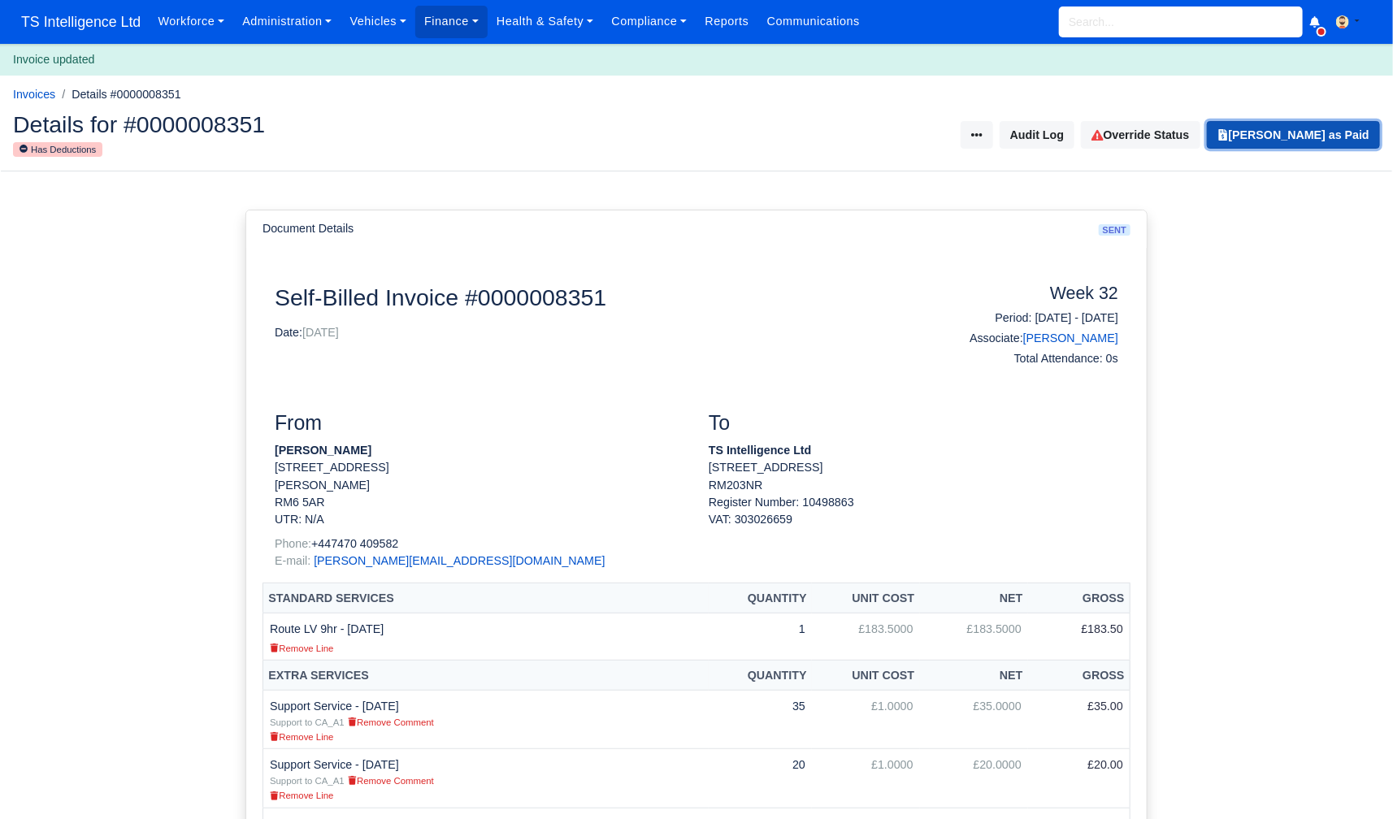
click at [1298, 136] on button "Mark Invoice as Paid" at bounding box center [1293, 135] width 173 height 28
click at [1090, 22] on input "search" at bounding box center [1181, 22] width 244 height 31
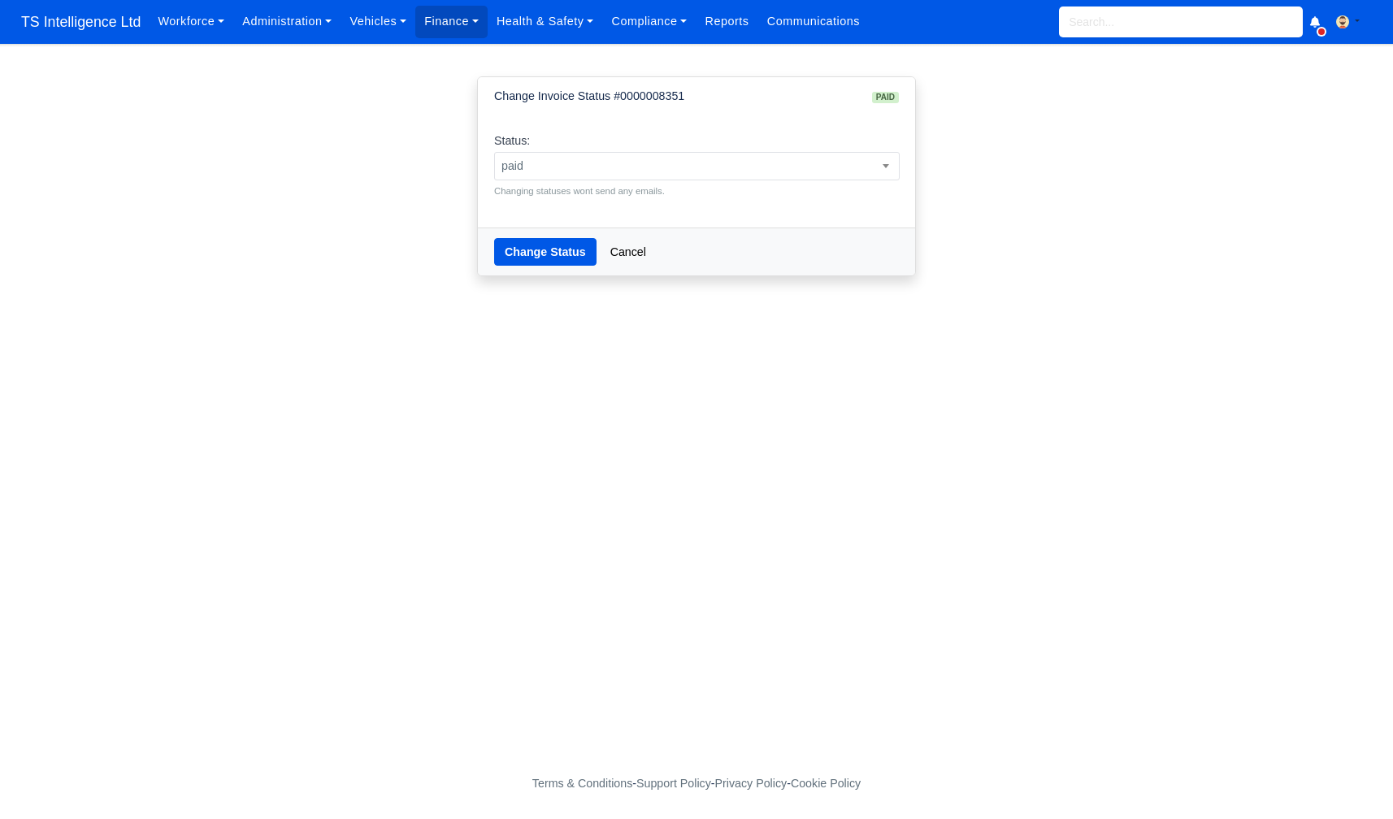
select select "sent"
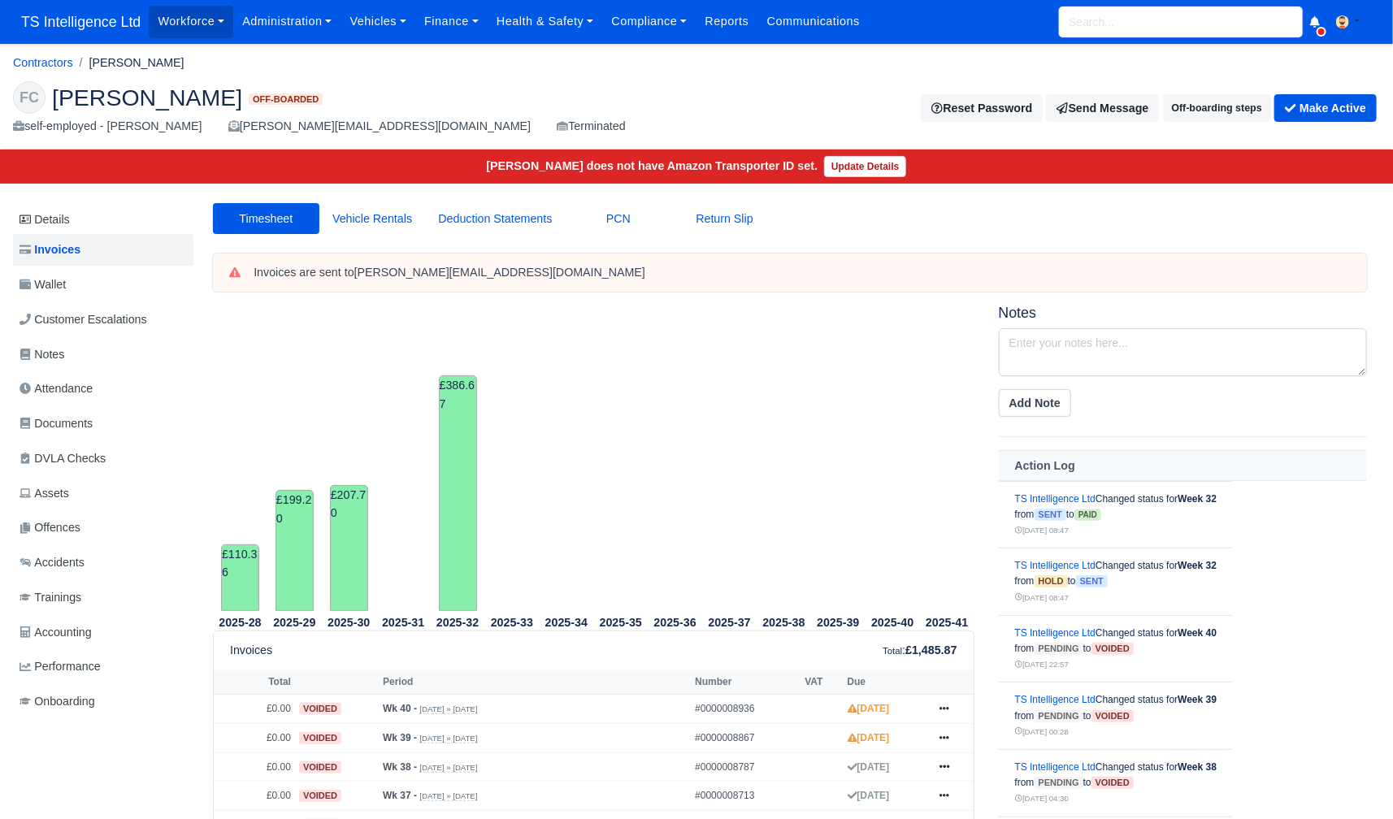
click at [1103, 21] on input "search" at bounding box center [1181, 22] width 244 height 31
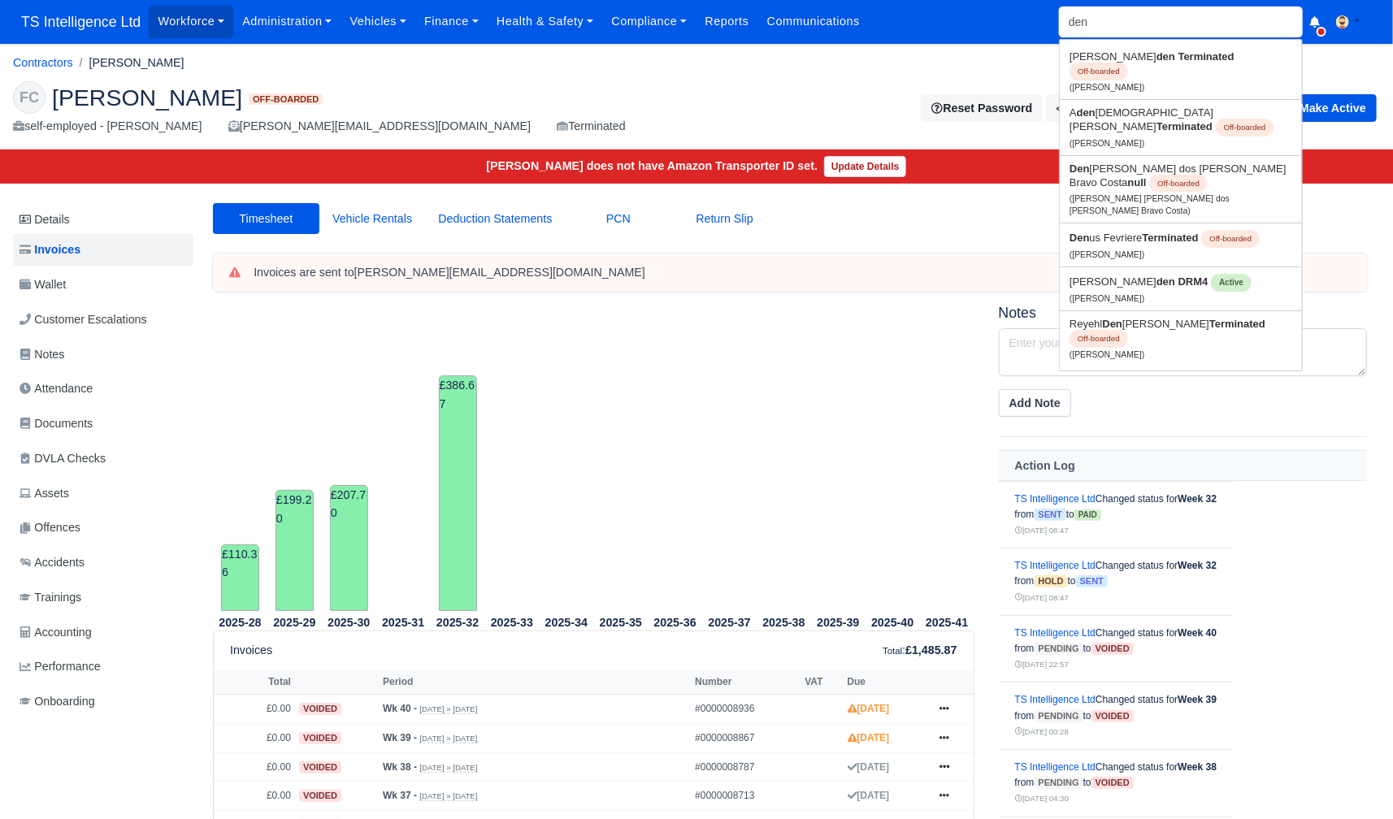
type input "denu"
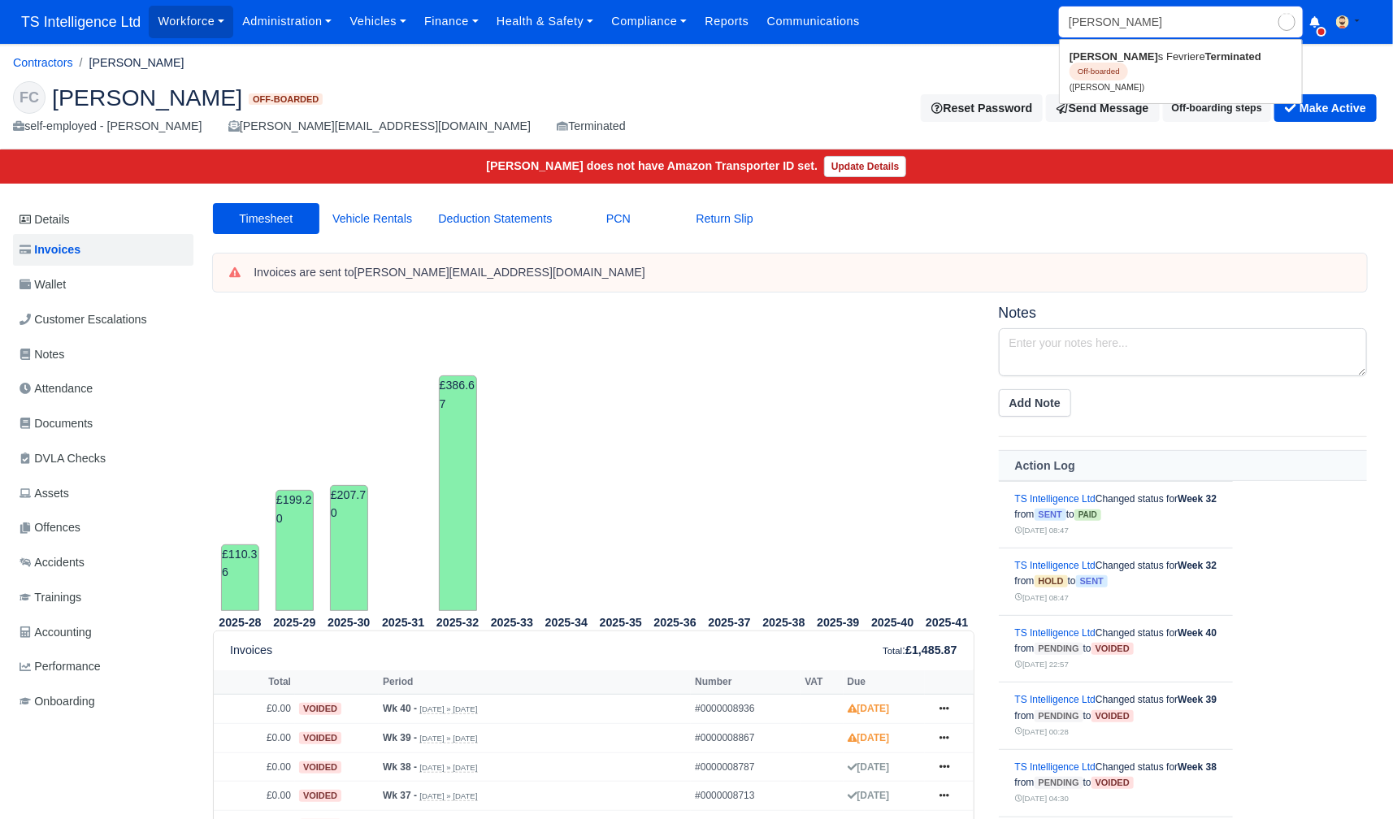
type input "denus Fevriere"
click at [1108, 64] on link "Denu s Fevriere Terminated Off-boarded (Denus Fevriere)" at bounding box center [1181, 71] width 242 height 55
type input "[PERSON_NAME]"
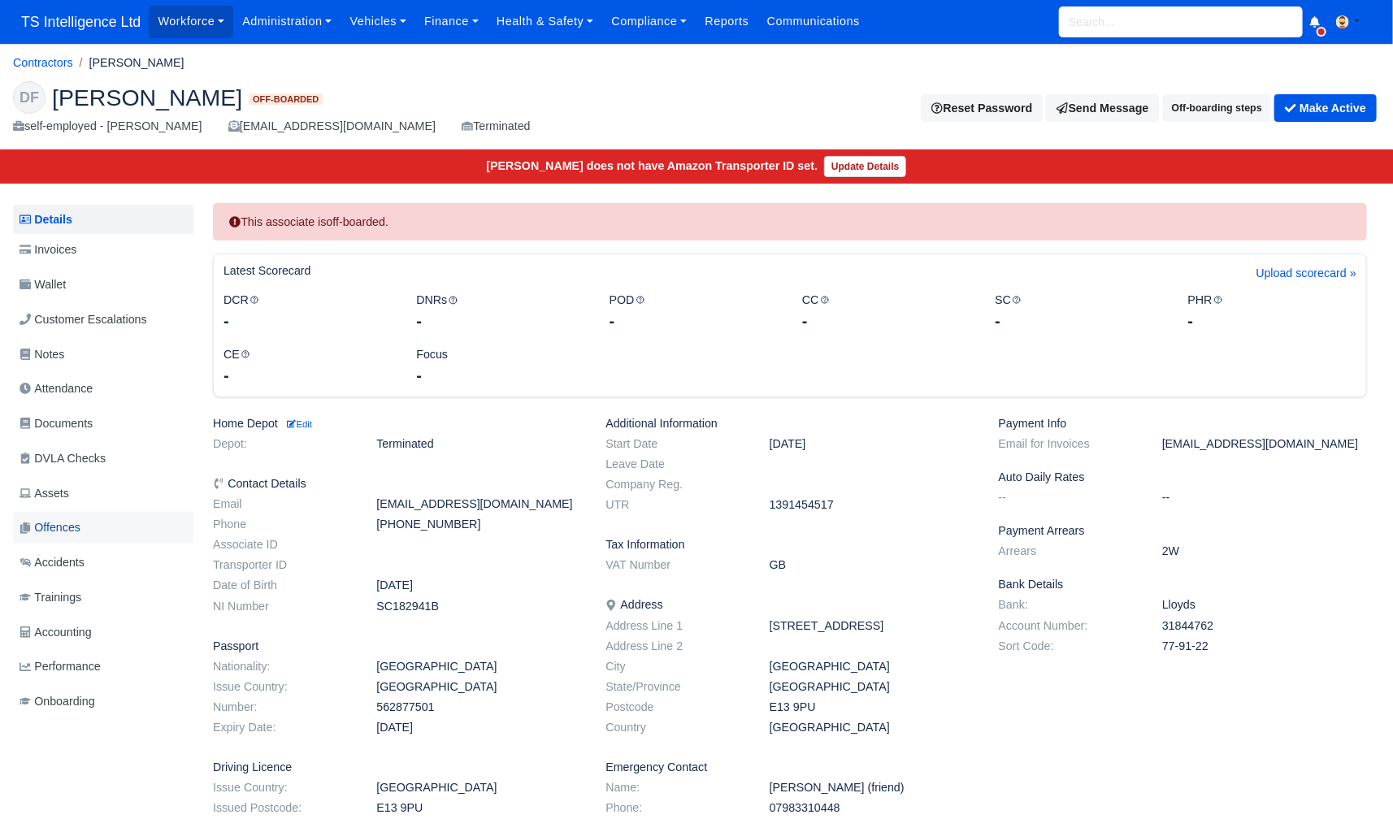
click at [88, 527] on link "Offences" at bounding box center [103, 528] width 180 height 32
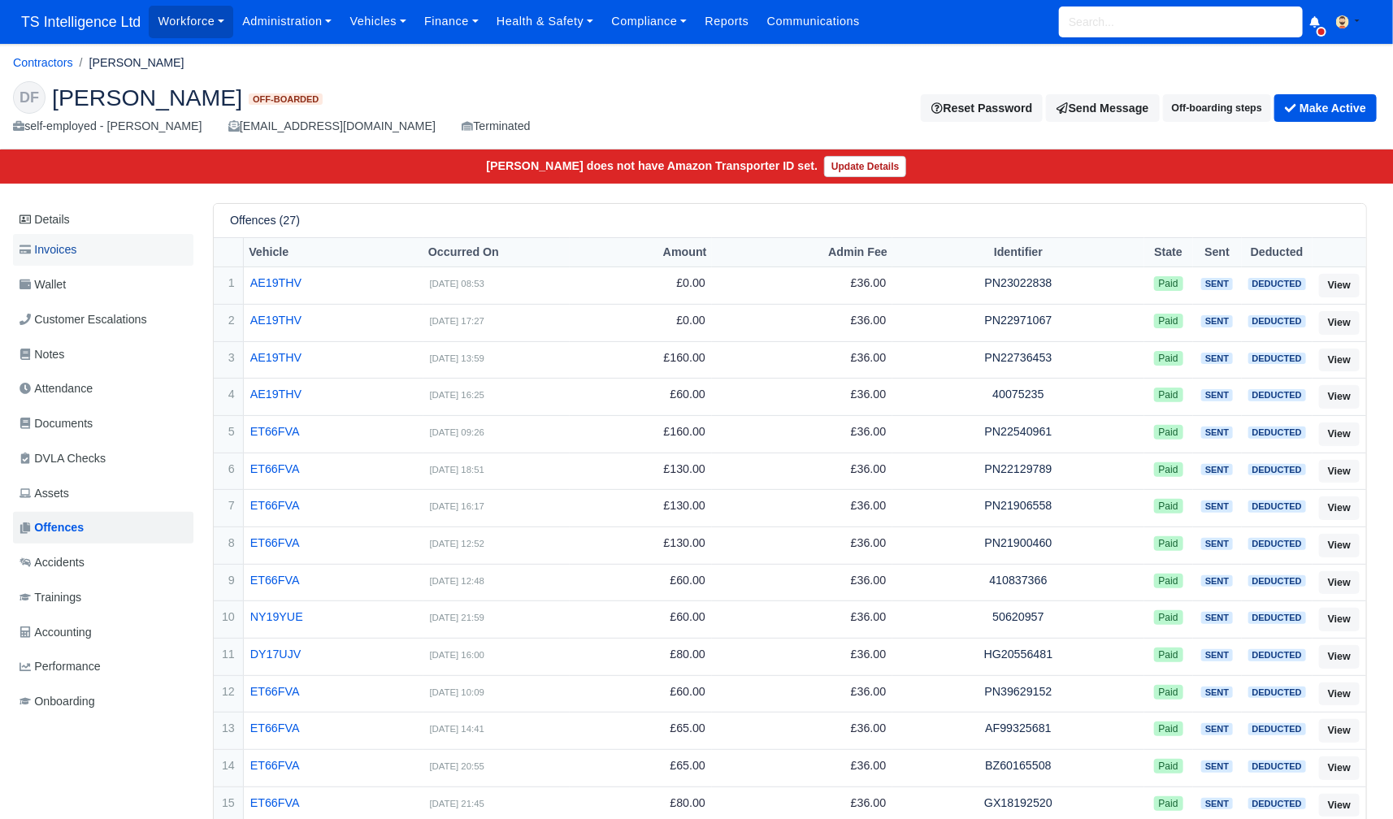
click at [63, 241] on span "Invoices" at bounding box center [48, 250] width 57 height 19
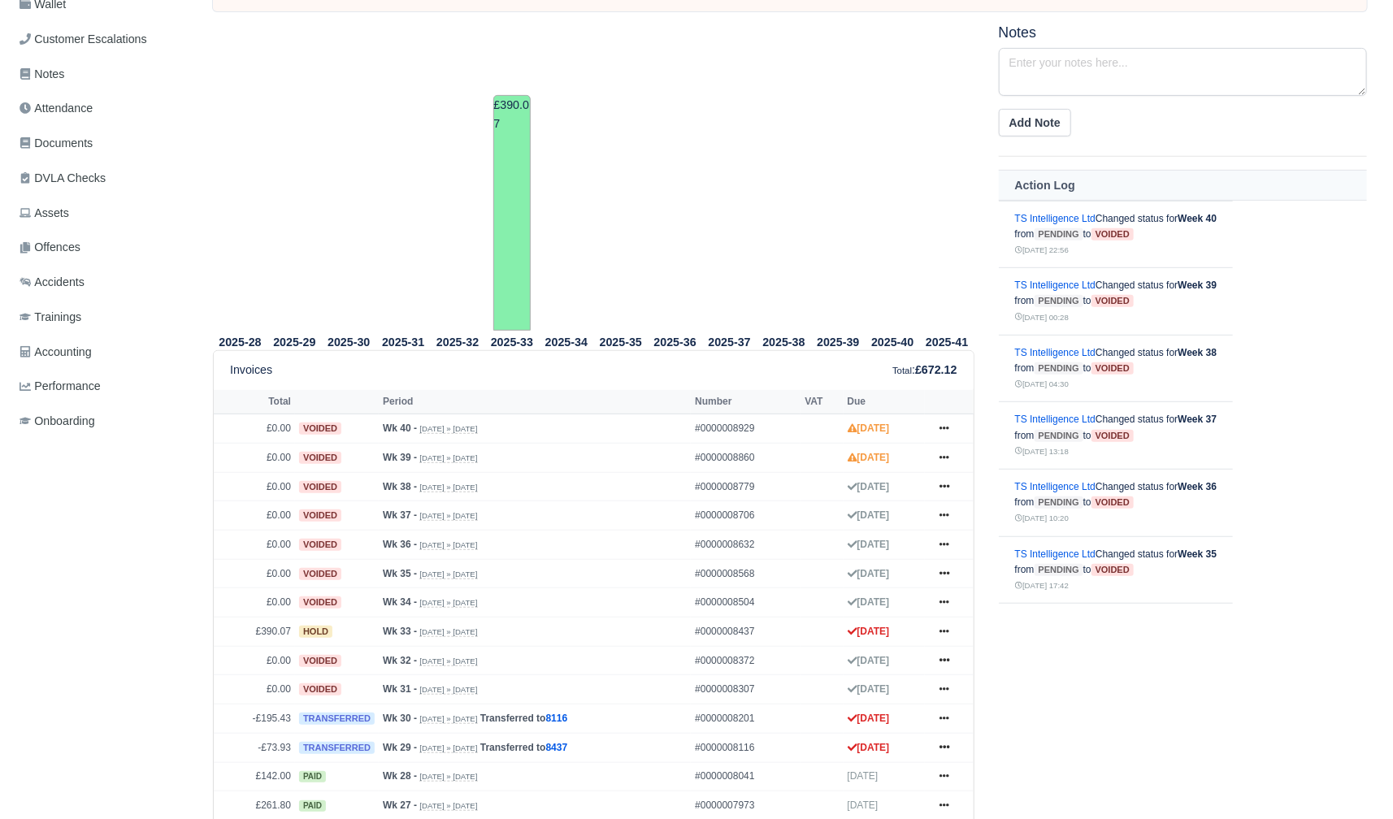
scroll to position [341, 0]
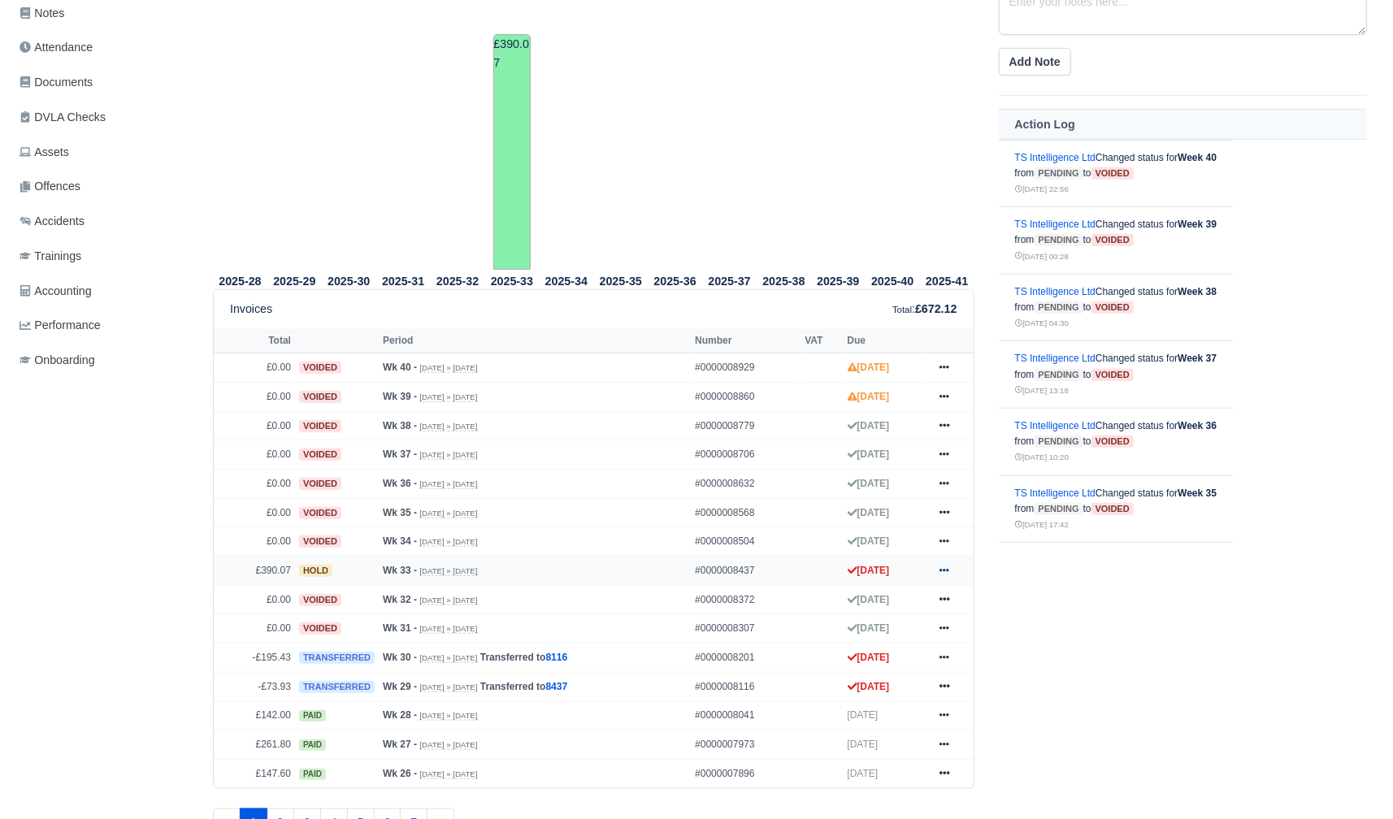
click at [941, 566] on icon at bounding box center [945, 571] width 10 height 10
click at [858, 589] on link "Show Invoice" at bounding box center [882, 600] width 145 height 34
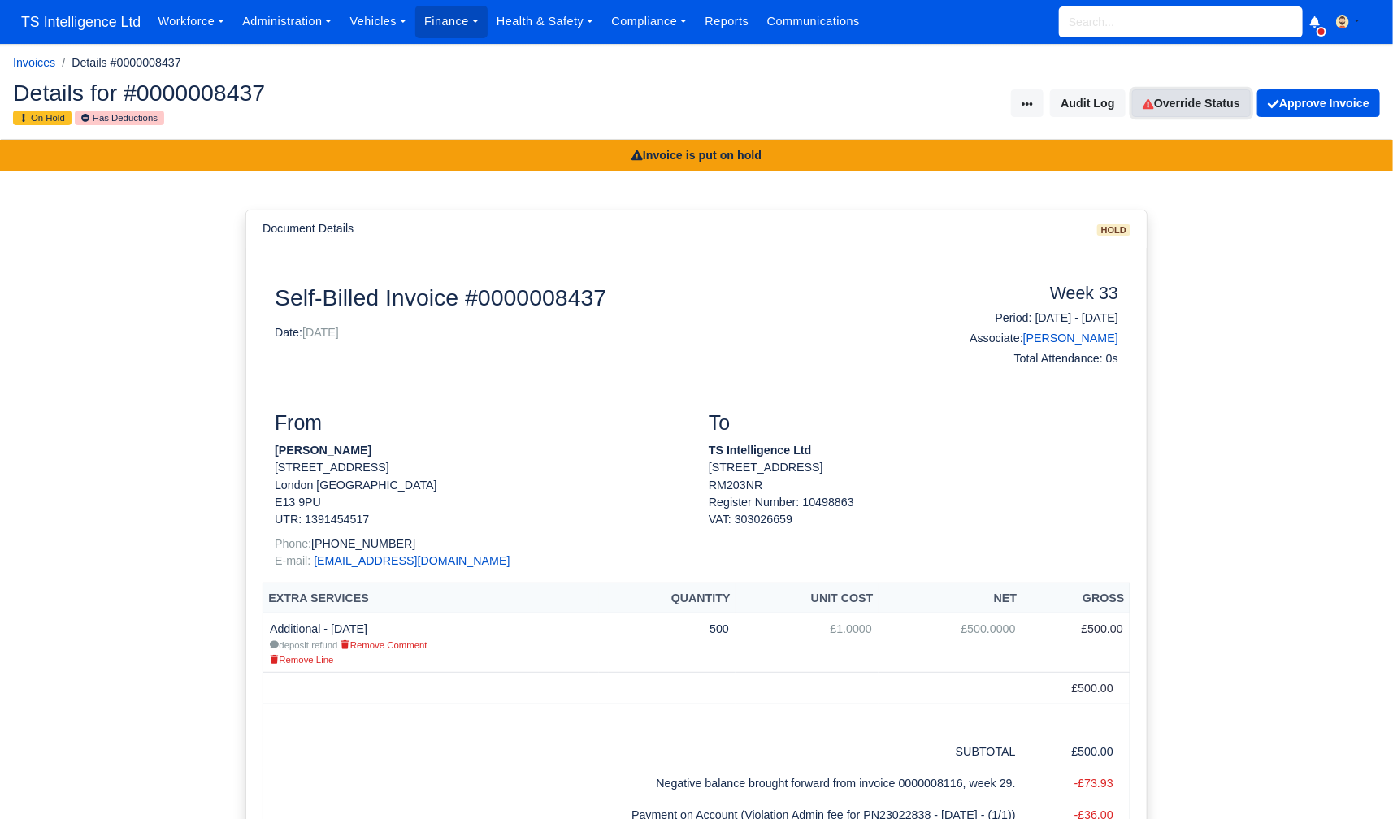
click at [1173, 111] on link "Override Status" at bounding box center [1191, 103] width 119 height 28
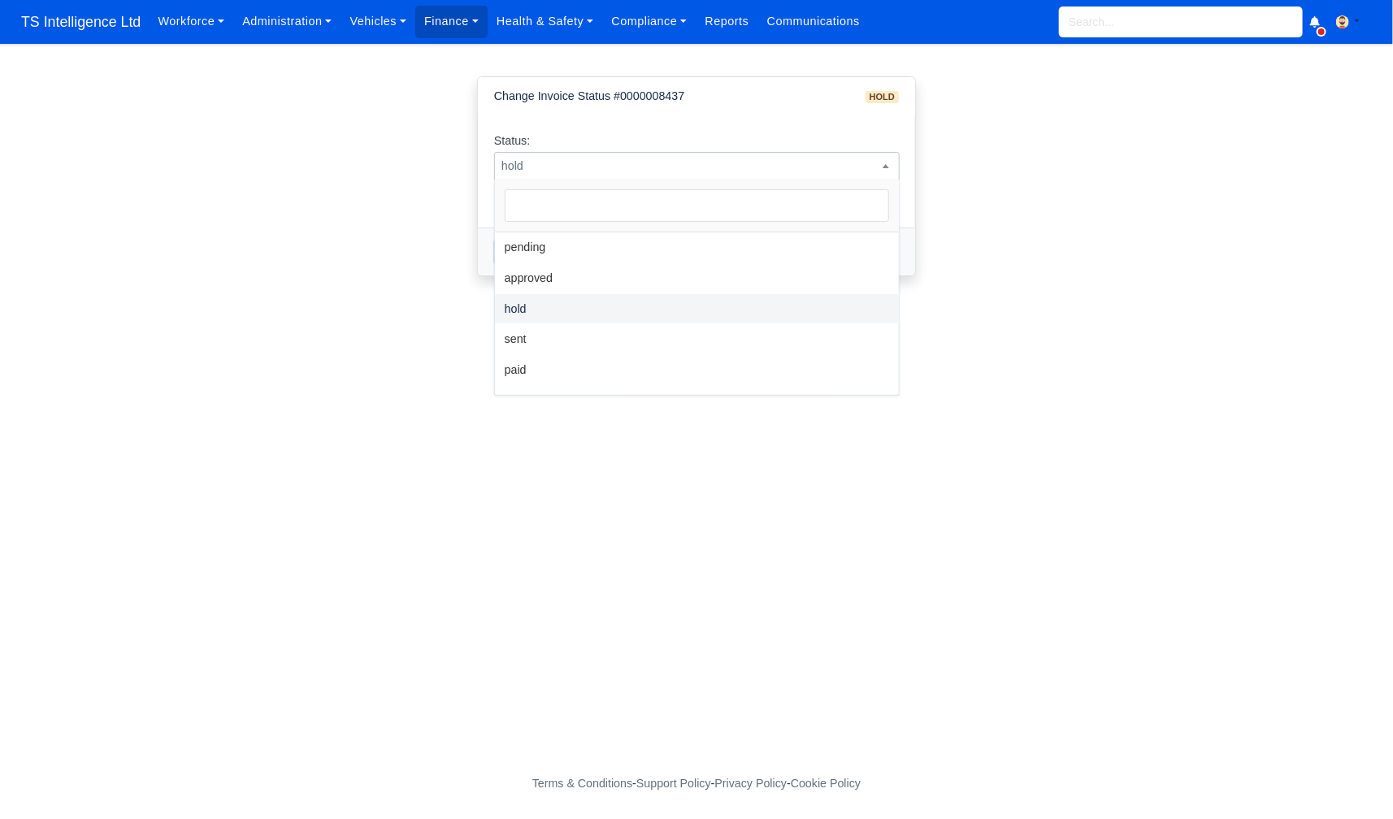
click at [832, 164] on span "hold" at bounding box center [697, 166] width 404 height 20
select select "sent"
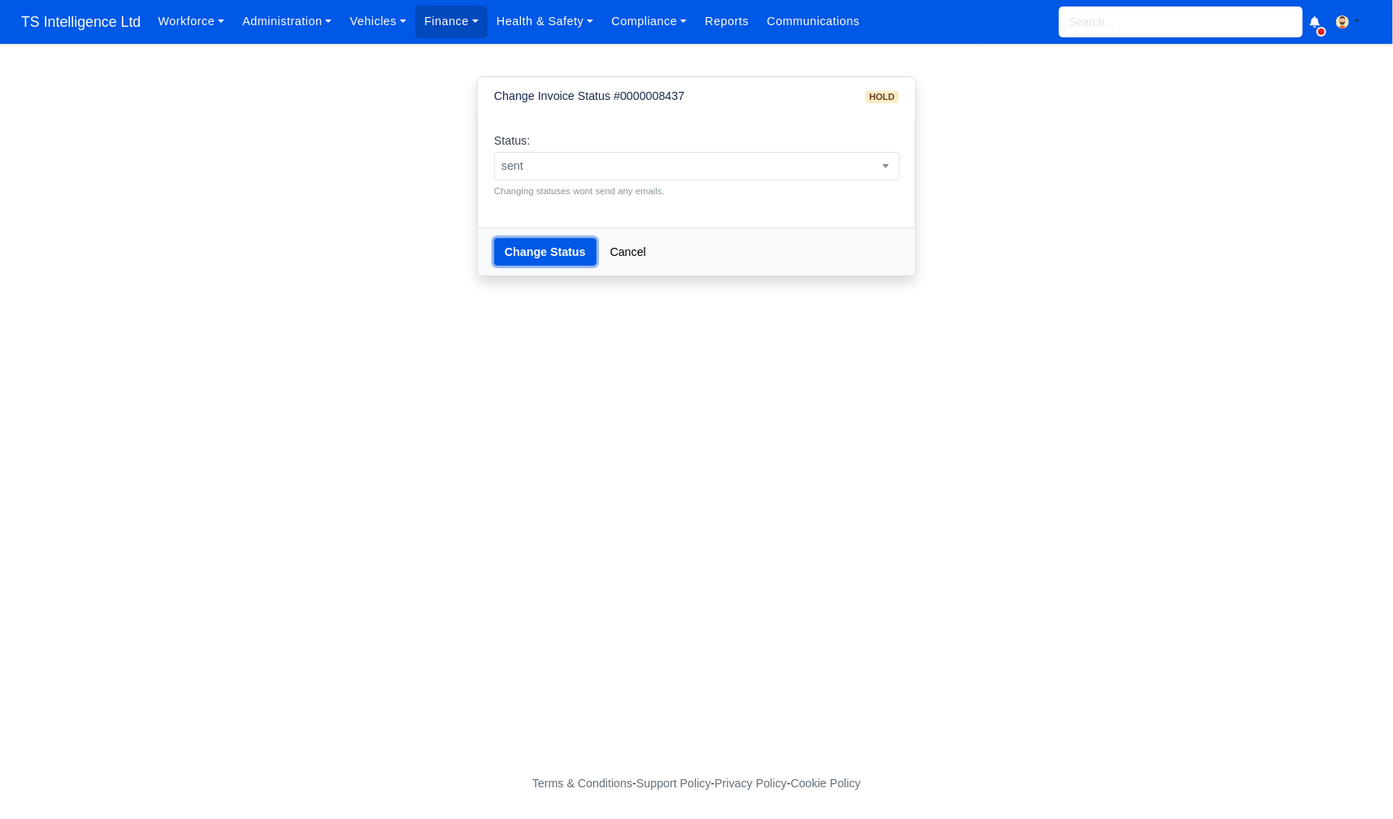
click at [556, 258] on button "Change Status" at bounding box center [545, 252] width 102 height 28
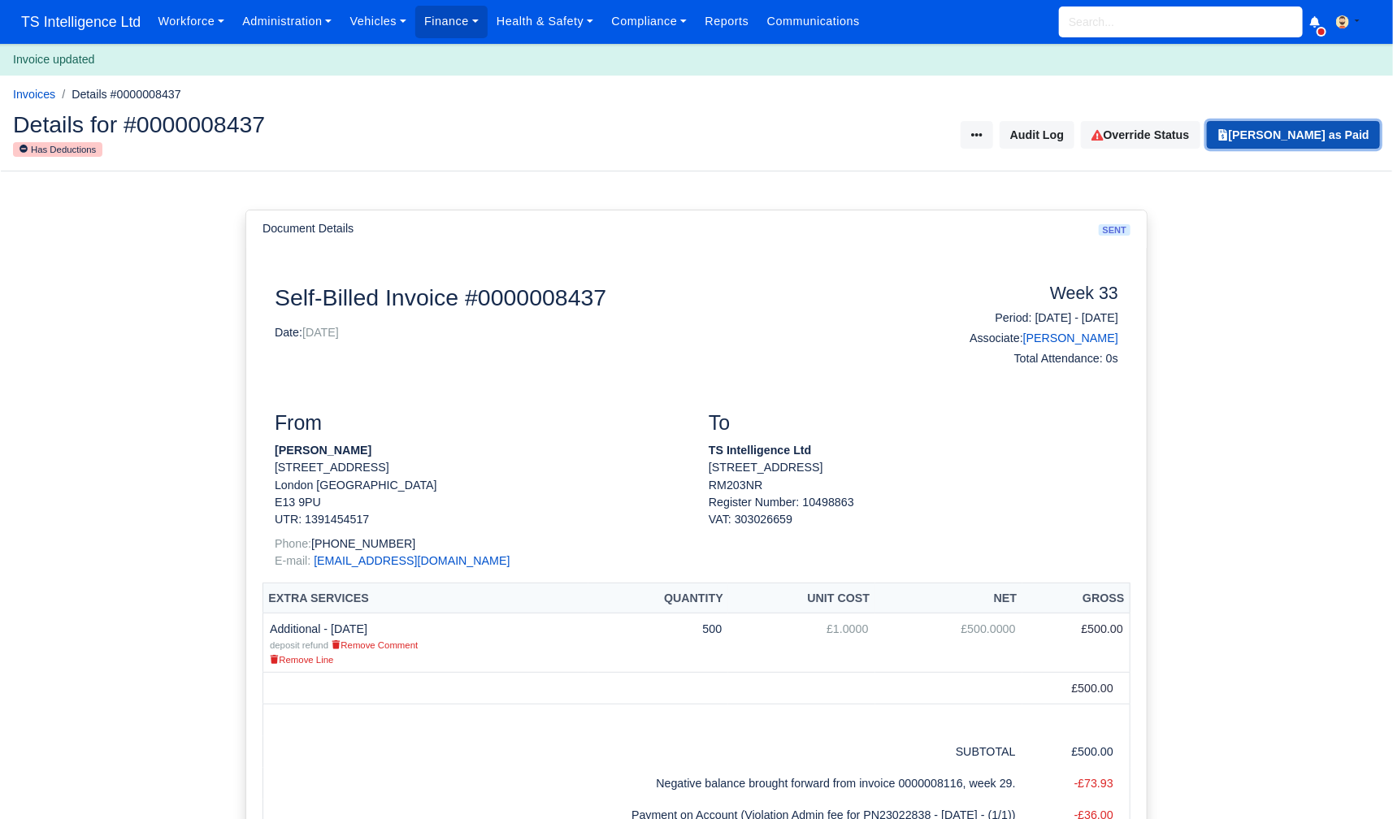
click at [1288, 145] on button "Mark Invoice as Paid" at bounding box center [1293, 135] width 173 height 28
click at [1087, 22] on input "search" at bounding box center [1181, 22] width 244 height 31
type input "tho"
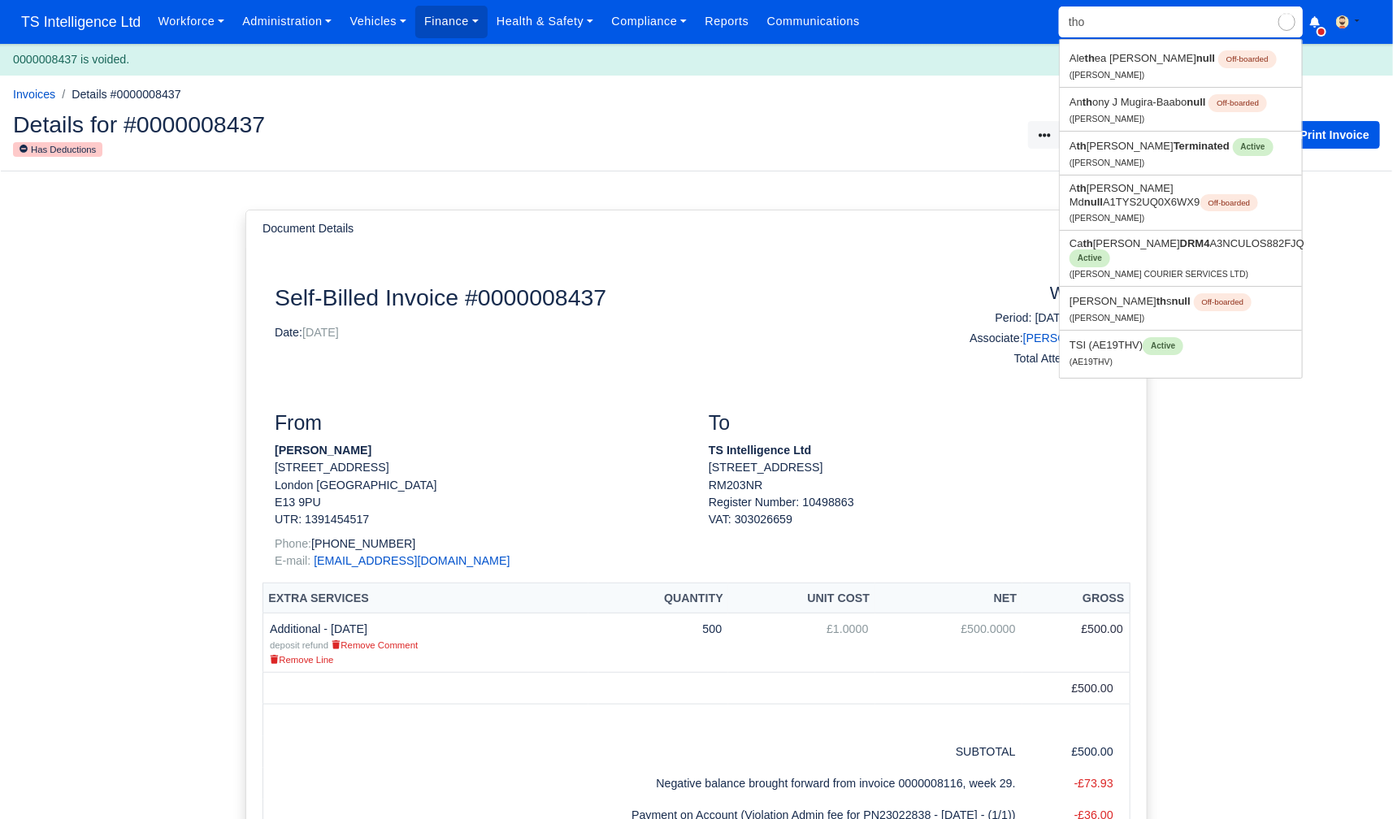
type input "thomas Dorcely"
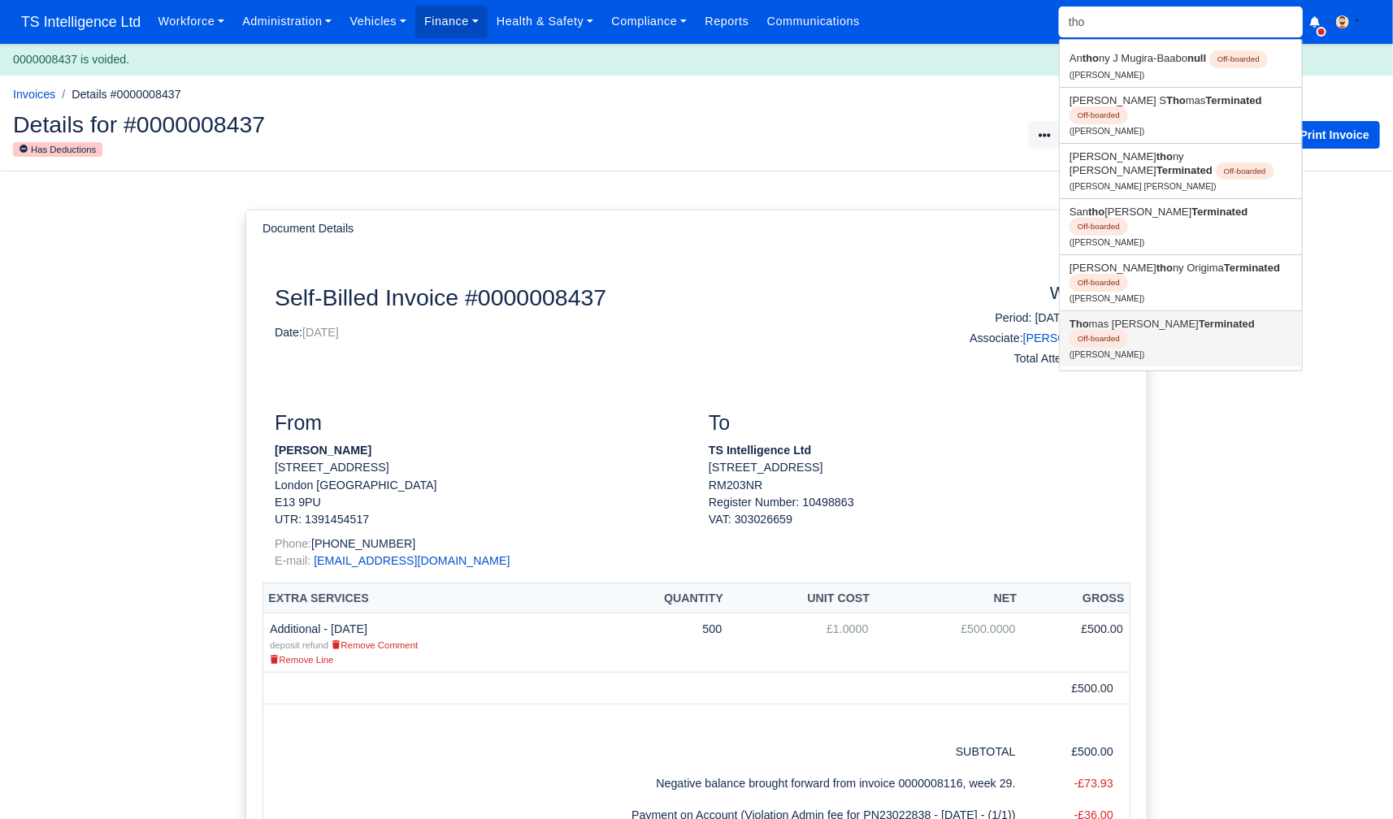
click at [1106, 319] on link "Tho mas Dorcely Terminated Off-boarded (Thomas Dorcely)" at bounding box center [1181, 338] width 242 height 55
type input "[PERSON_NAME]"
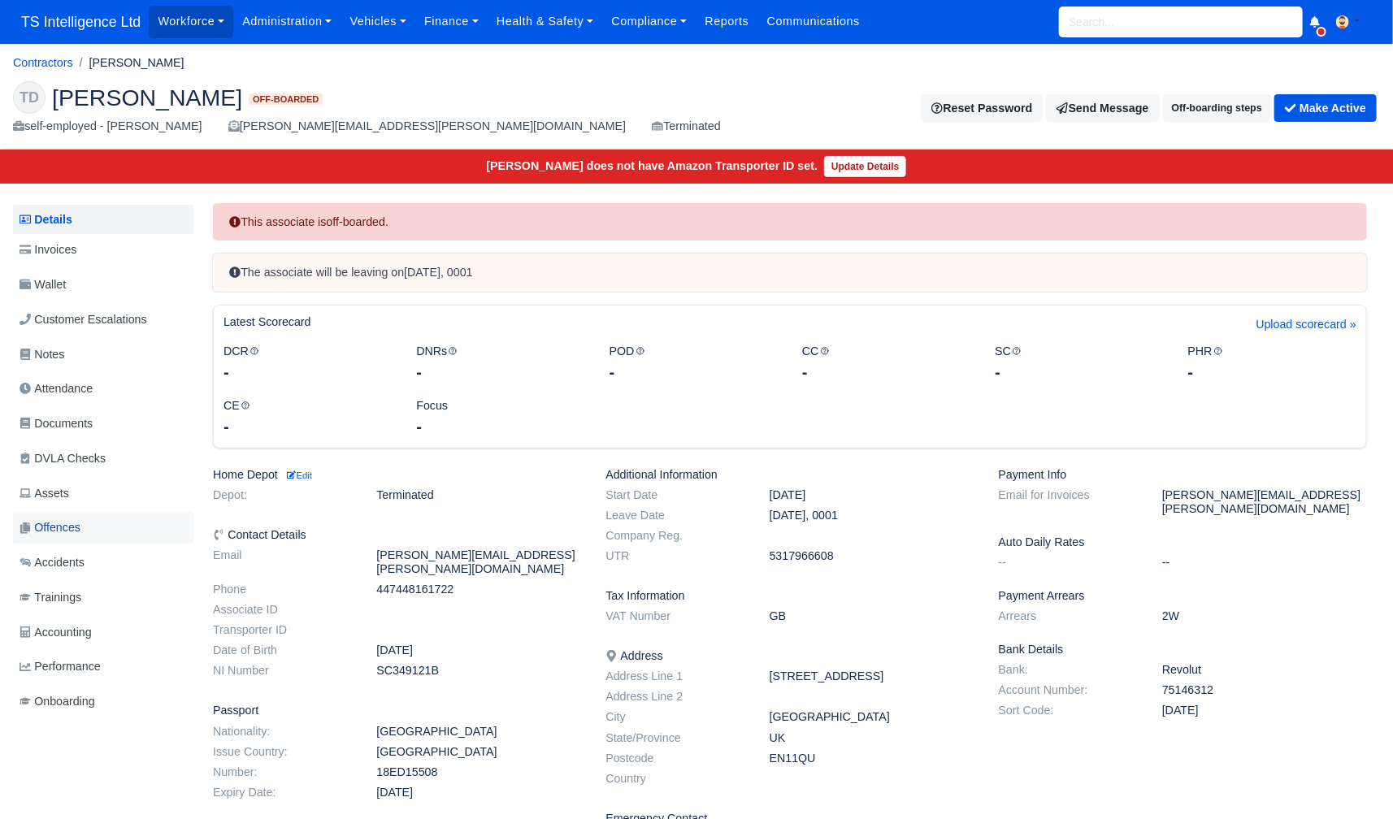
click at [72, 516] on link "Offences" at bounding box center [103, 528] width 180 height 32
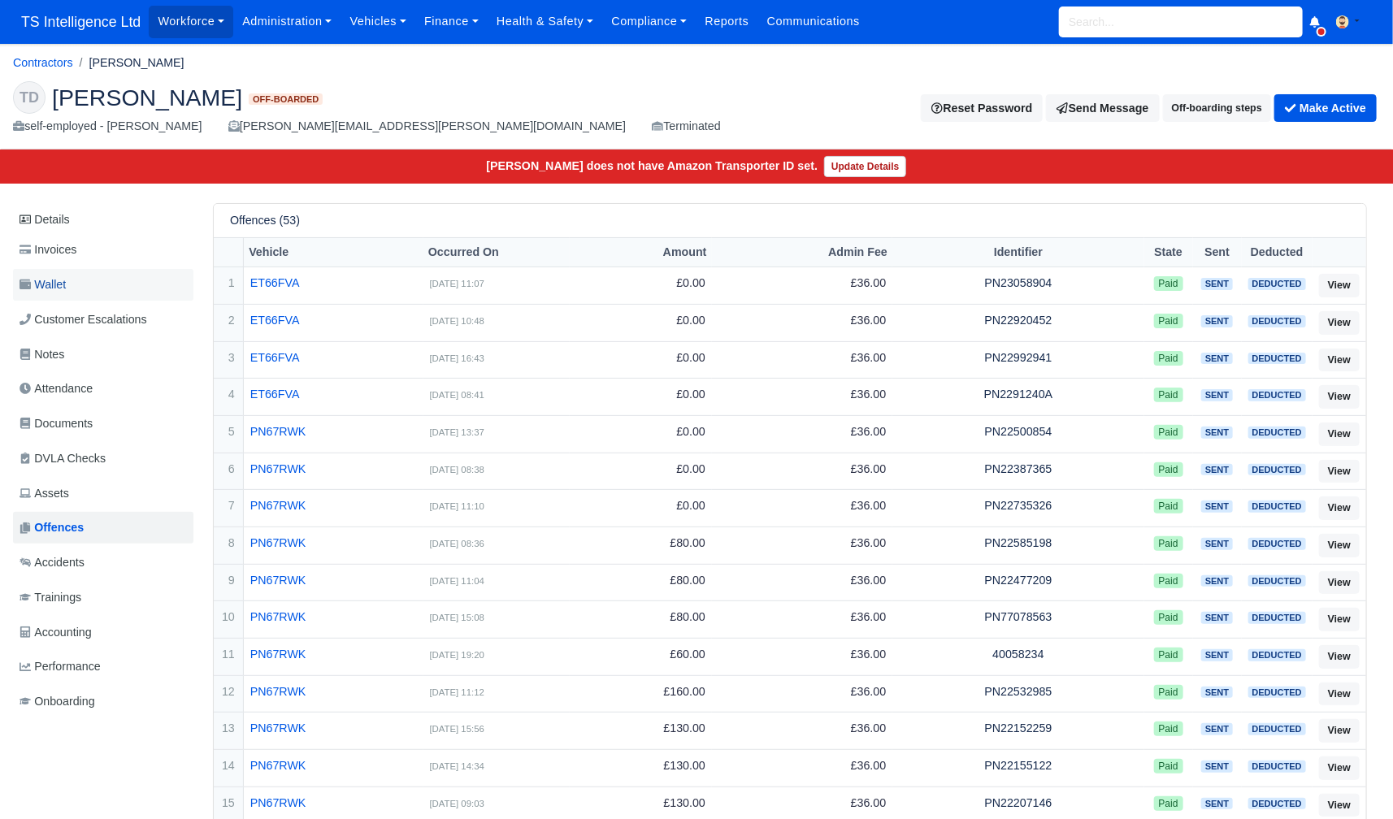
click at [89, 276] on link "Wallet" at bounding box center [103, 285] width 180 height 32
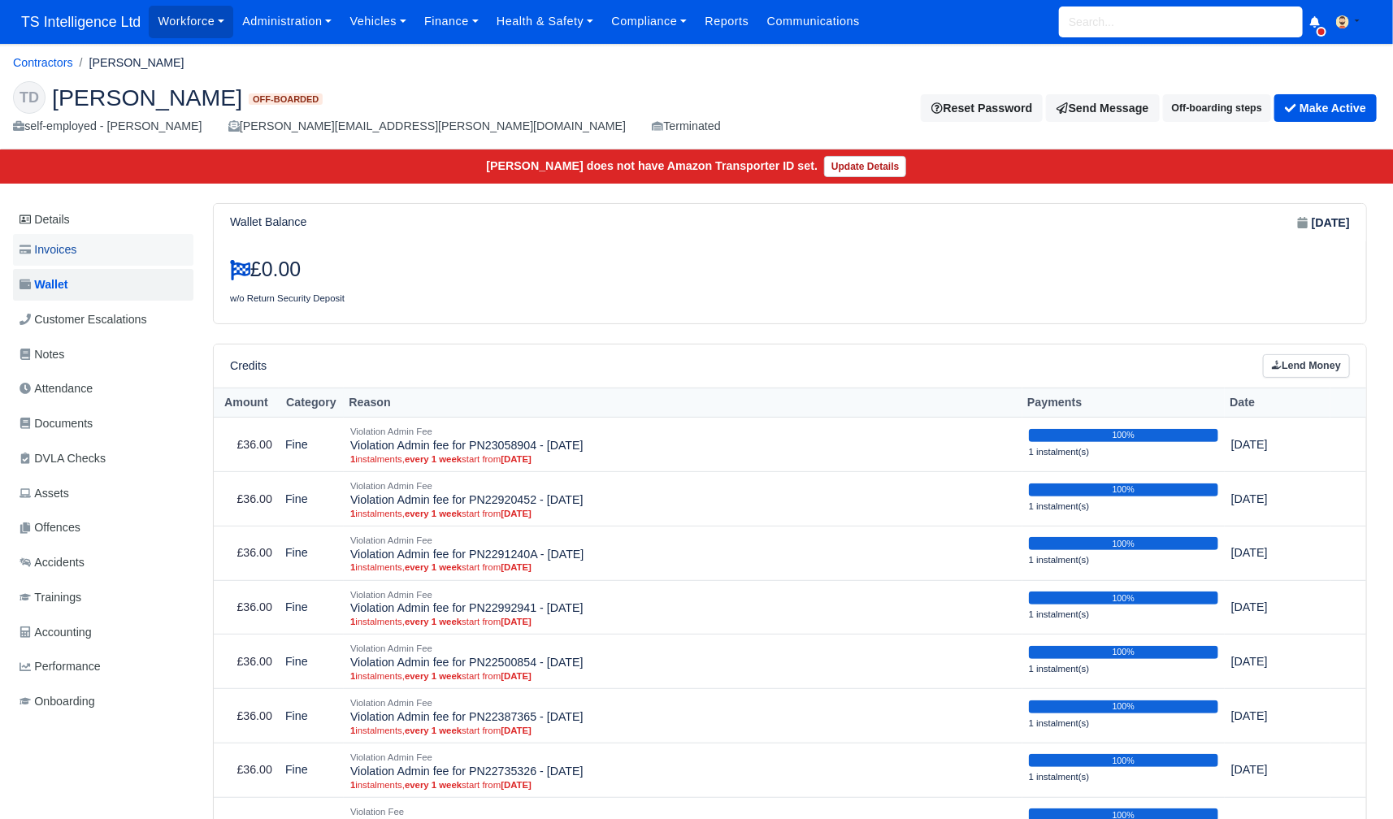
click at [103, 254] on link "Invoices" at bounding box center [103, 250] width 180 height 32
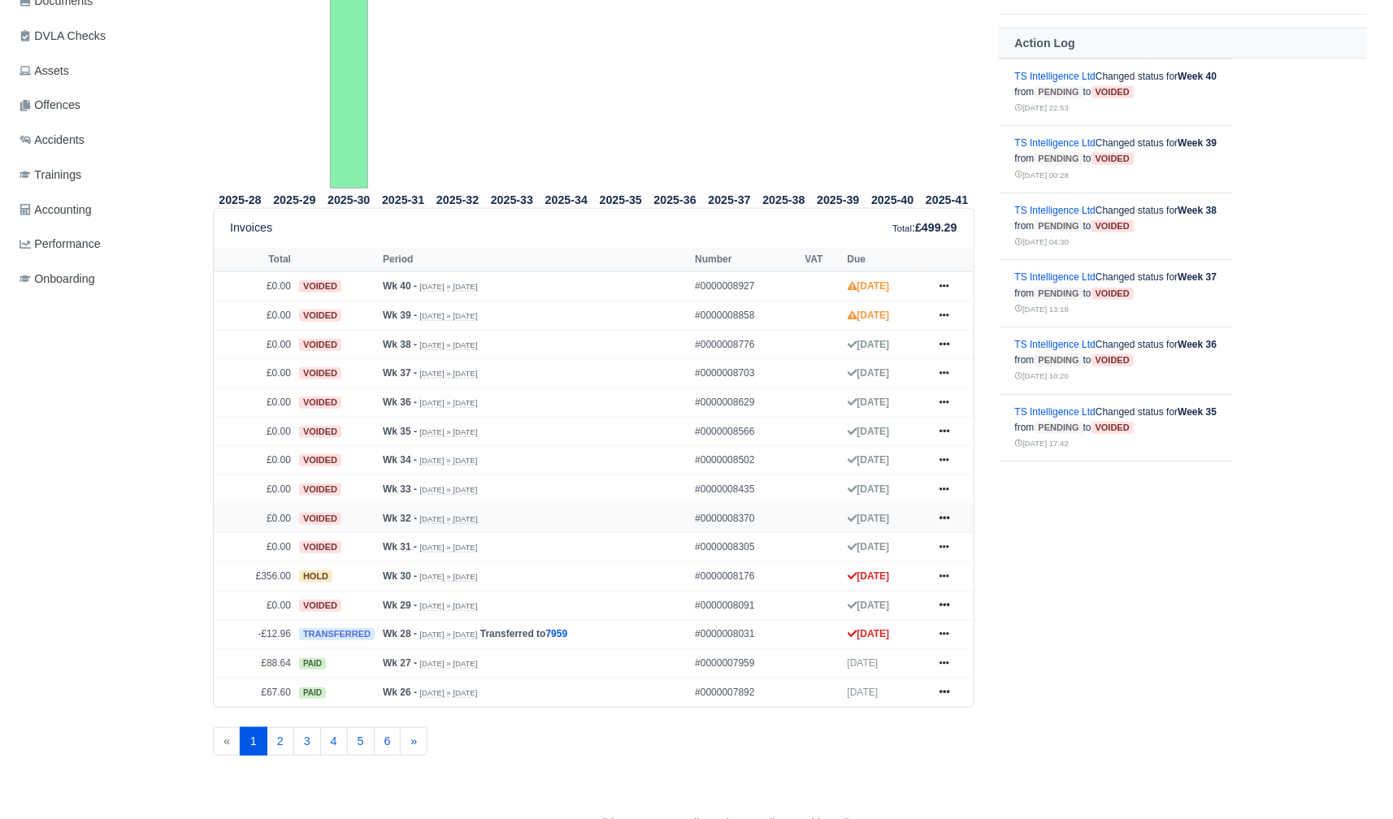
scroll to position [444, 0]
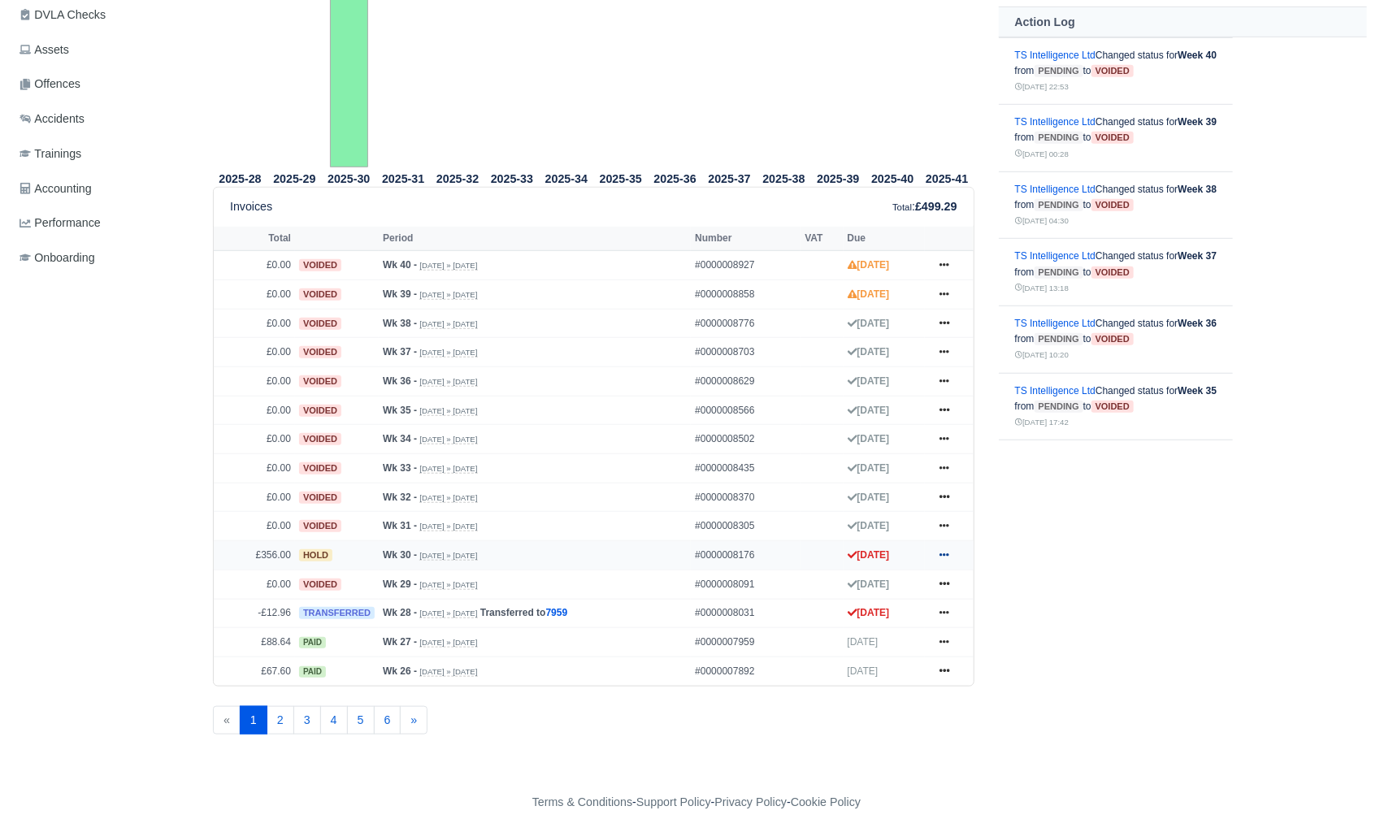
click at [945, 554] on icon at bounding box center [945, 555] width 10 height 3
click at [855, 574] on link "Show Invoice" at bounding box center [882, 584] width 145 height 34
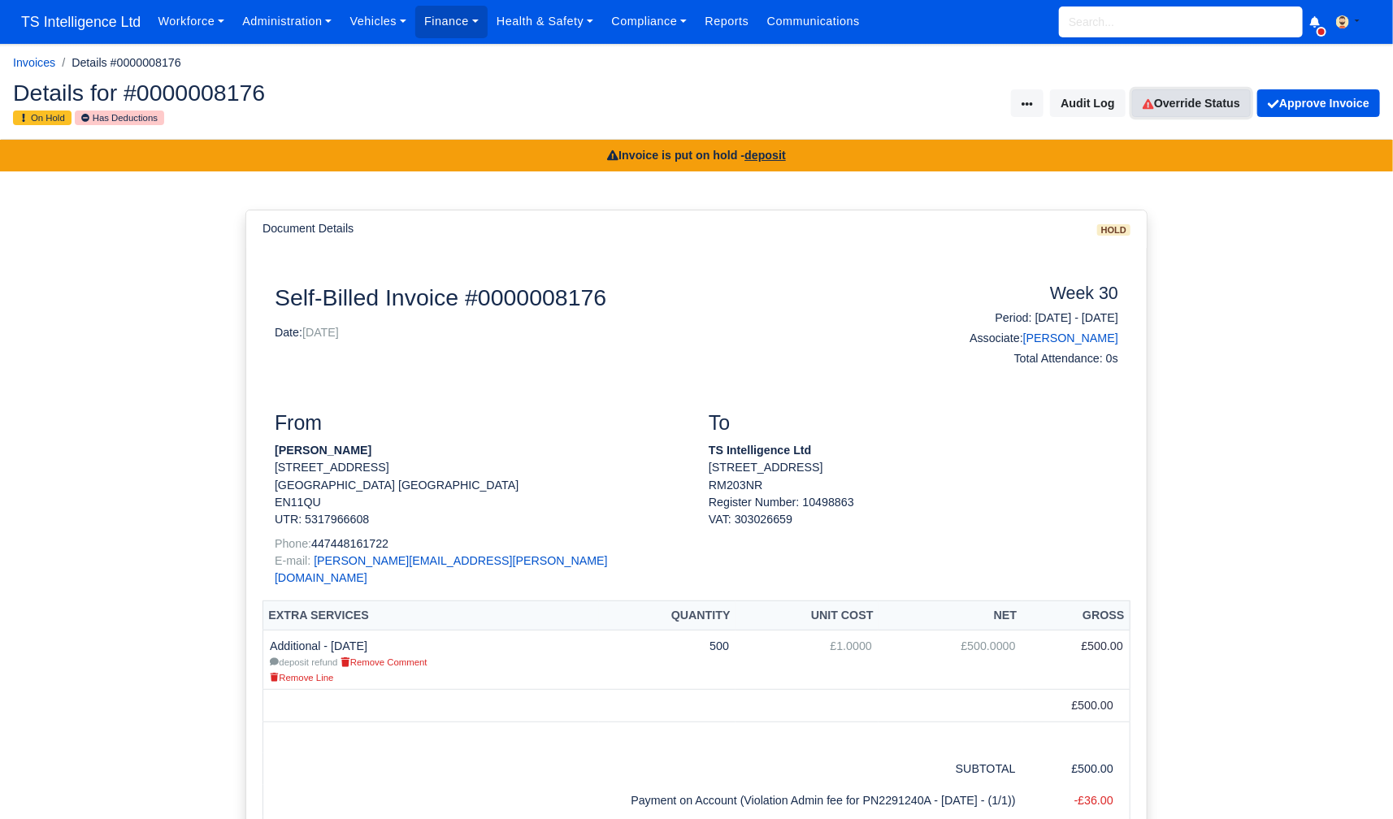
click at [1162, 105] on link "Override Status" at bounding box center [1191, 103] width 119 height 28
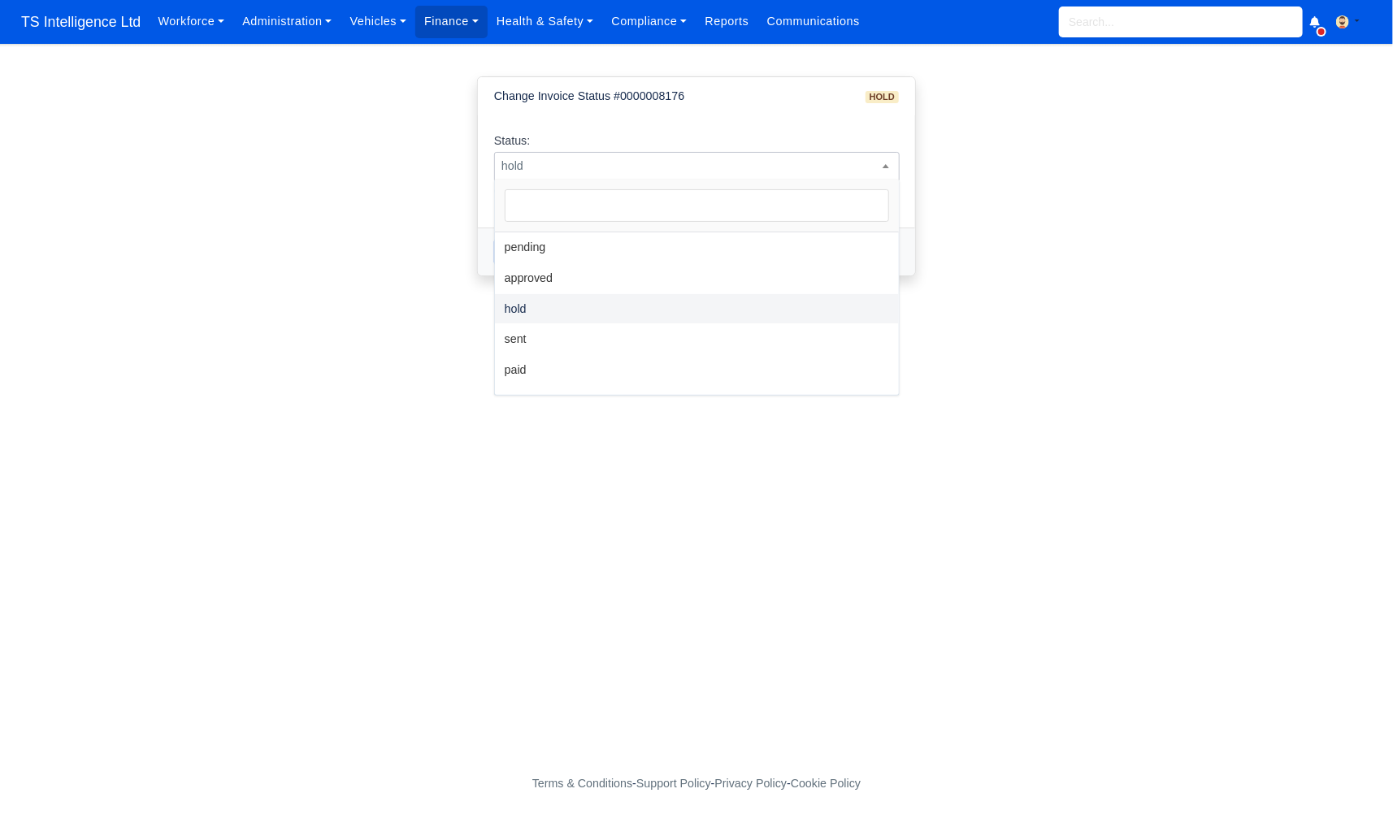
click at [793, 169] on span "hold" at bounding box center [697, 166] width 404 height 20
select select "sent"
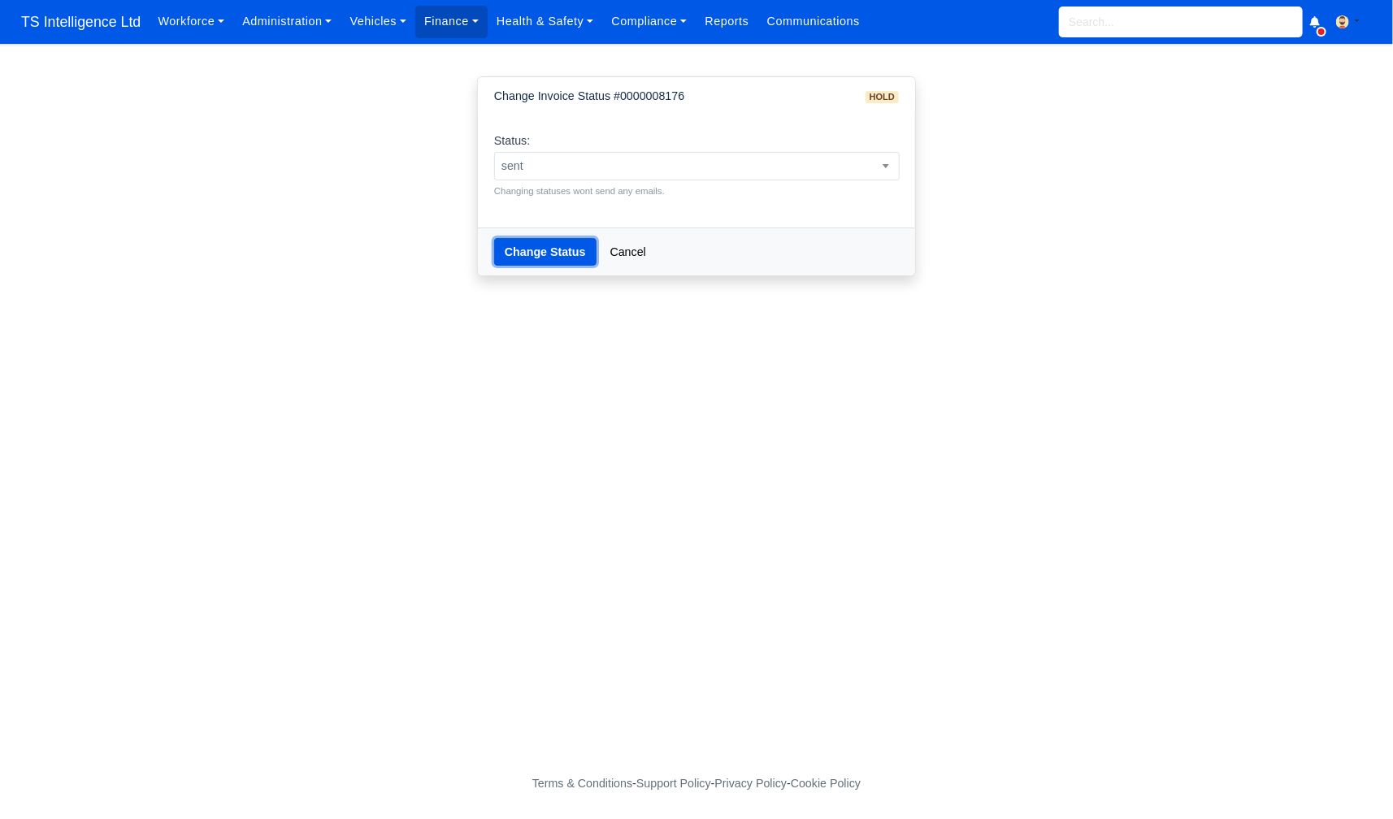
click at [556, 238] on button "Change Status" at bounding box center [545, 252] width 102 height 28
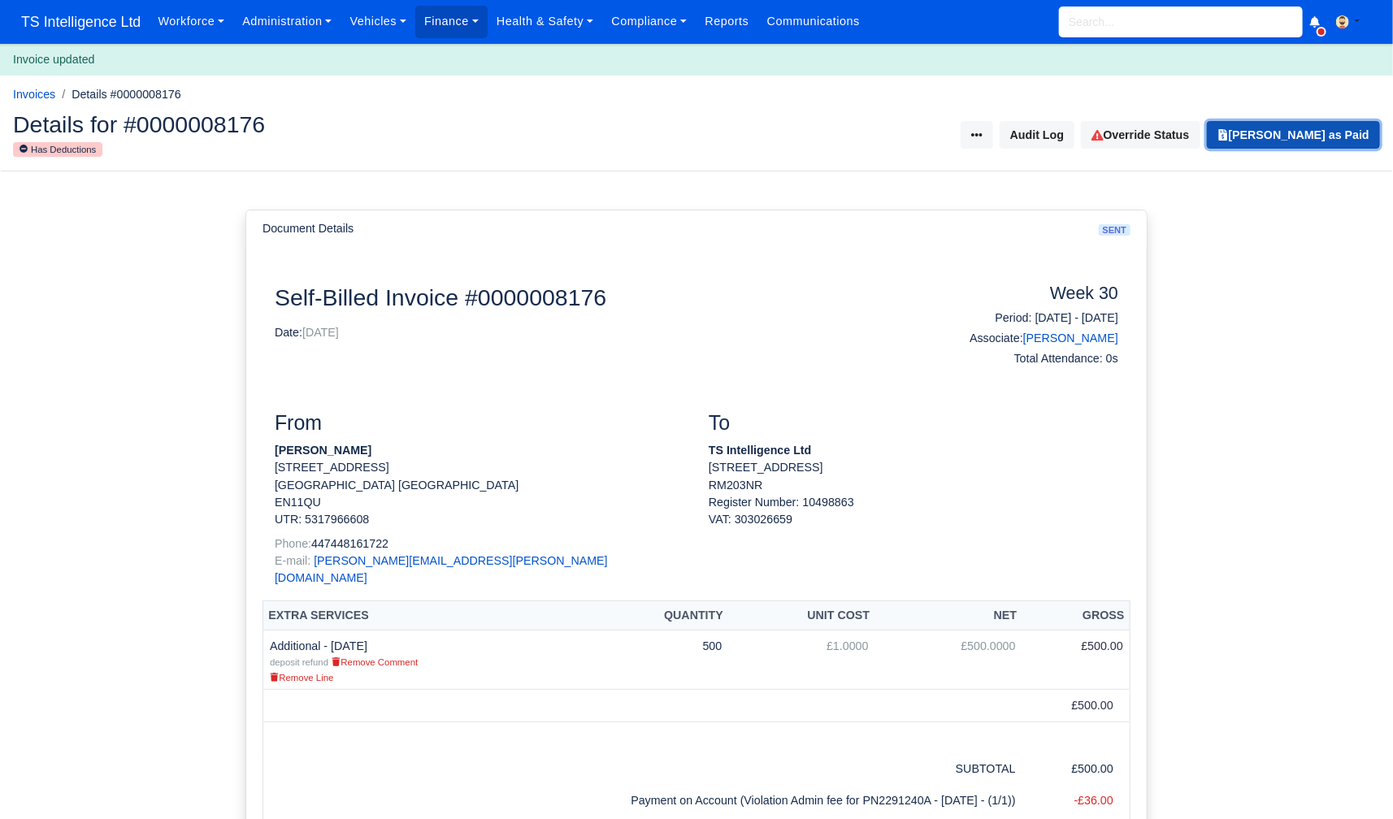
click at [1312, 134] on button "[PERSON_NAME] as Paid" at bounding box center [1293, 135] width 173 height 28
click at [1179, 142] on link "Override Status" at bounding box center [1208, 135] width 119 height 28
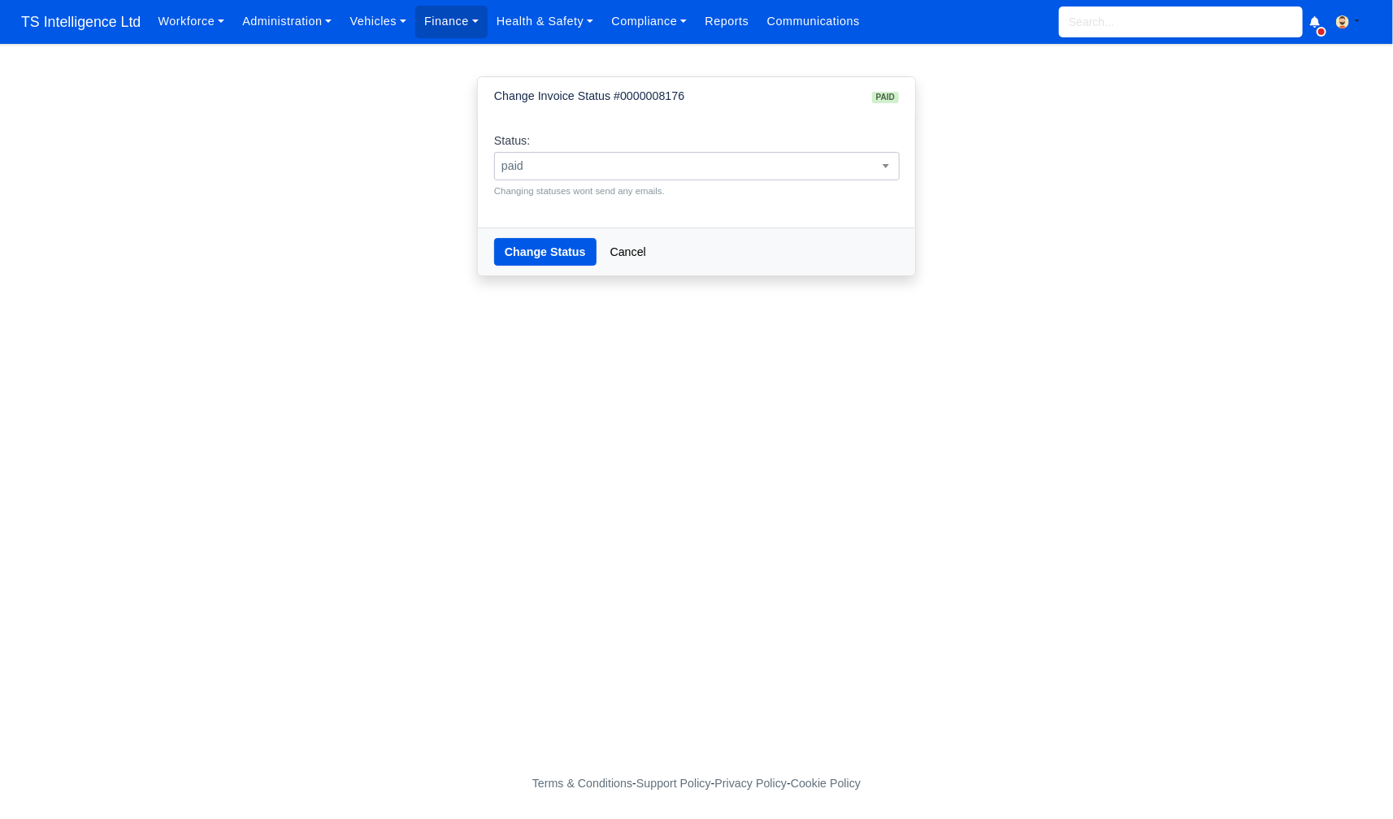
click at [732, 171] on span "paid" at bounding box center [697, 166] width 404 height 20
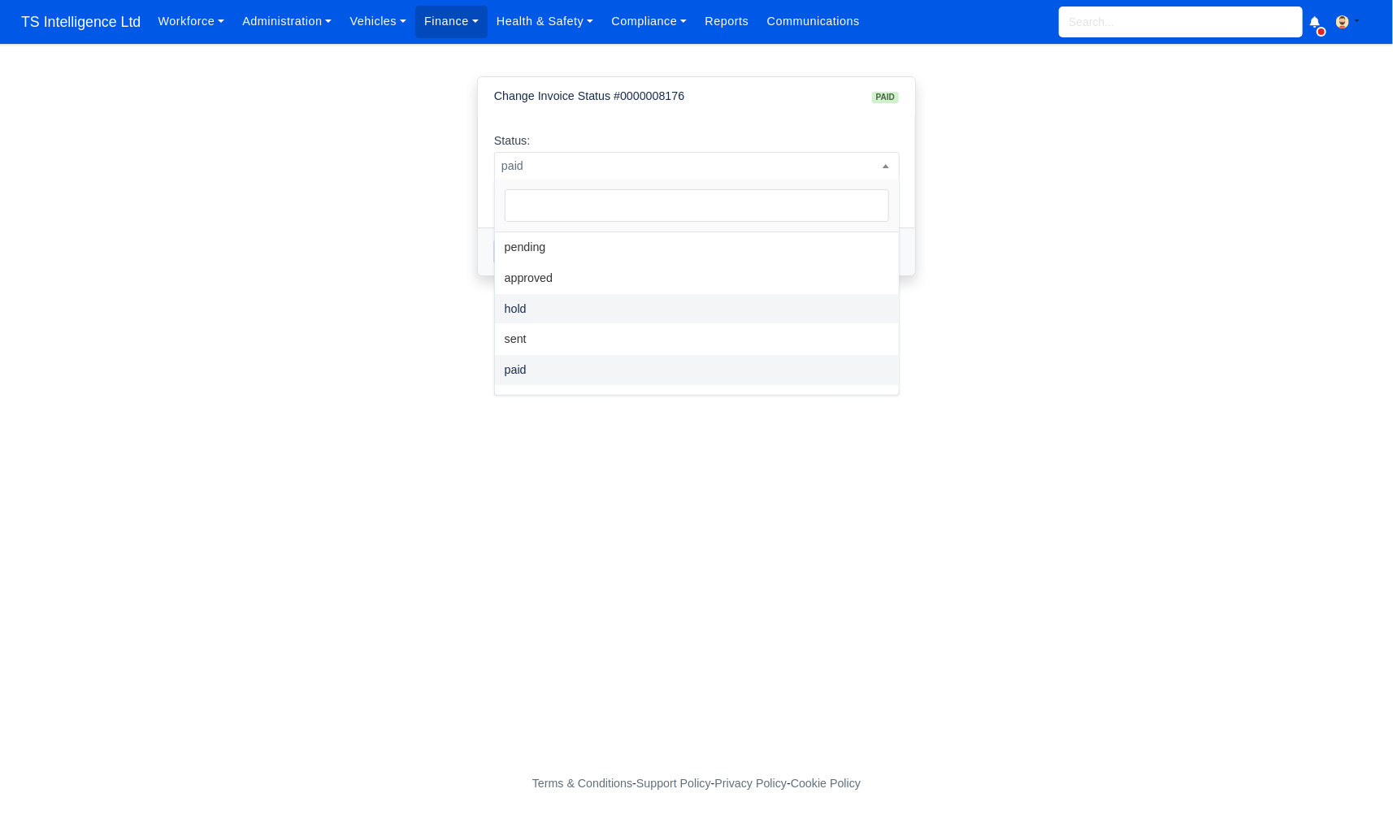
select select "hold"
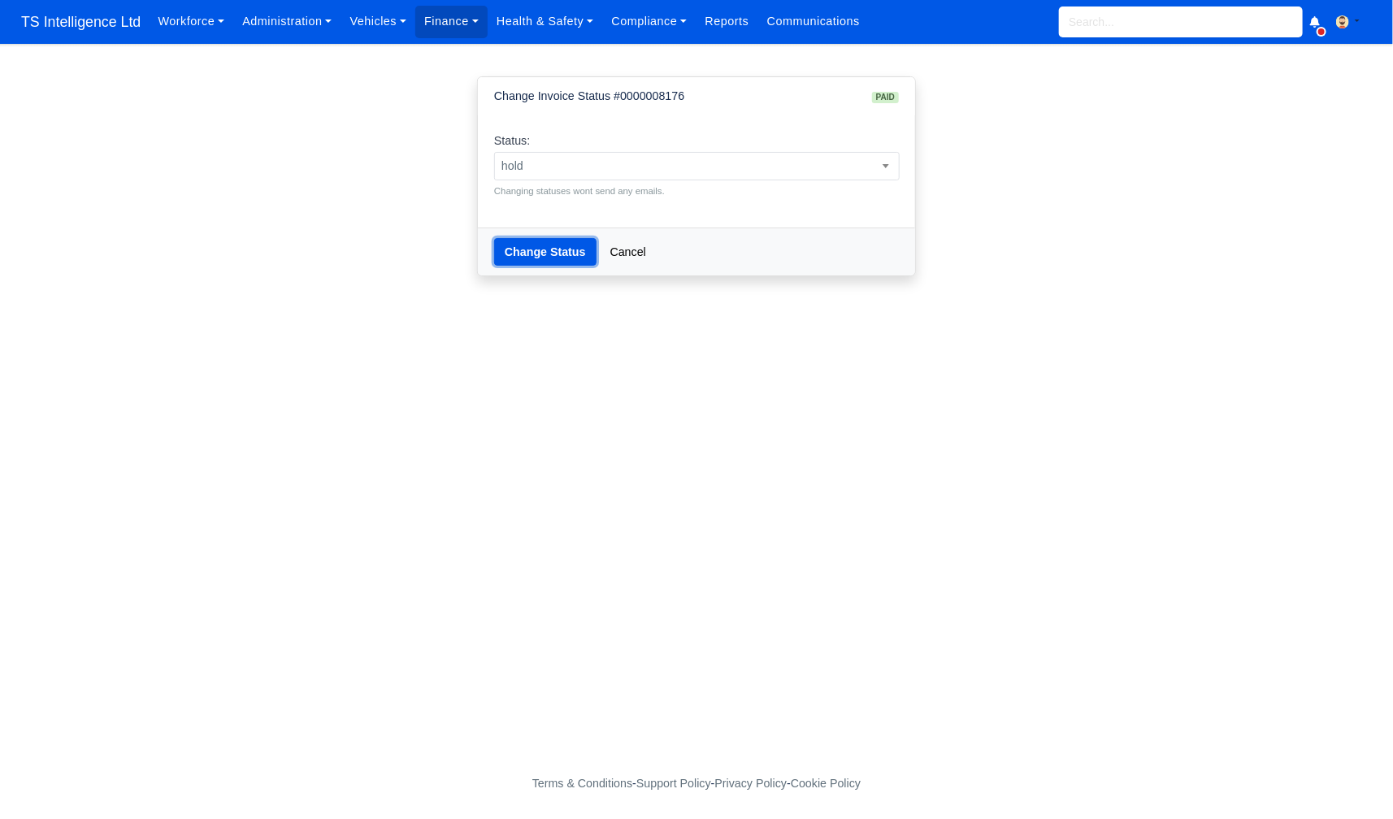
click at [584, 256] on button "Change Status" at bounding box center [545, 252] width 102 height 28
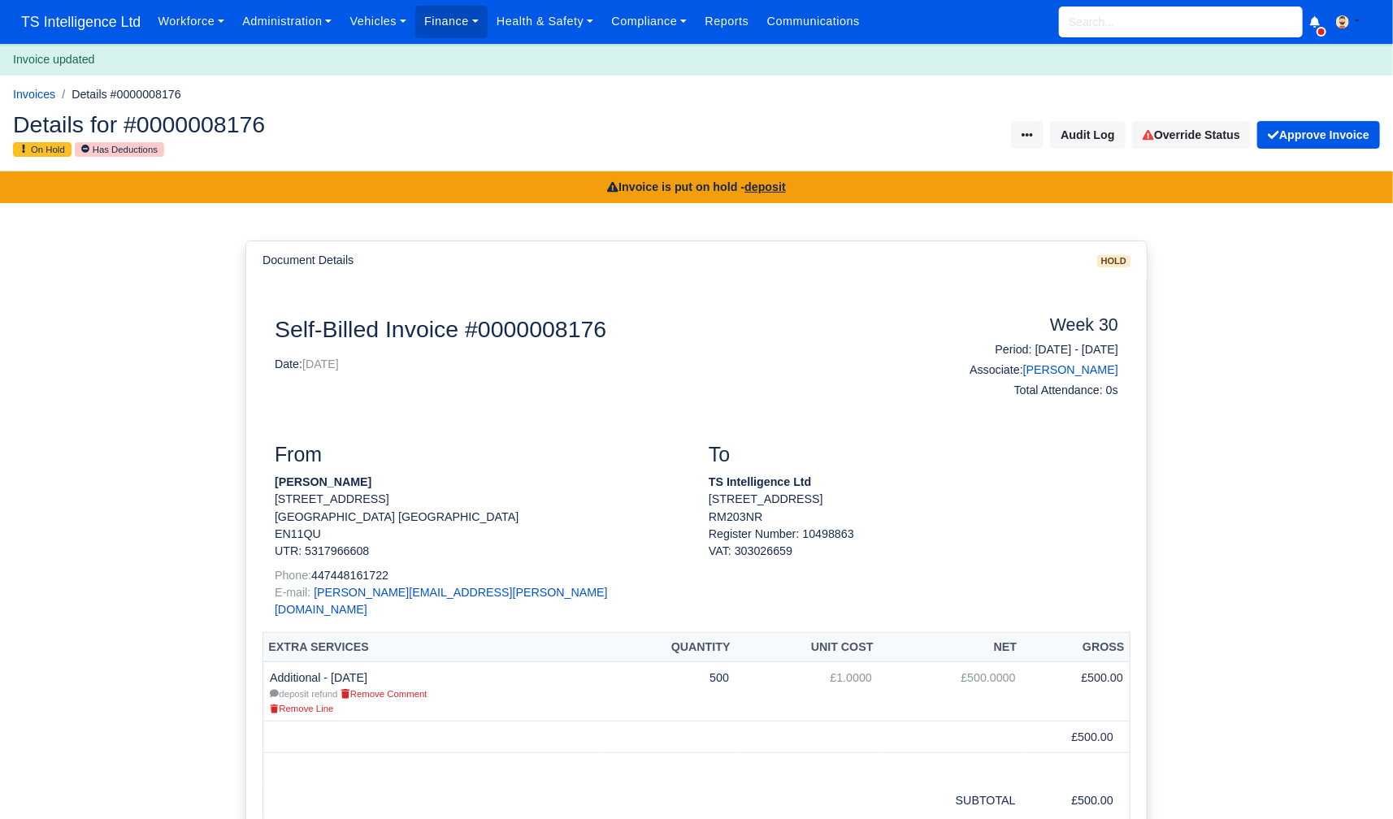
click at [1127, 26] on input "search" at bounding box center [1181, 22] width 244 height 31
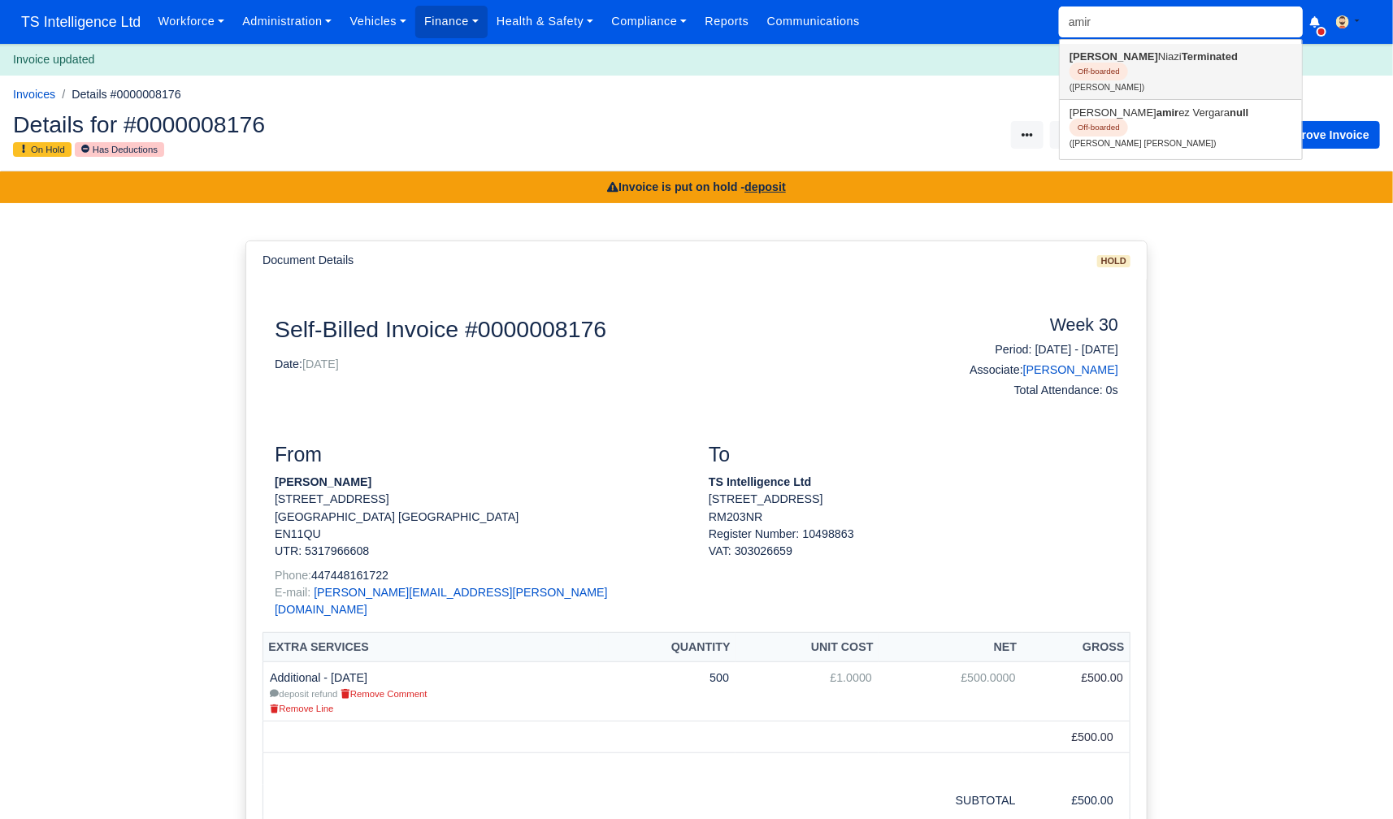
click at [1115, 76] on link "[PERSON_NAME] Terminated Off-boarded ([PERSON_NAME])" at bounding box center [1181, 71] width 242 height 55
type input "[PERSON_NAME]"
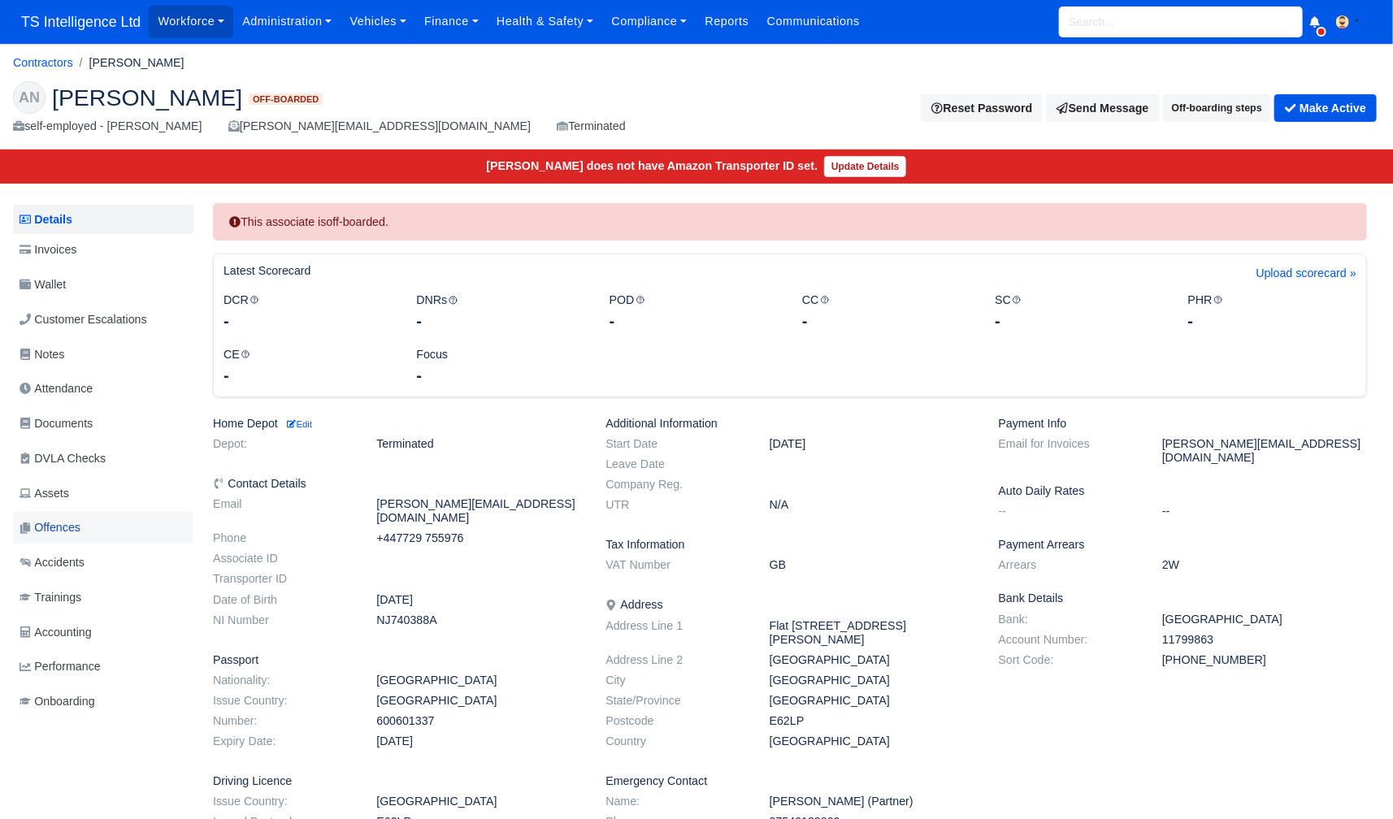
click at [80, 526] on span "Offences" at bounding box center [50, 528] width 61 height 19
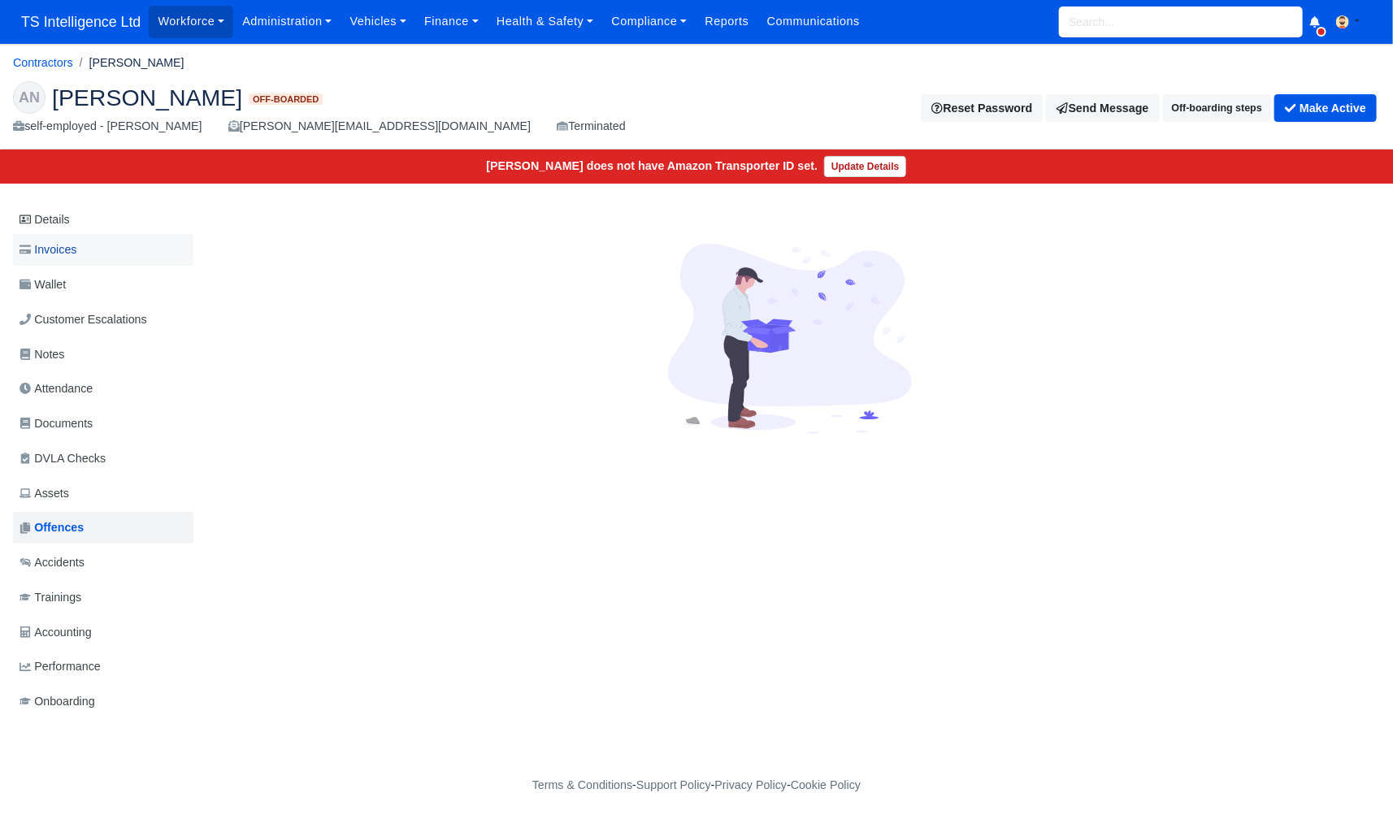
click at [93, 249] on link "Invoices" at bounding box center [103, 250] width 180 height 32
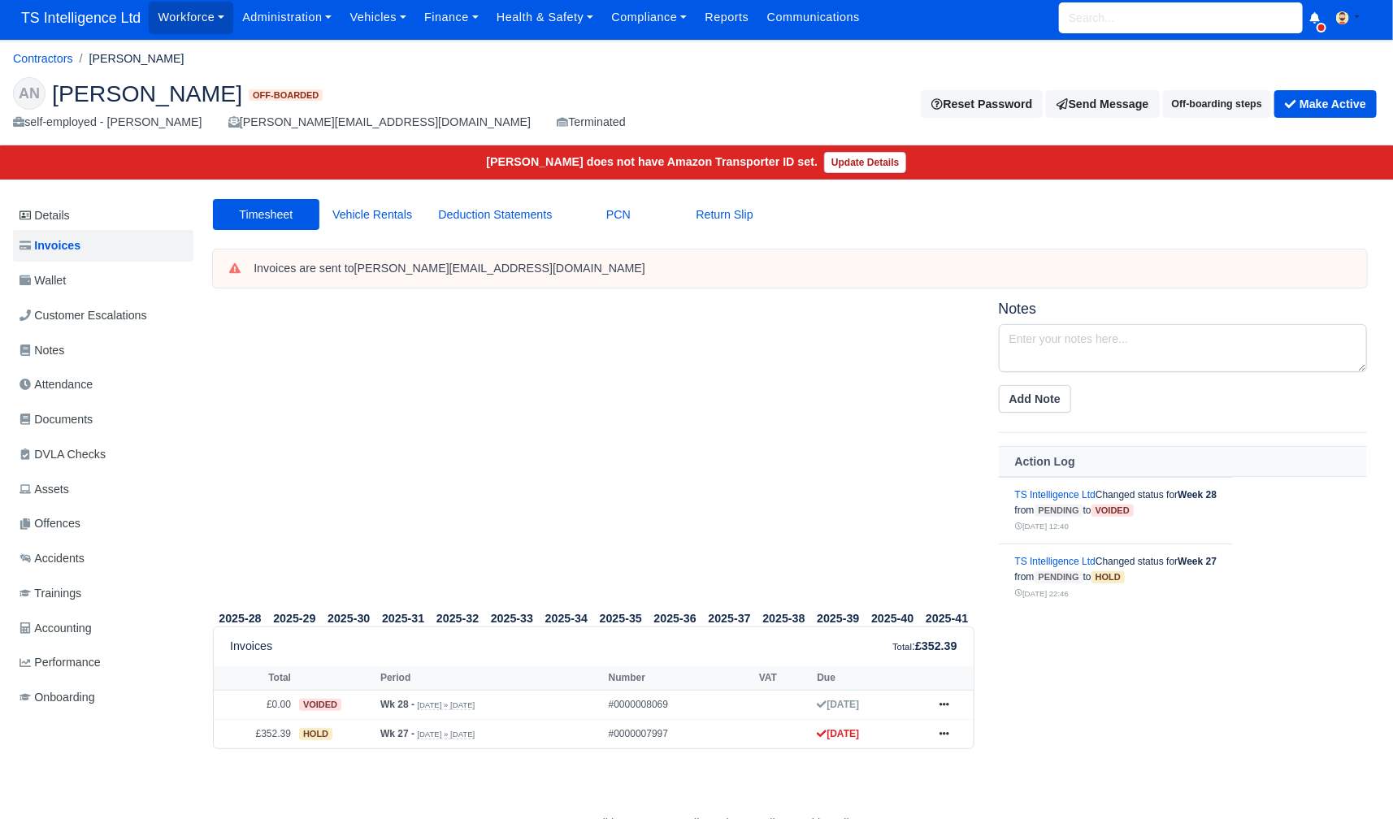
scroll to position [39, 0]
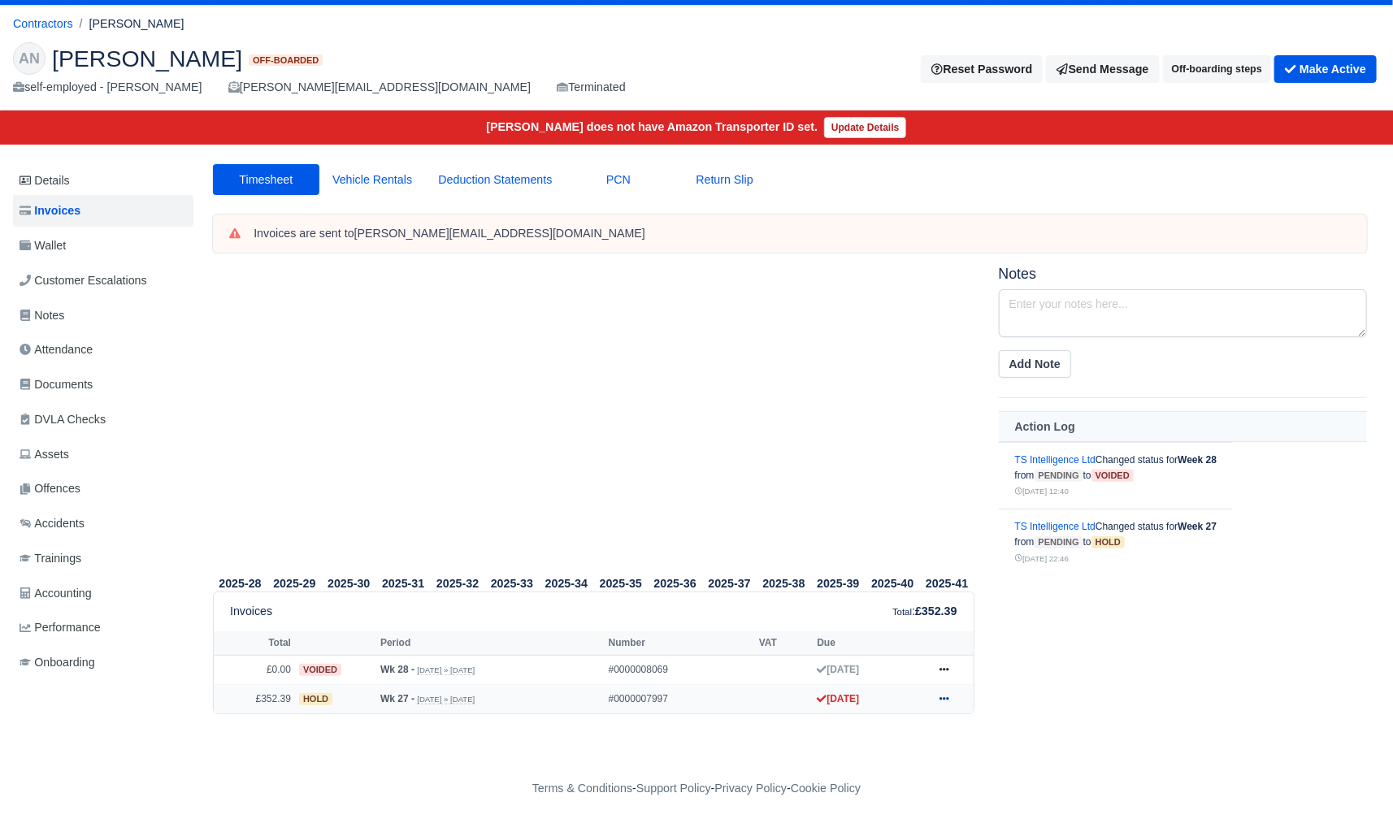
click at [940, 694] on icon at bounding box center [945, 699] width 10 height 10
click at [835, 500] on link "Show Invoice" at bounding box center [882, 499] width 145 height 34
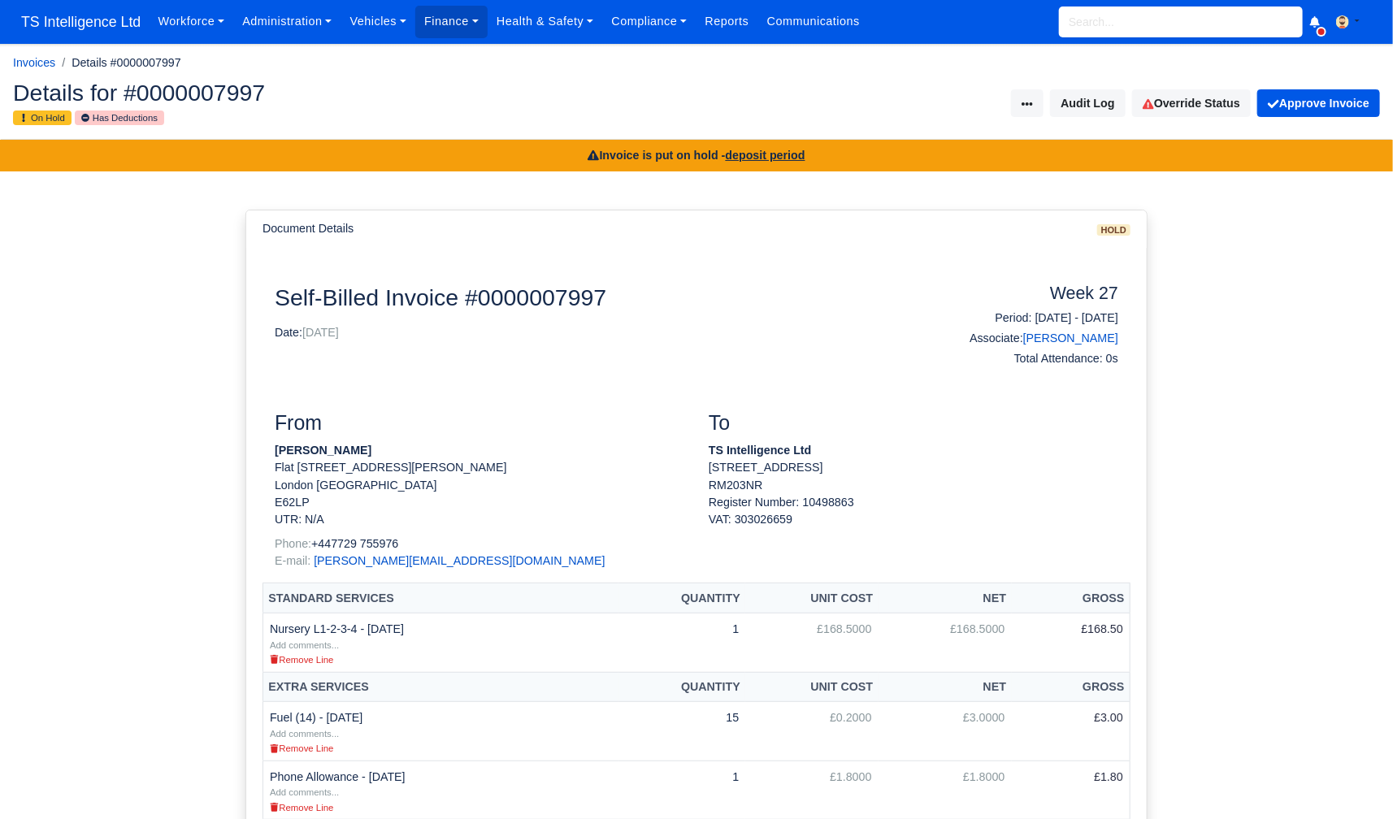
click at [1105, 28] on input "search" at bounding box center [1181, 22] width 244 height 31
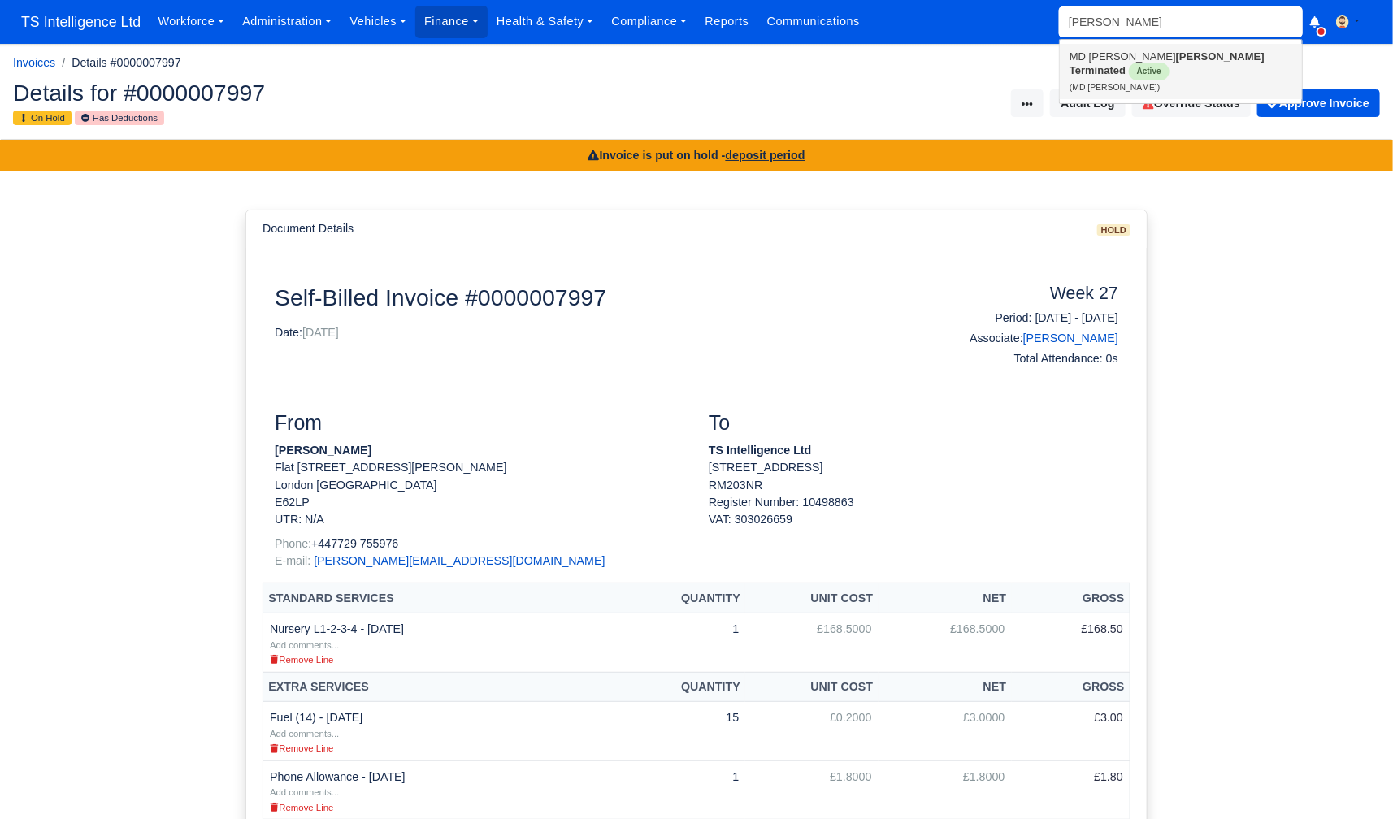
click at [1116, 83] on small "(MD [PERSON_NAME])" at bounding box center [1115, 87] width 90 height 9
type input "MD [PERSON_NAME]"
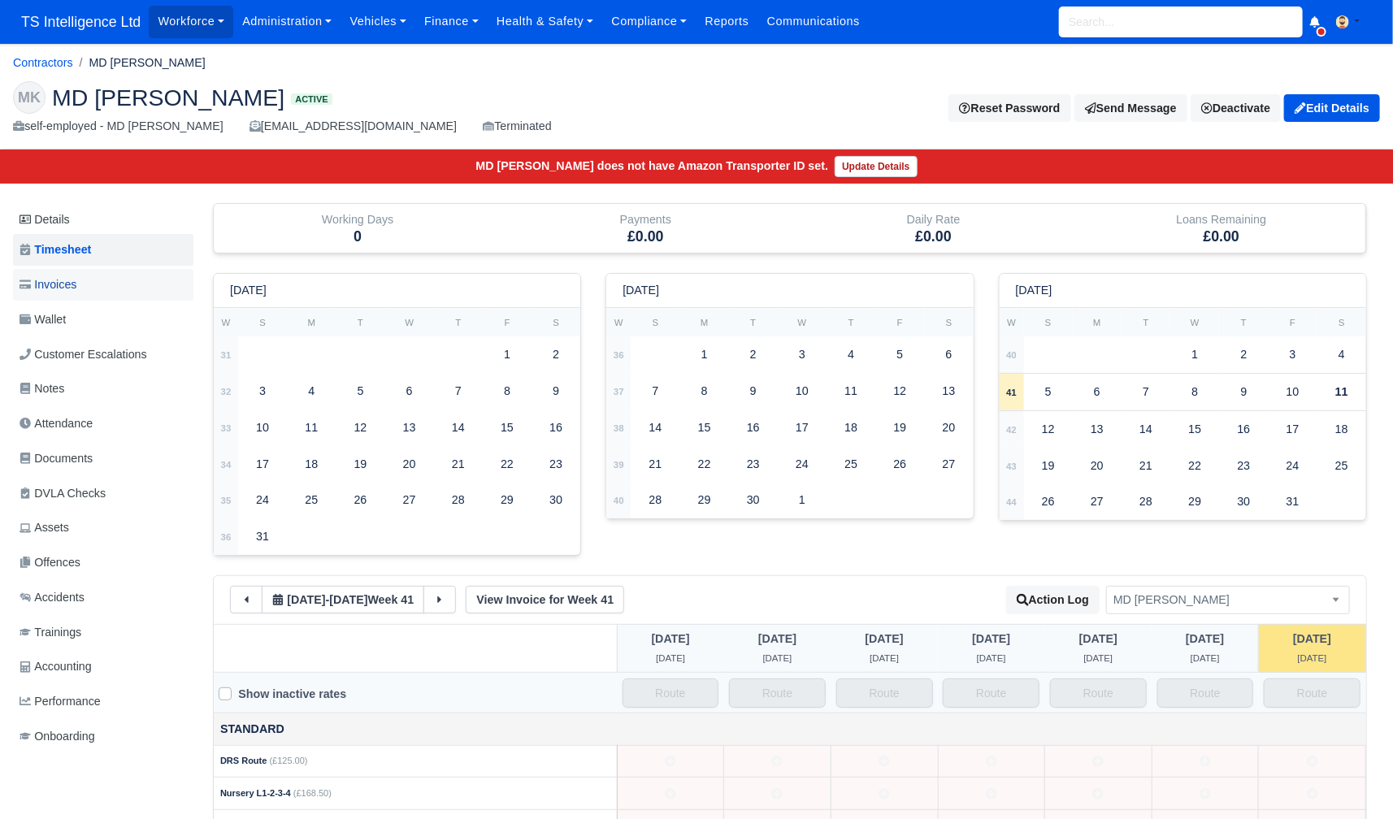
click at [75, 287] on span "Invoices" at bounding box center [48, 285] width 57 height 19
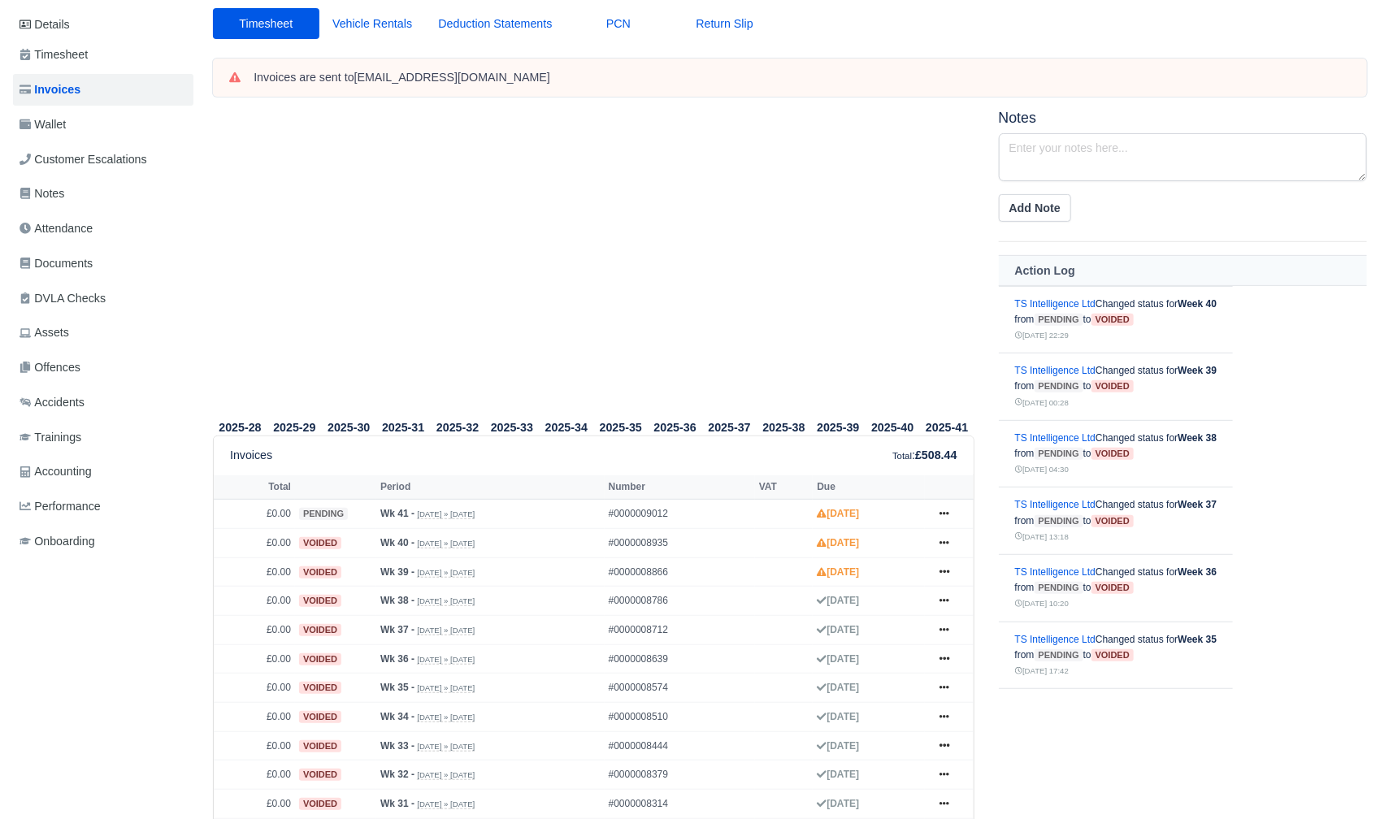
scroll to position [68, 0]
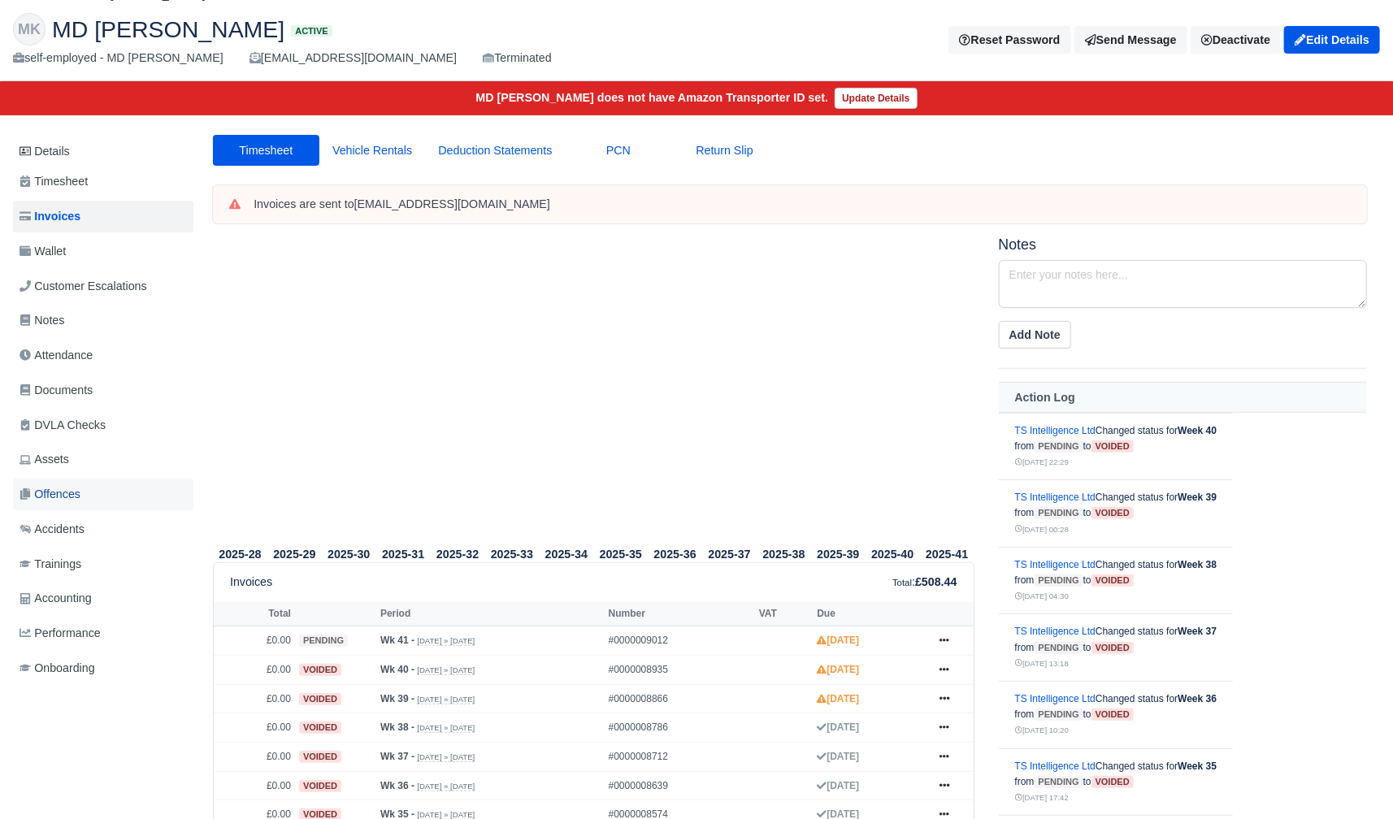
click at [85, 488] on link "Offences" at bounding box center [103, 495] width 180 height 32
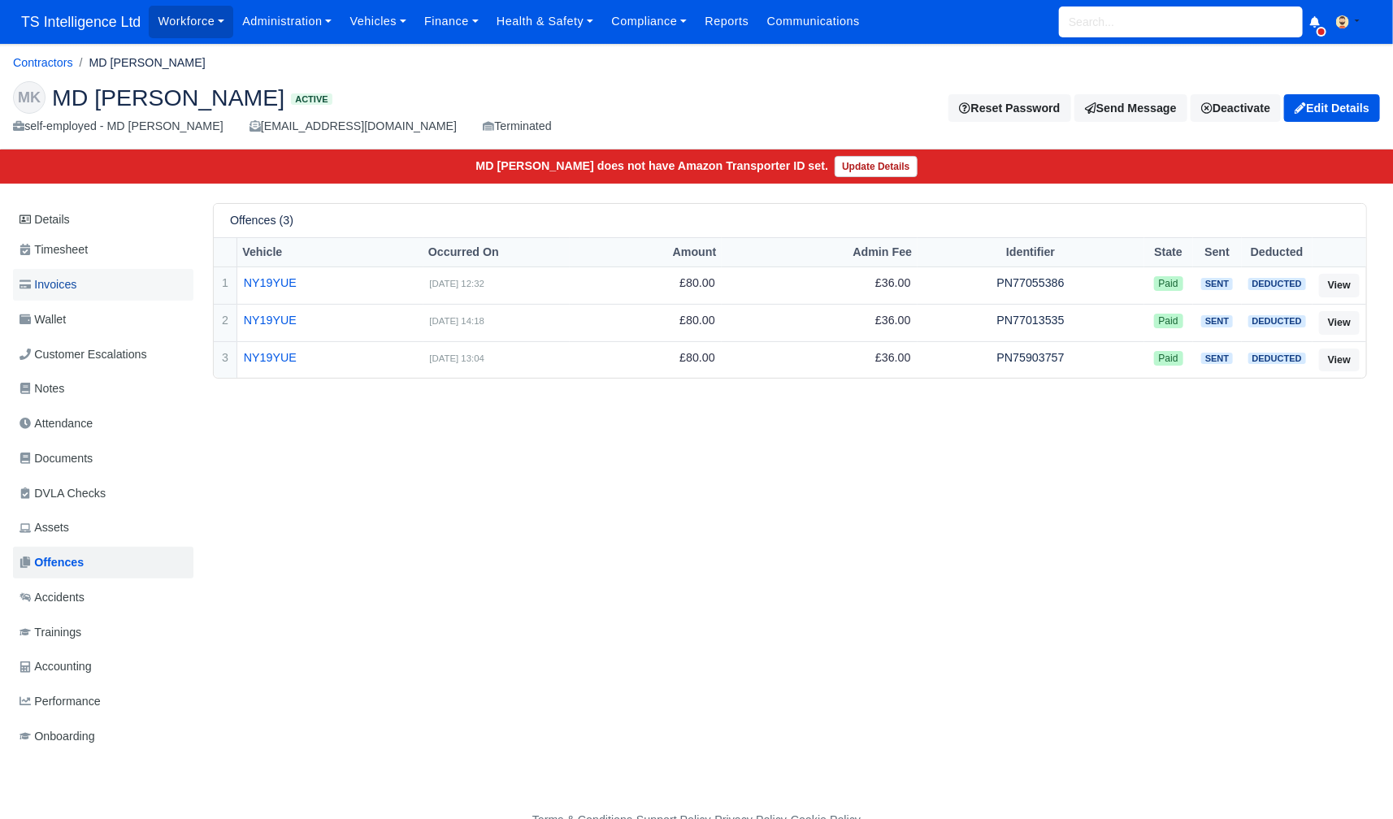
click at [84, 285] on link "Invoices" at bounding box center [103, 285] width 180 height 32
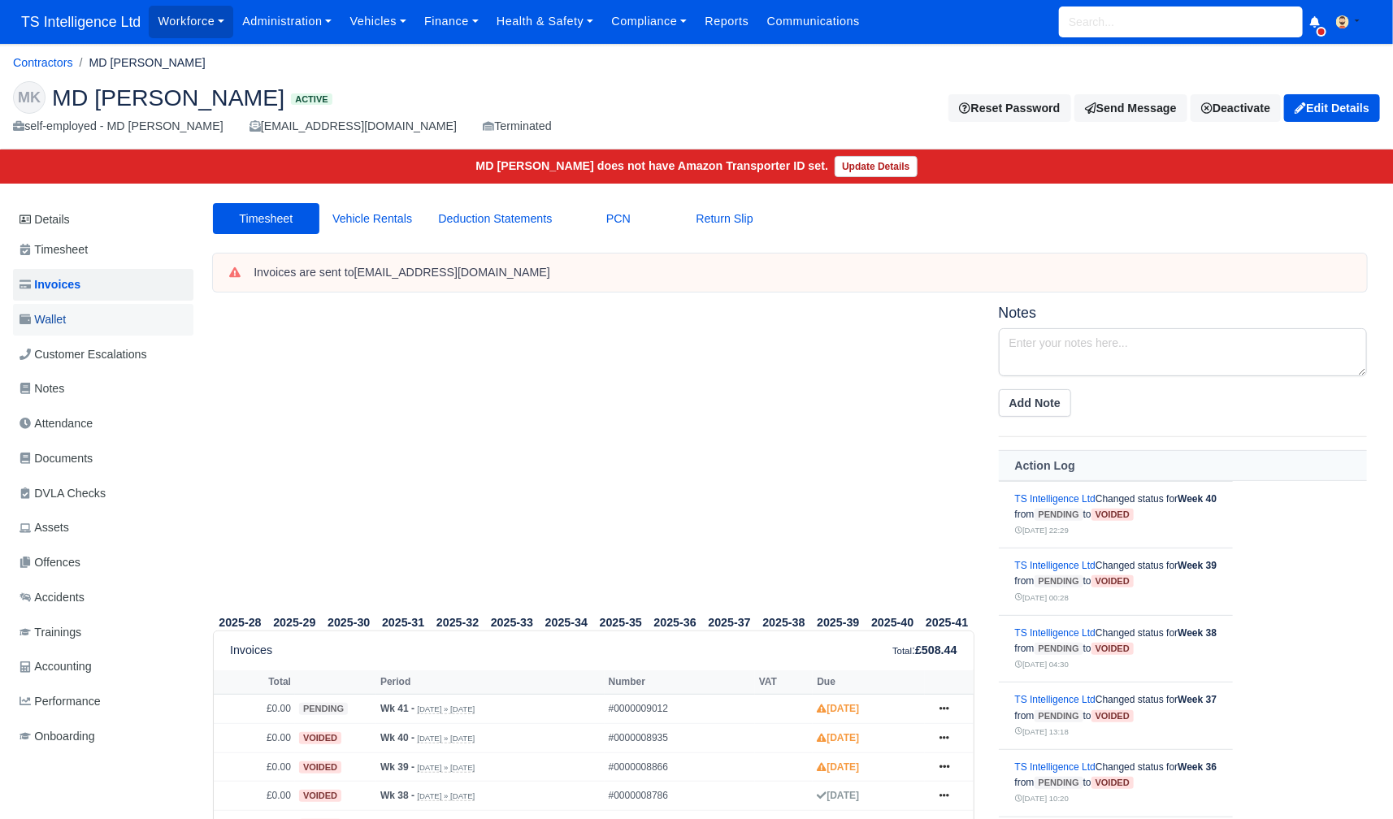
click at [85, 322] on link "Wallet" at bounding box center [103, 320] width 180 height 32
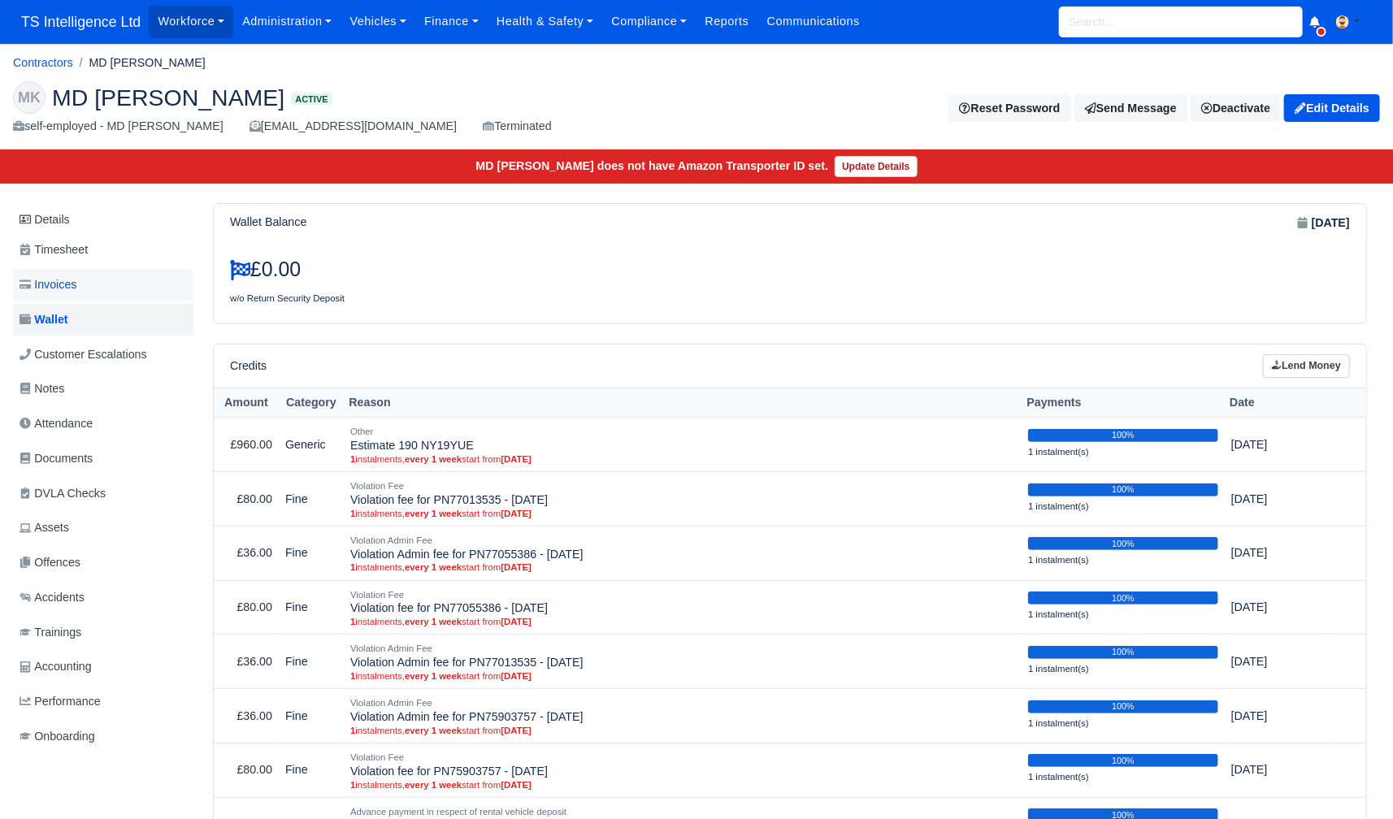
click at [119, 278] on link "Invoices" at bounding box center [103, 285] width 180 height 32
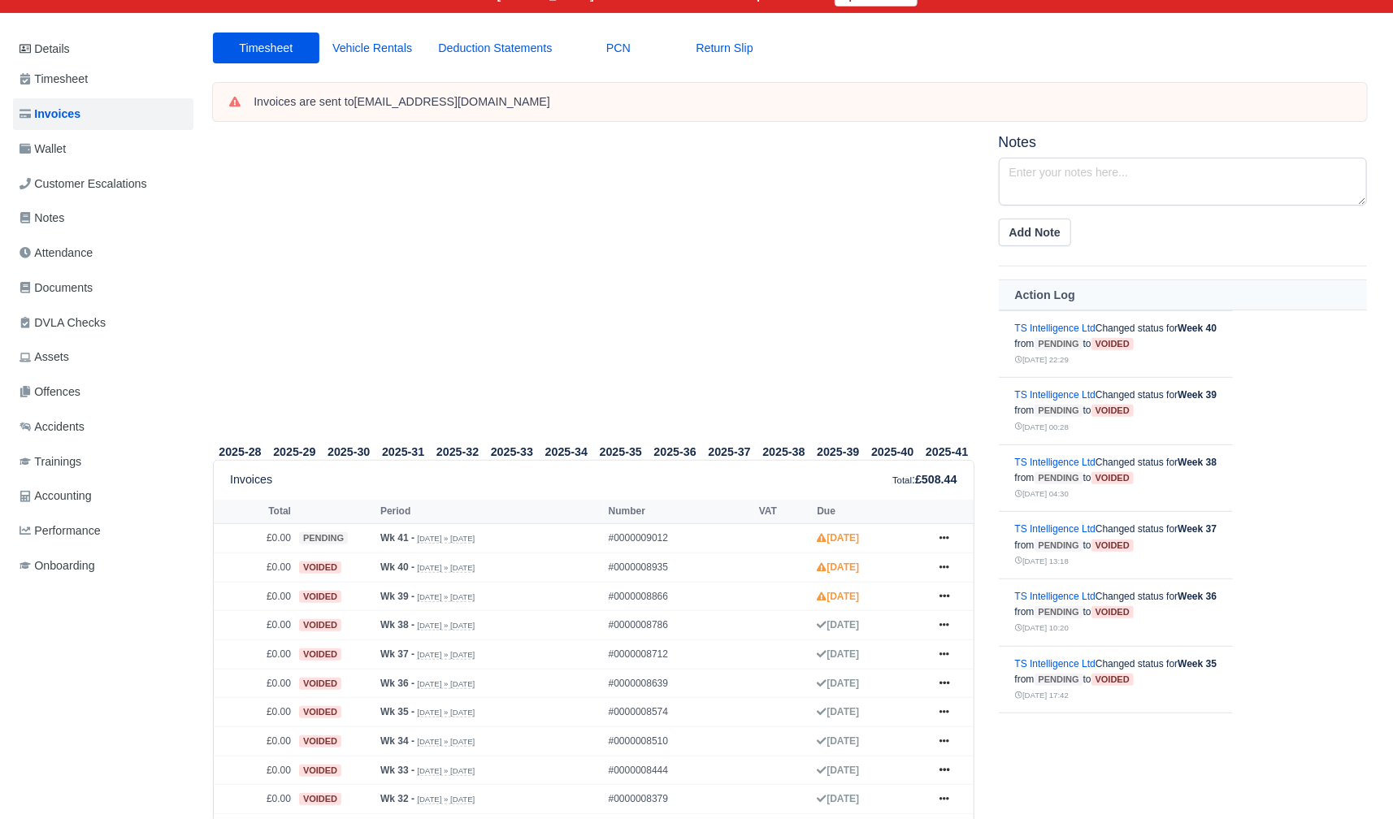
scroll to position [444, 0]
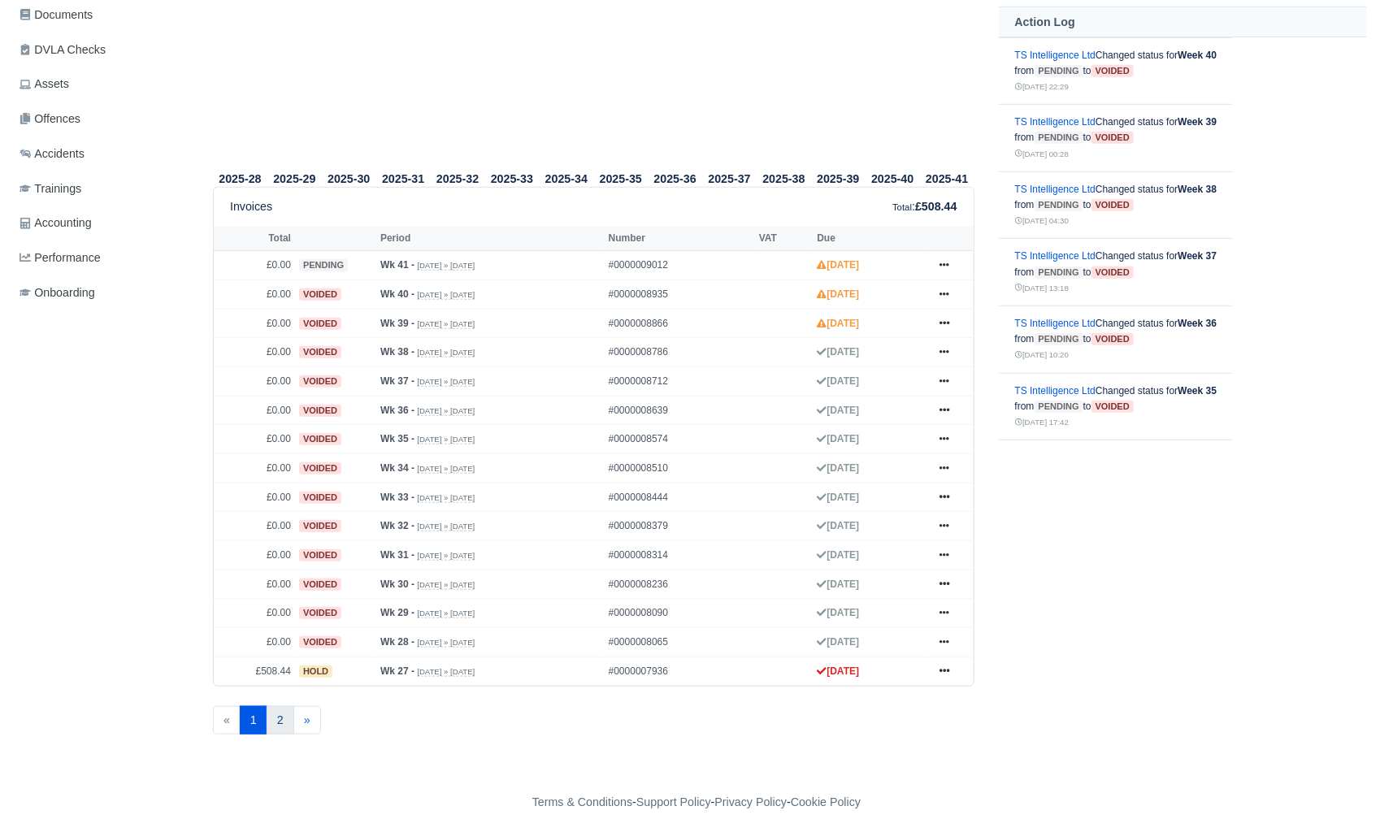
click at [277, 706] on link "2" at bounding box center [281, 720] width 28 height 29
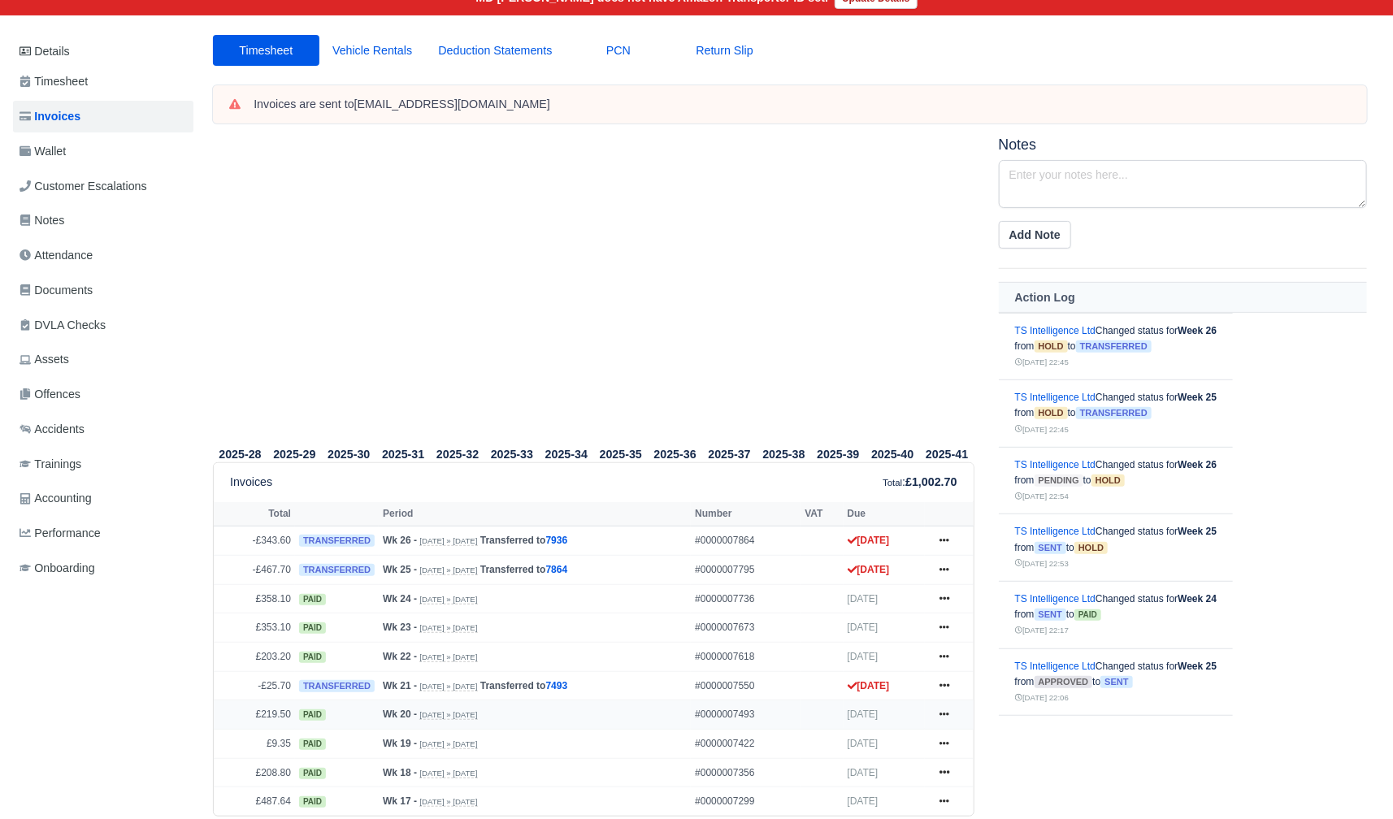
scroll to position [303, 0]
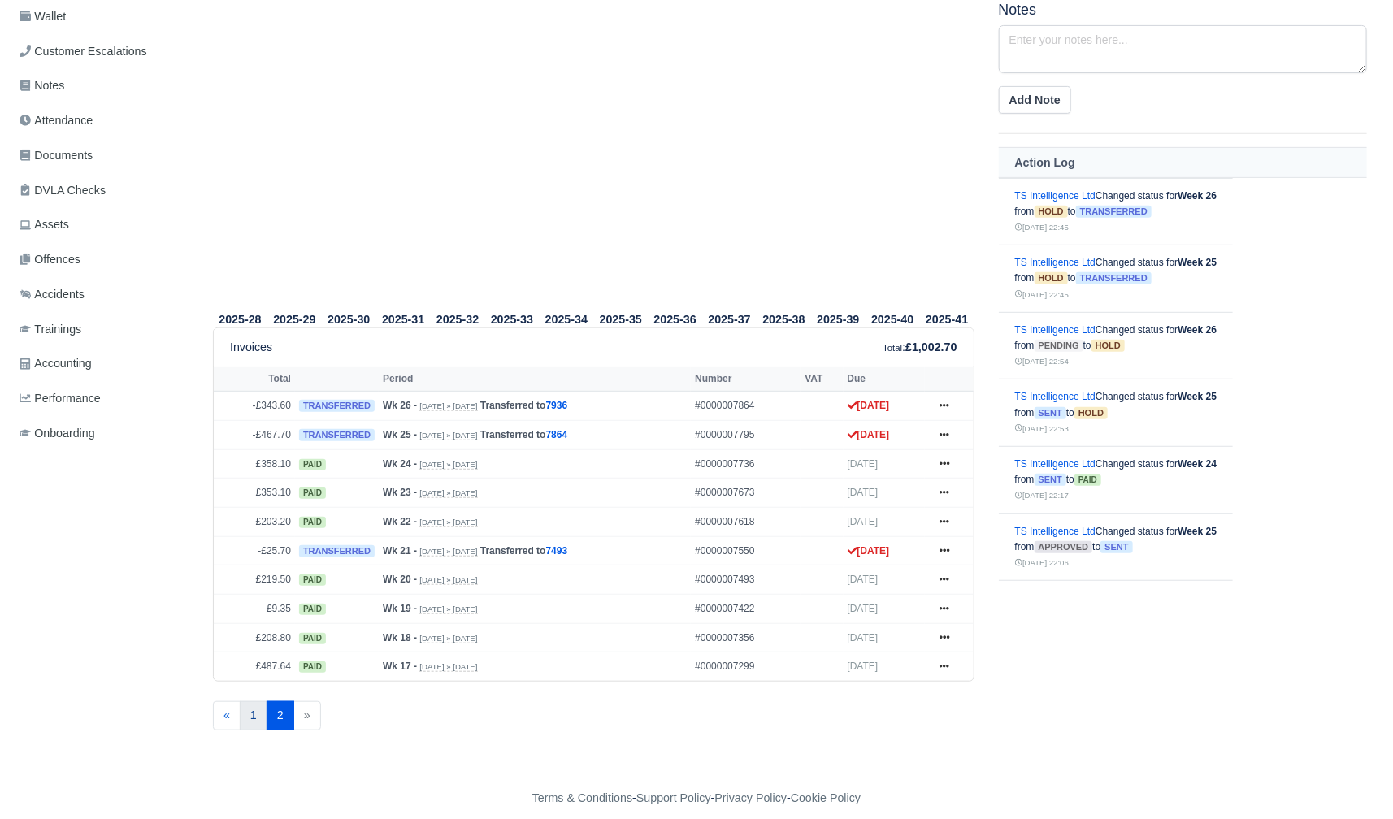
click at [258, 701] on link "1" at bounding box center [254, 715] width 28 height 29
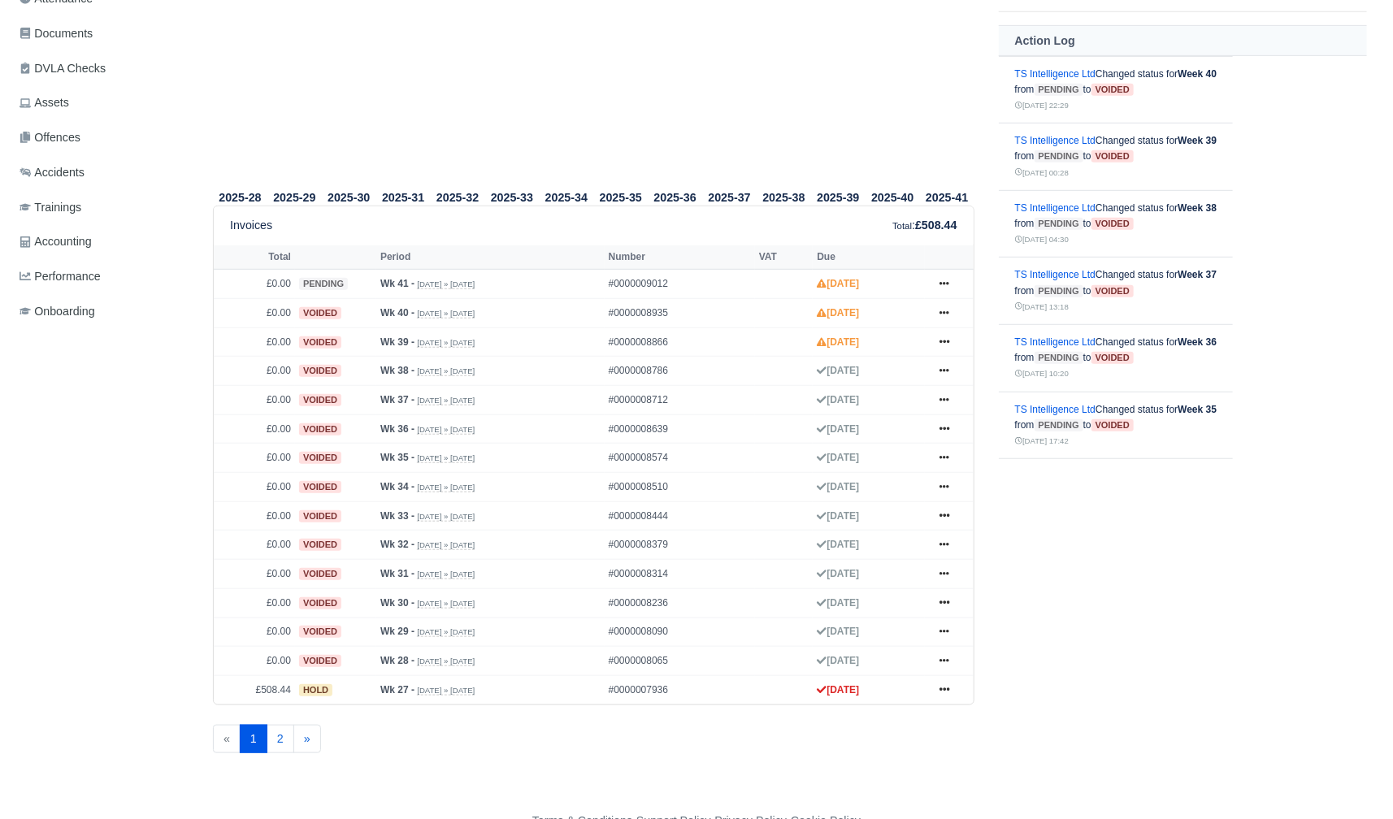
scroll to position [435, 0]
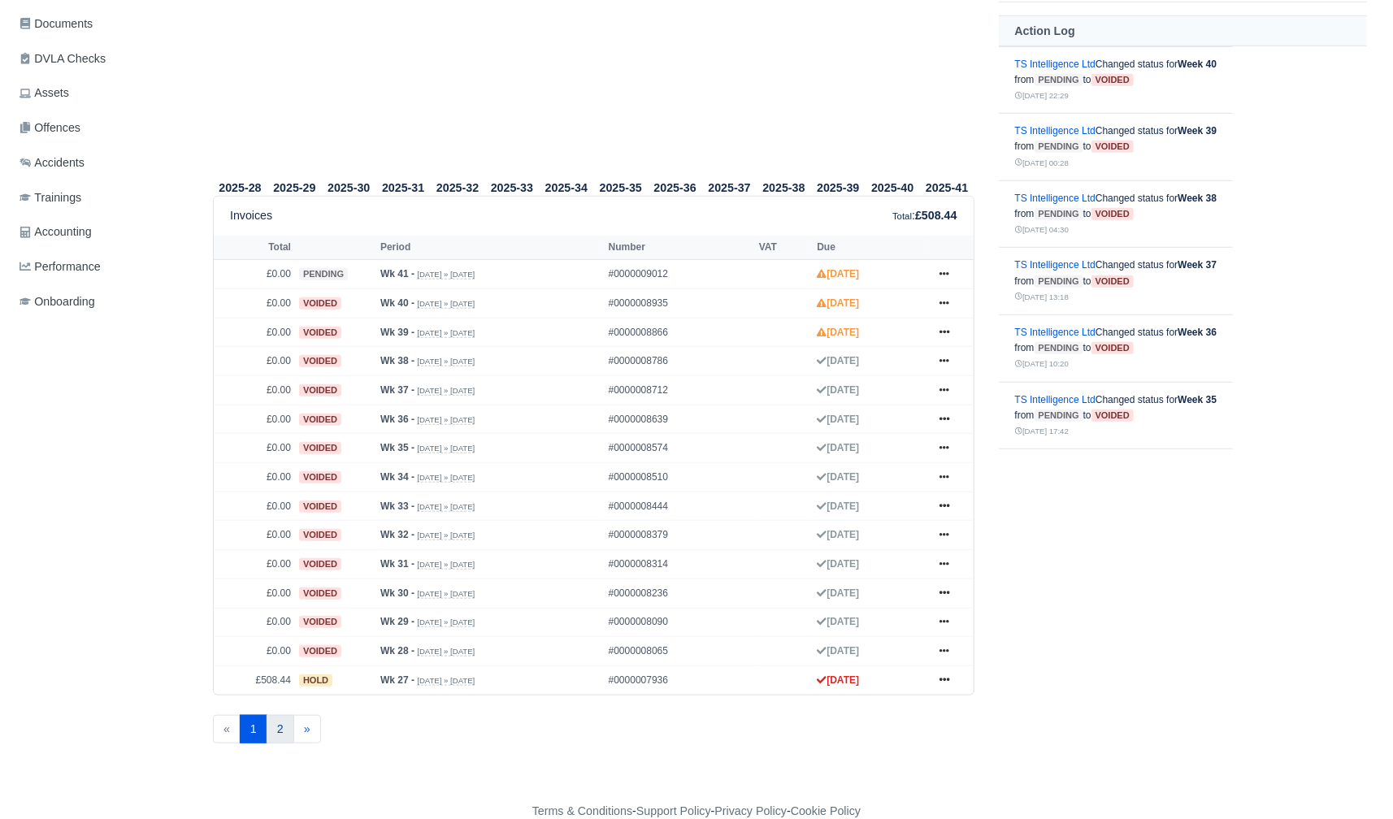
click at [285, 715] on link "2" at bounding box center [281, 729] width 28 height 29
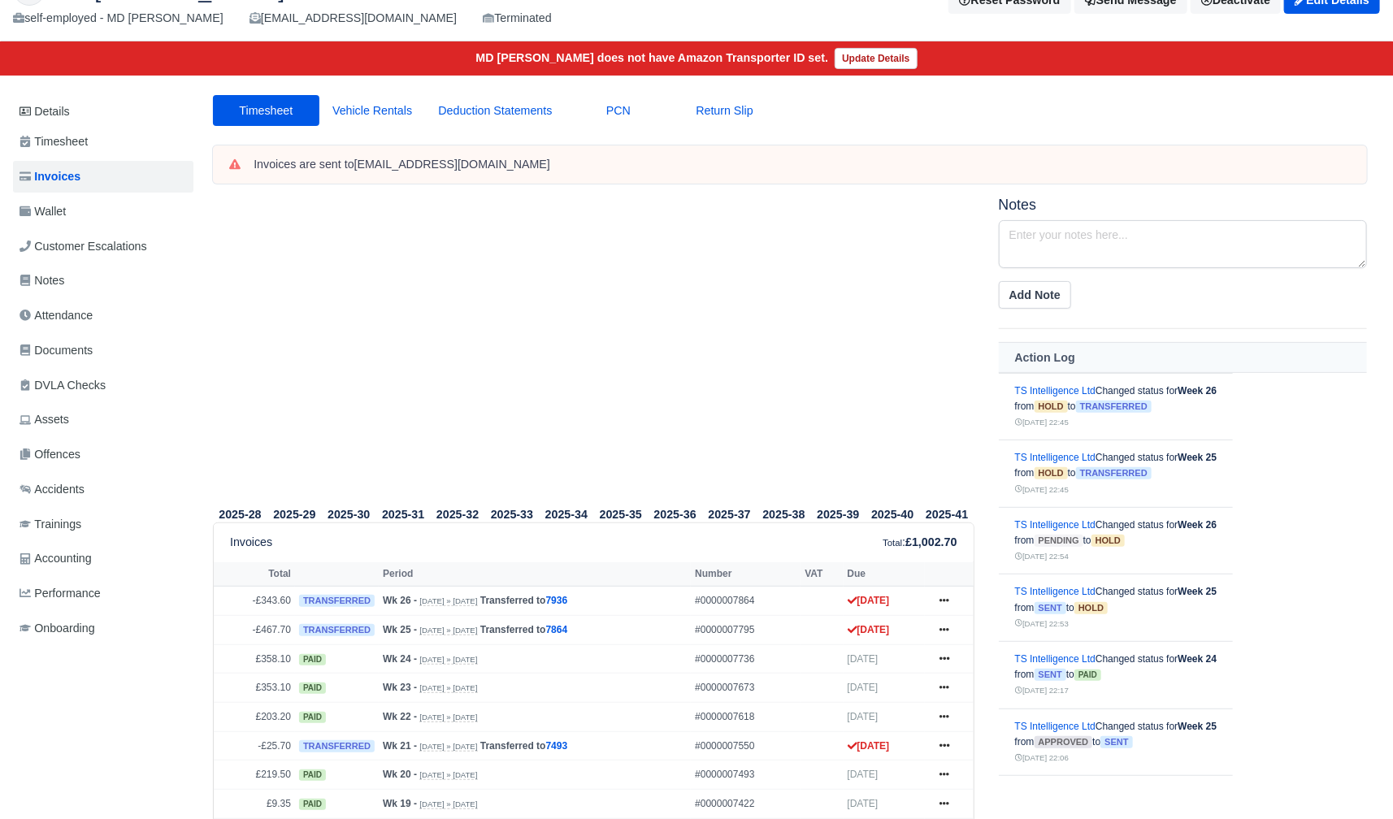
scroll to position [303, 0]
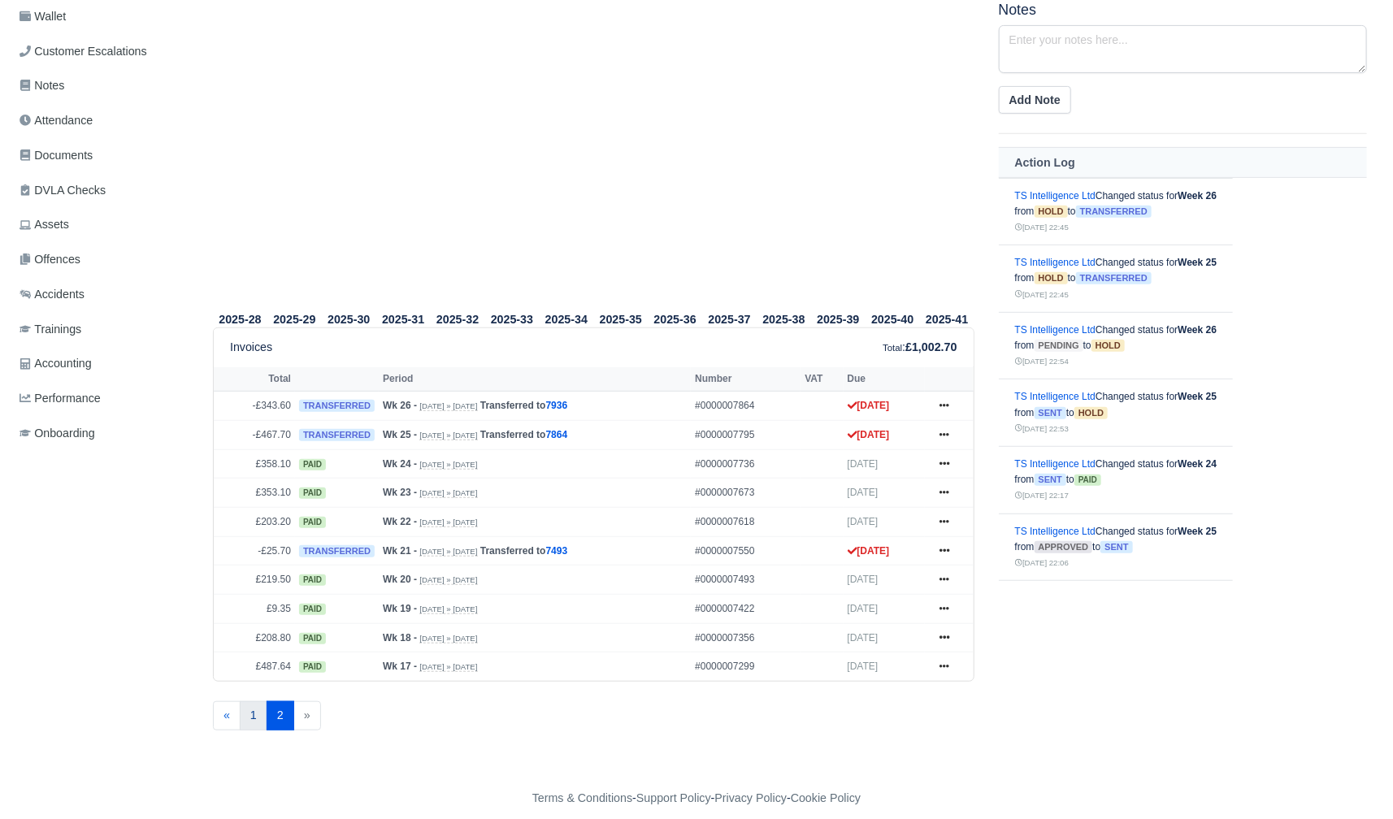
click at [254, 707] on link "1" at bounding box center [254, 715] width 28 height 29
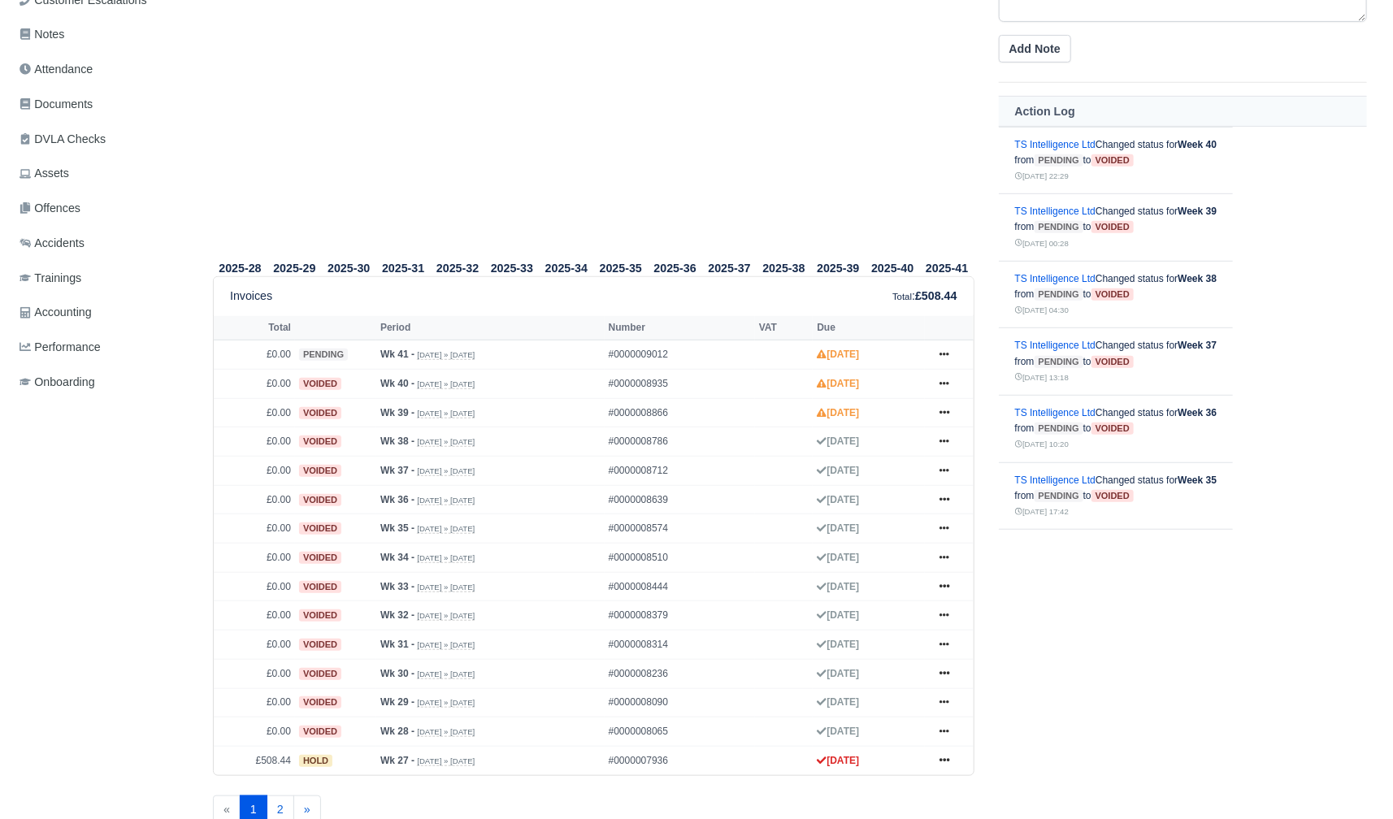
scroll to position [425, 0]
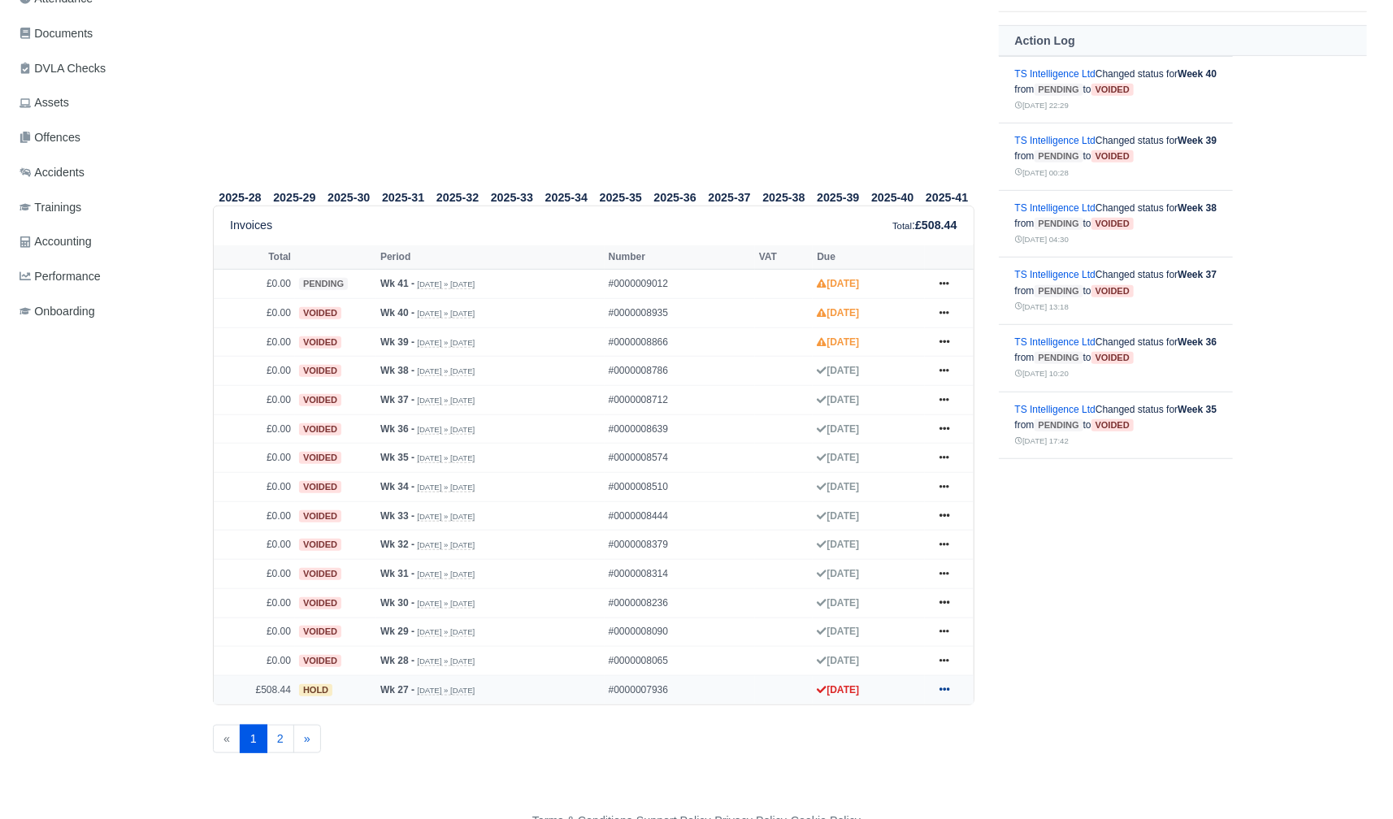
click at [941, 684] on icon at bounding box center [945, 689] width 10 height 10
click at [863, 473] on link "Show Invoice" at bounding box center [882, 490] width 145 height 34
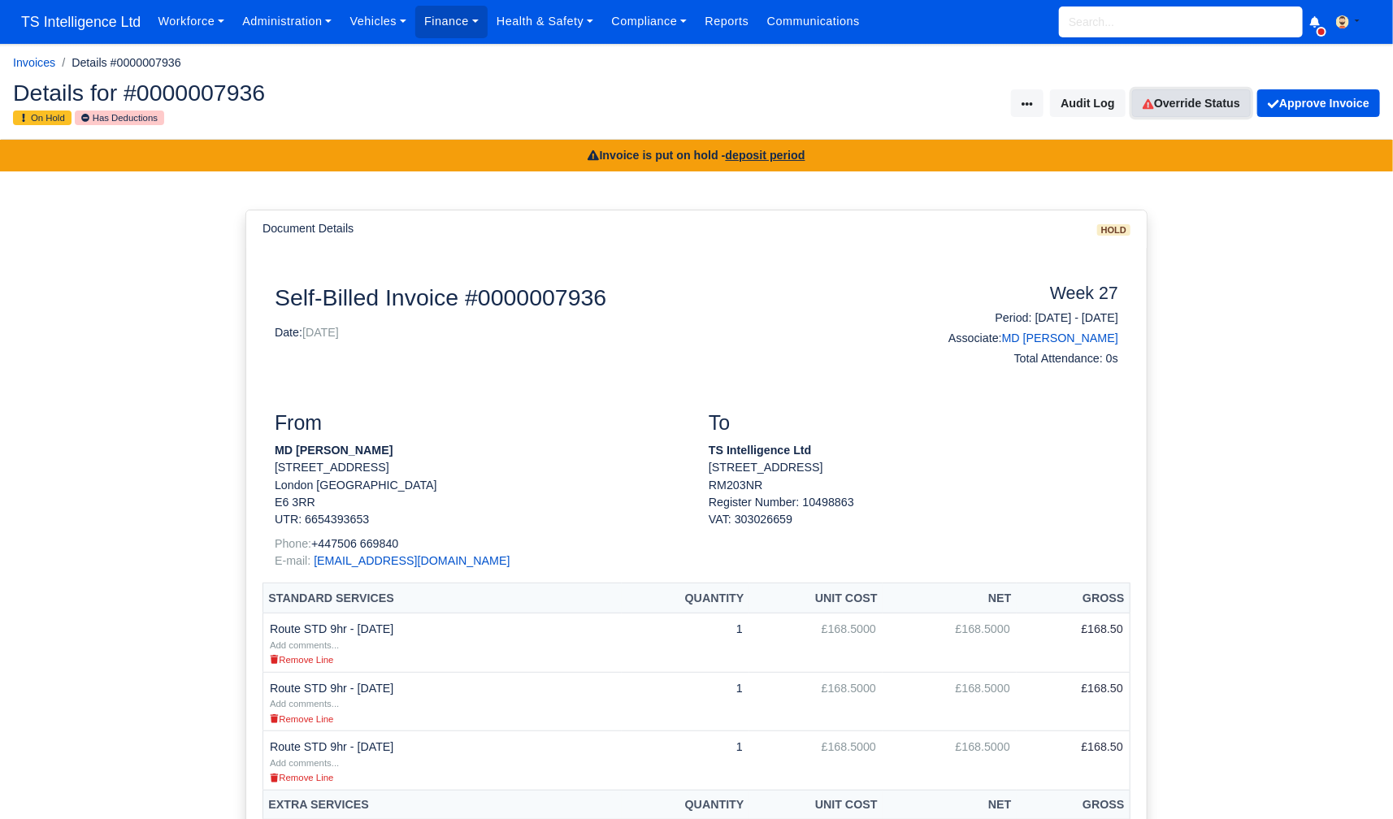
click at [1192, 106] on link "Override Status" at bounding box center [1191, 103] width 119 height 28
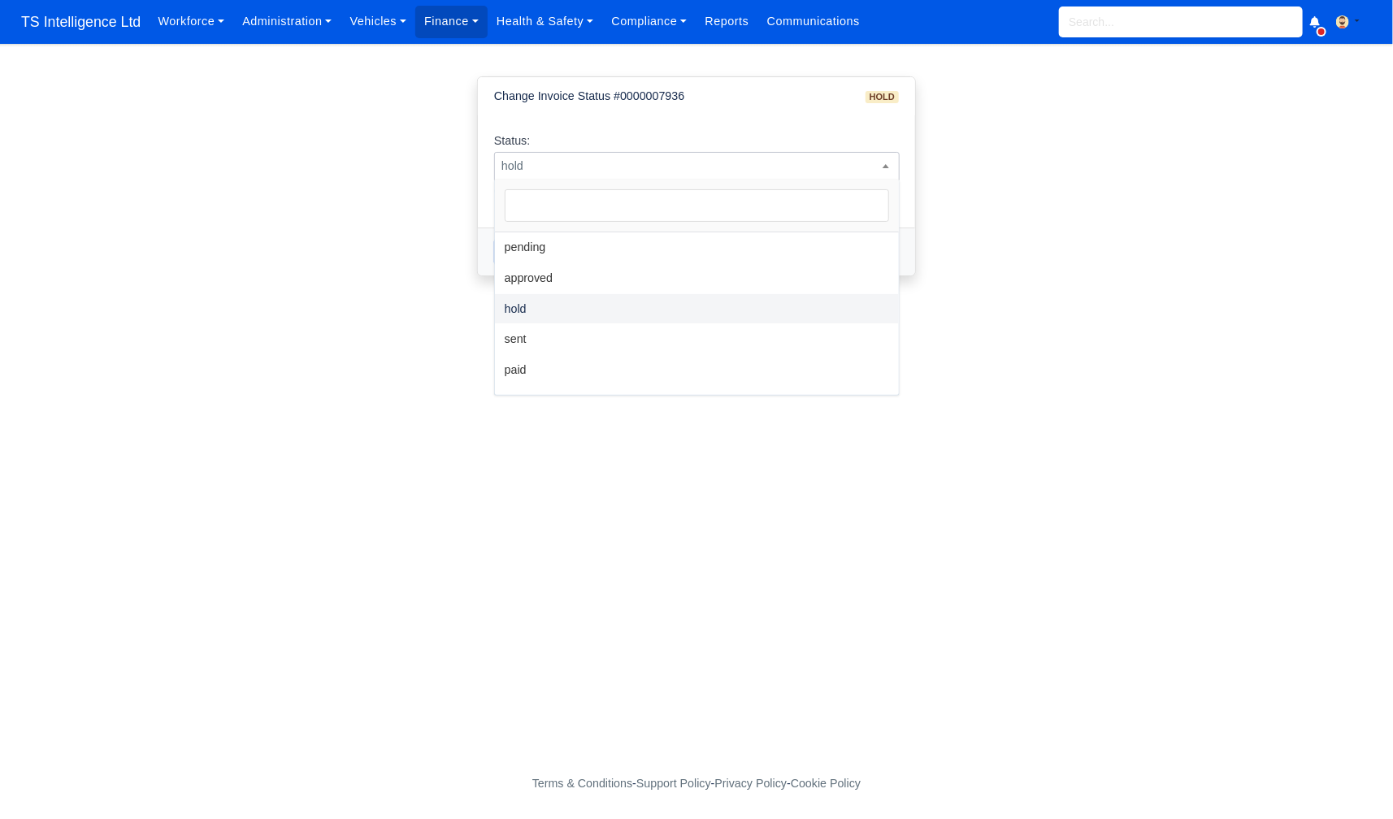
drag, startPoint x: 827, startPoint y: 154, endPoint x: 806, endPoint y: 163, distance: 22.6
click at [827, 156] on span "hold" at bounding box center [697, 166] width 404 height 20
select select "sent"
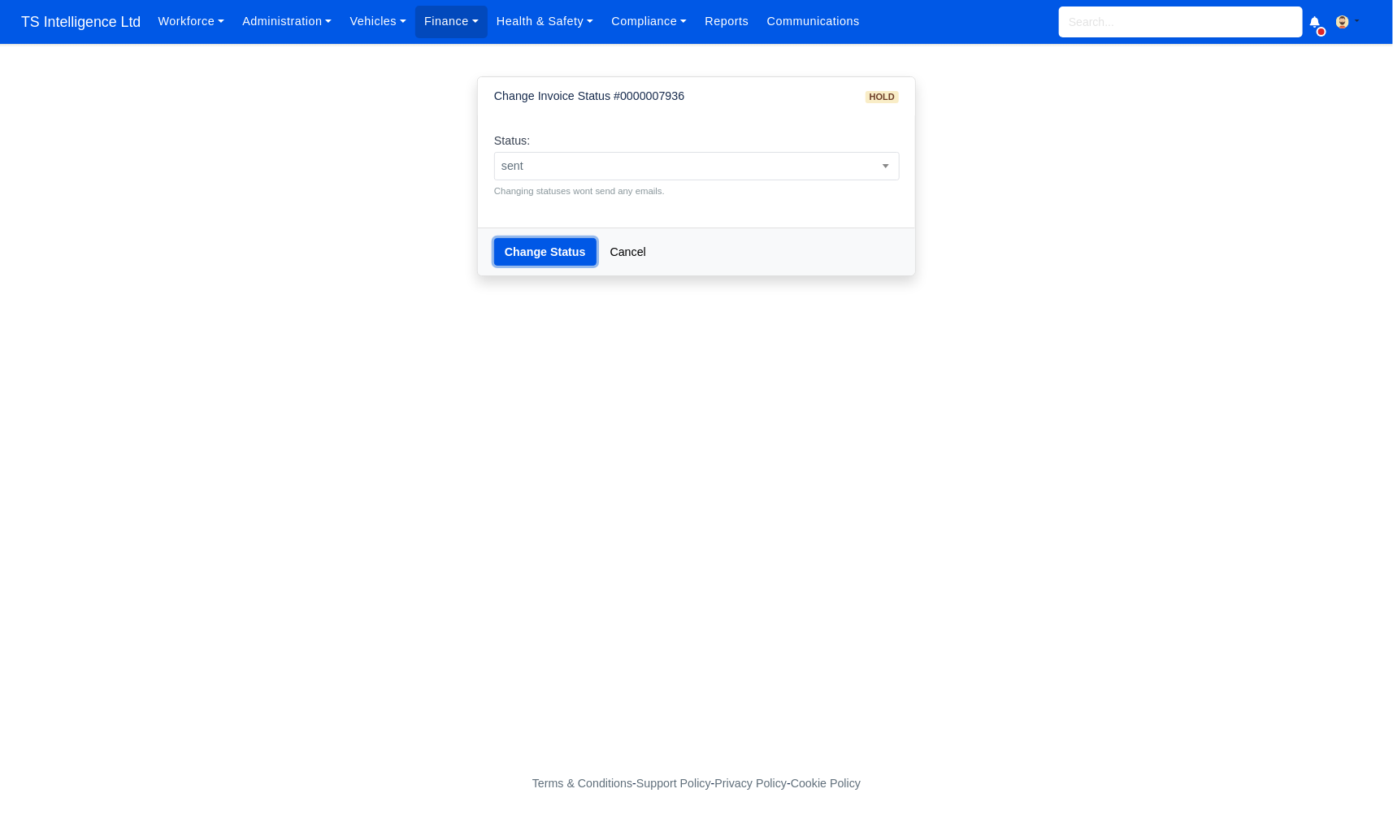
click at [553, 253] on button "Change Status" at bounding box center [545, 252] width 102 height 28
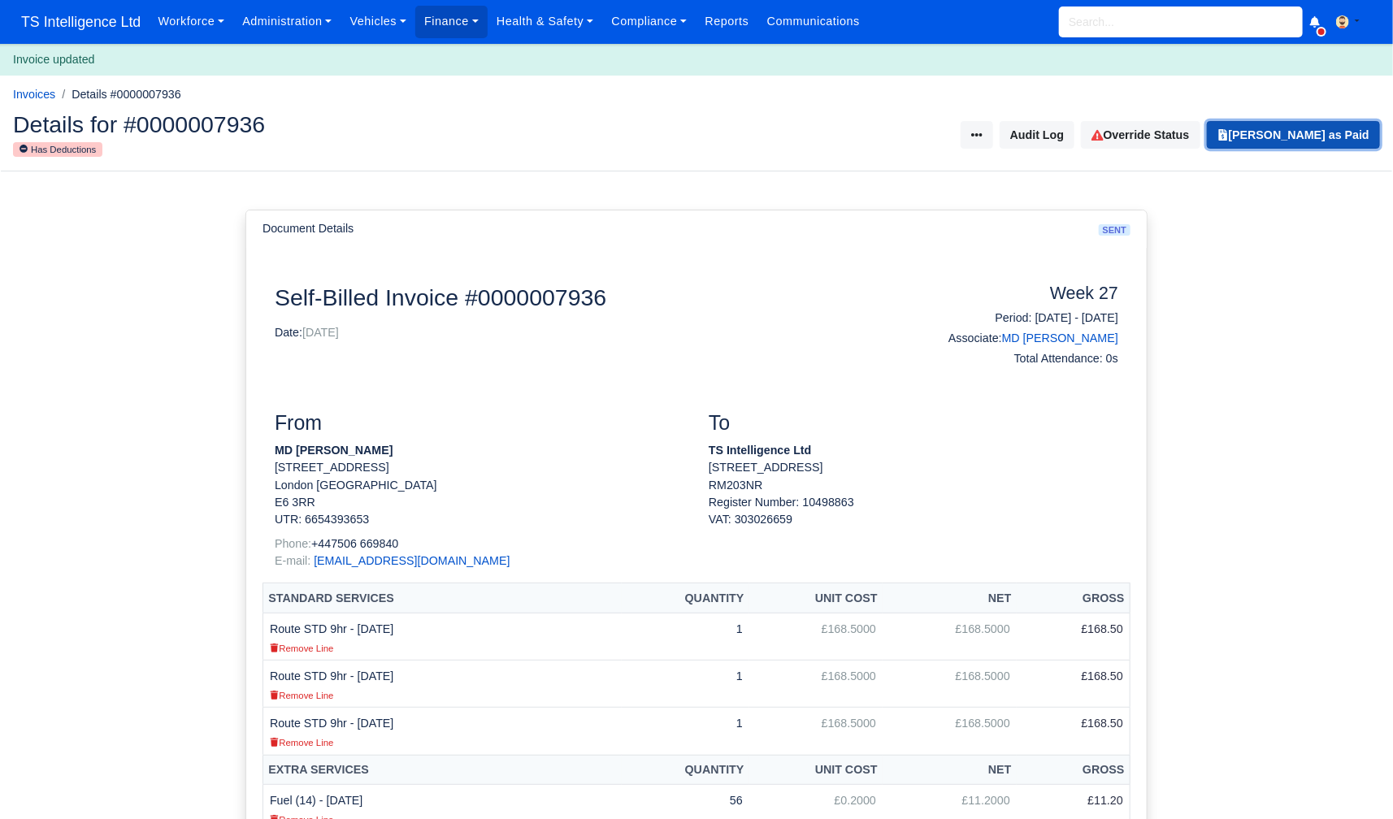
click at [1282, 133] on button "Mark Invoice as Paid" at bounding box center [1293, 135] width 173 height 28
